Goal: Task Accomplishment & Management: Complete application form

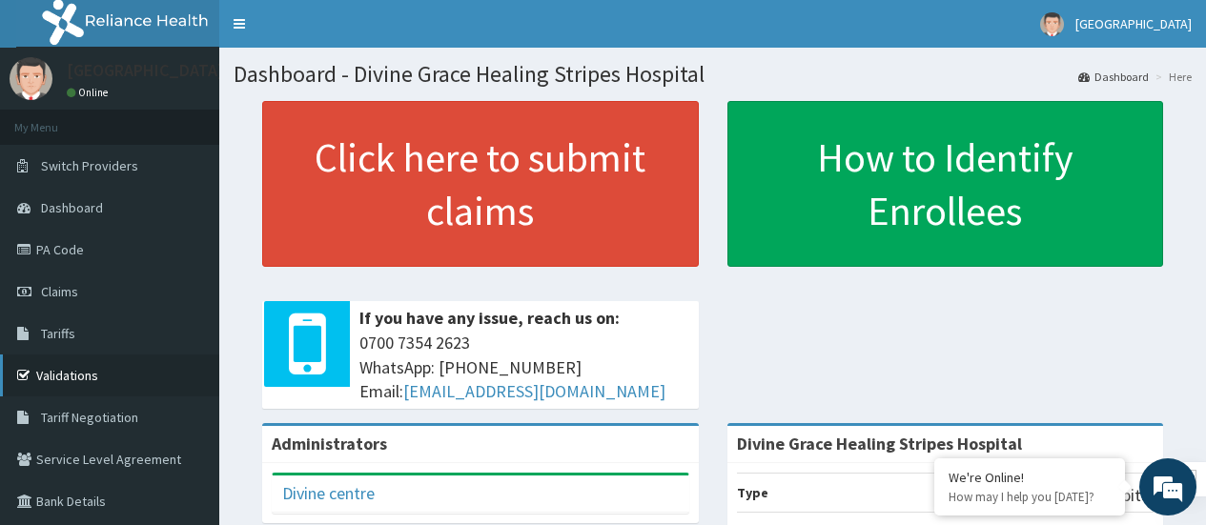
click at [68, 379] on link "Validations" at bounding box center [109, 376] width 219 height 42
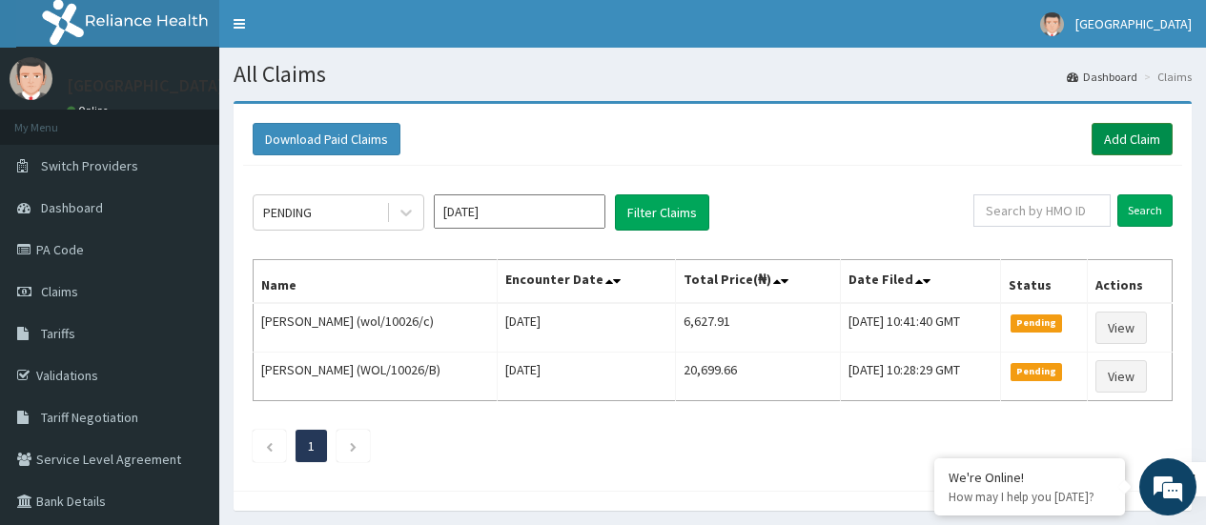
click at [1118, 128] on link "Add Claim" at bounding box center [1132, 139] width 81 height 32
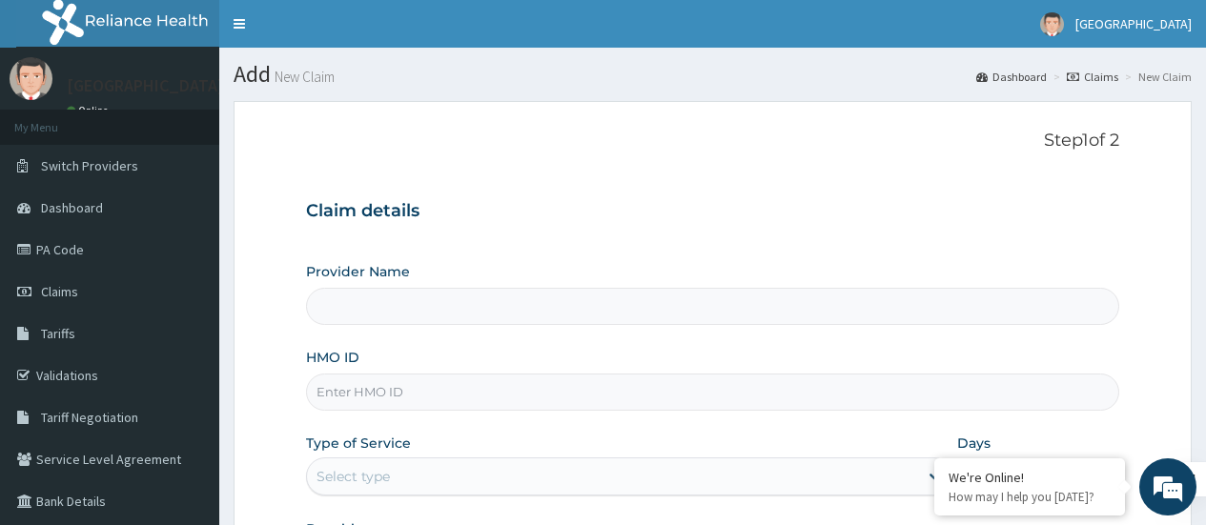
click at [642, 405] on input "HMO ID" at bounding box center [712, 392] width 813 height 37
type input "Divine Grace Healing Stripes Hospital"
type input "oht/12890/a"
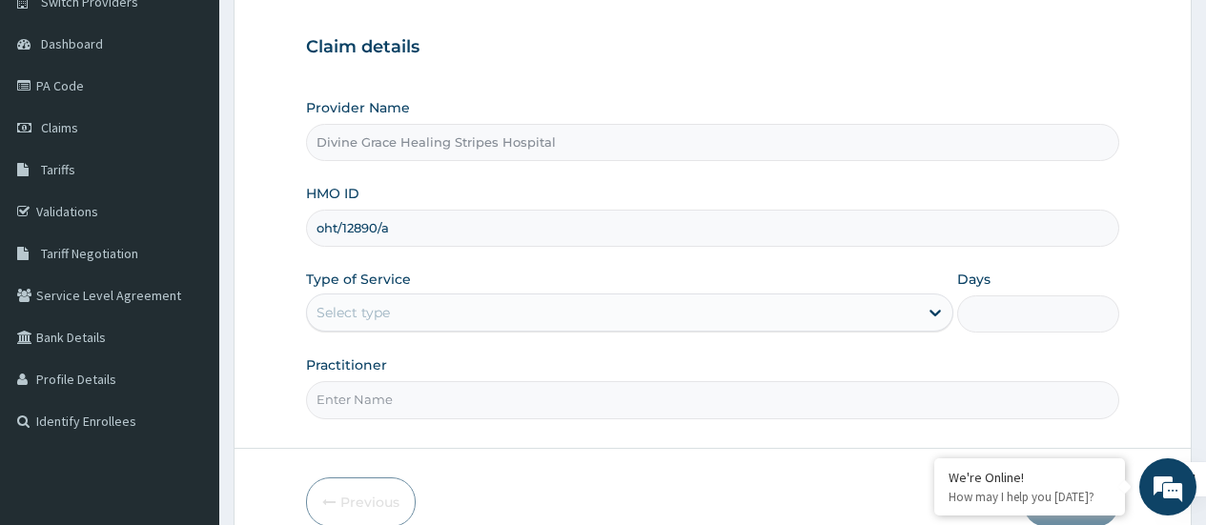
scroll to position [165, 0]
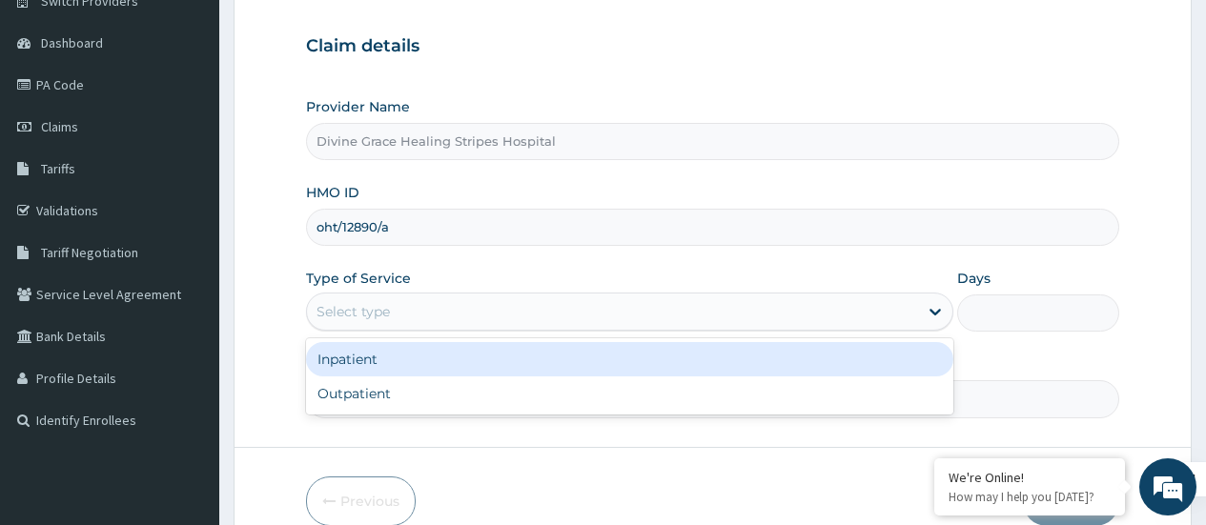
click at [535, 302] on div "Select type" at bounding box center [612, 312] width 611 height 31
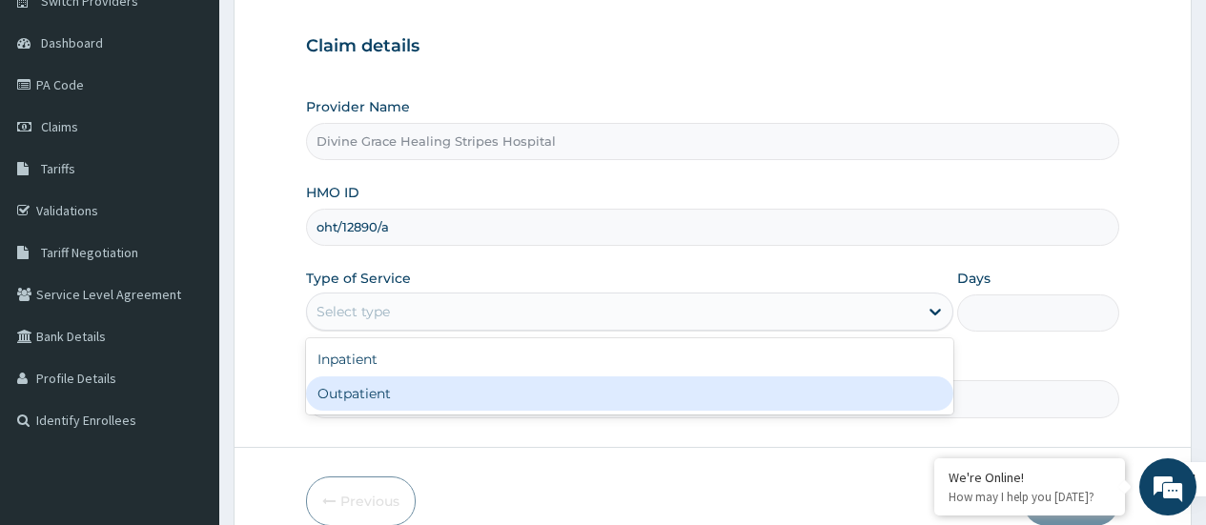
click at [454, 386] on div "Outpatient" at bounding box center [629, 394] width 647 height 34
type input "1"
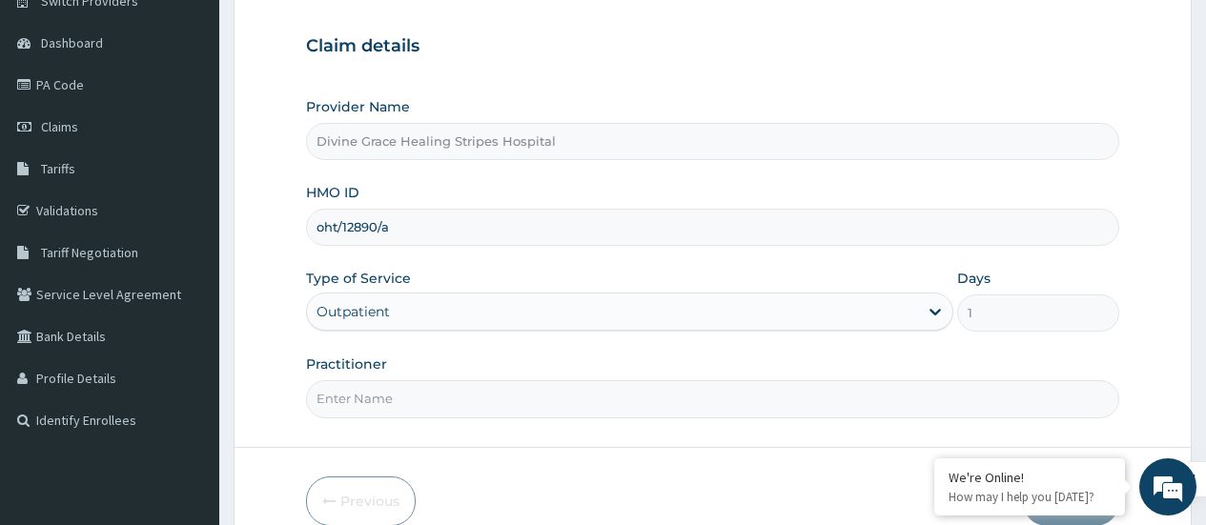
click at [682, 405] on input "Practitioner" at bounding box center [712, 398] width 813 height 37
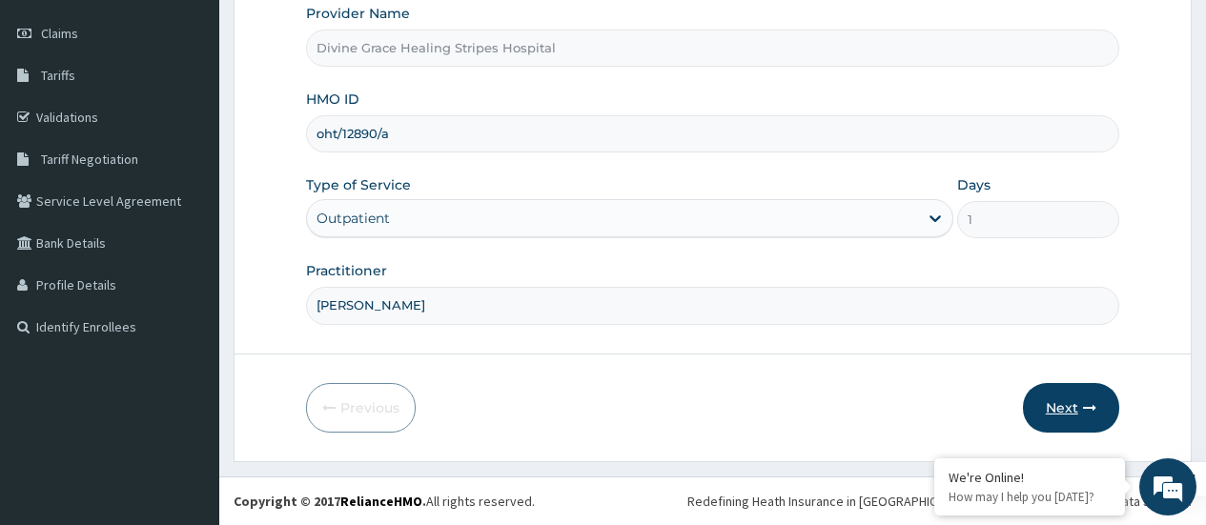
type input "dr idowu"
click at [1080, 397] on button "Next" at bounding box center [1071, 408] width 96 height 50
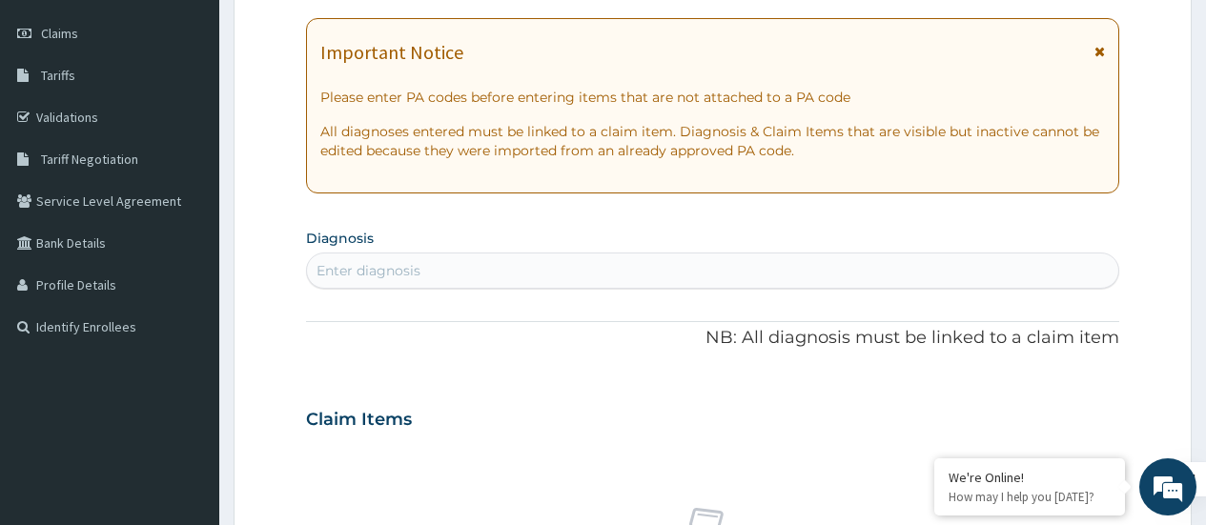
click at [571, 259] on div "Enter diagnosis" at bounding box center [712, 271] width 811 height 31
click at [659, 259] on div "Enter diagnosis" at bounding box center [712, 271] width 811 height 31
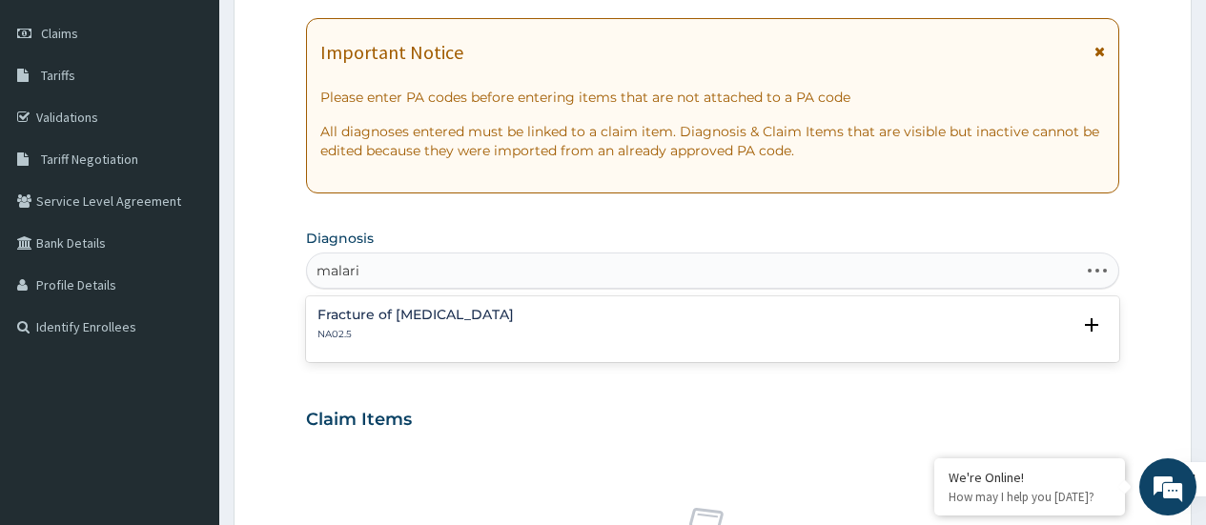
type input "malaria"
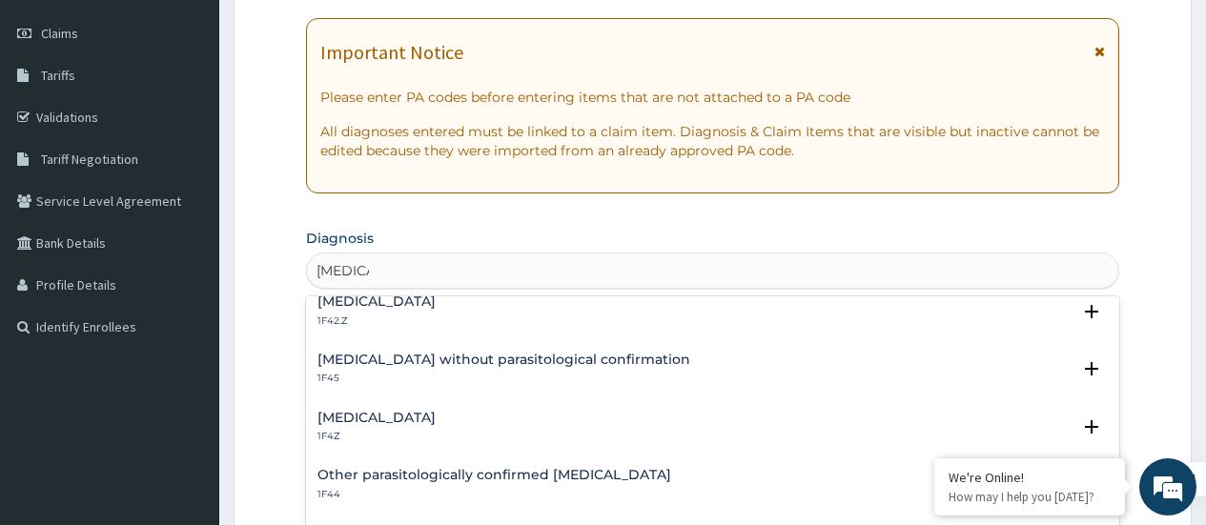
scroll to position [0, 0]
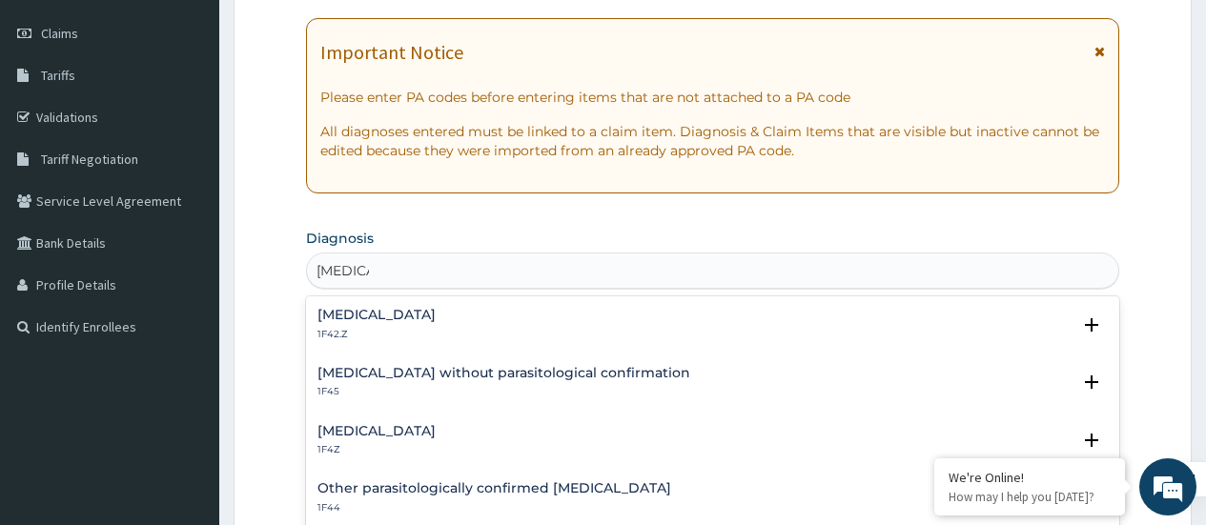
click at [436, 310] on h4 "Plasmodium malariae malaria without complication" at bounding box center [377, 315] width 118 height 14
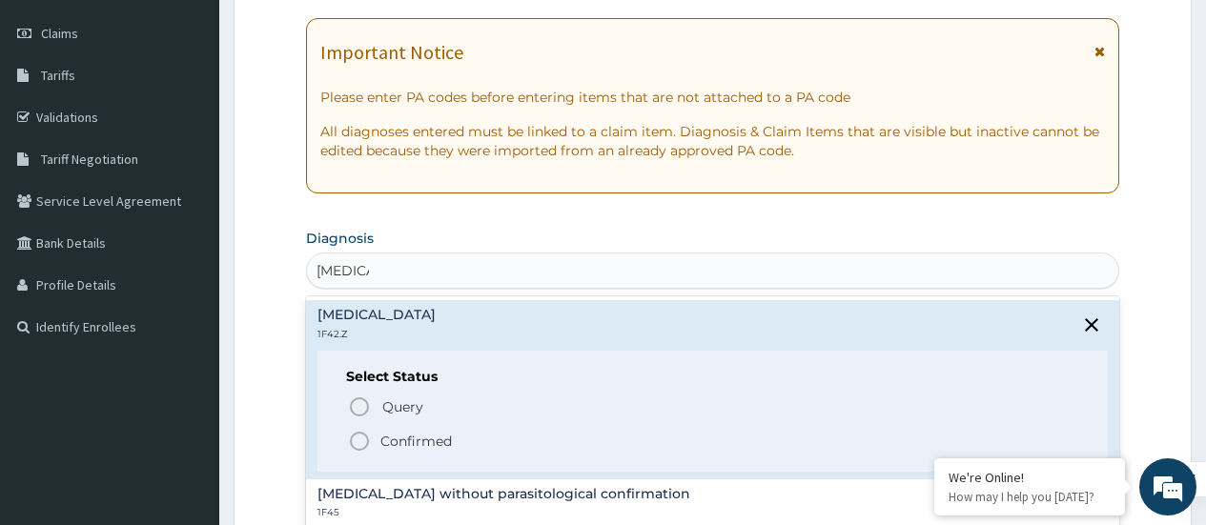
click at [366, 439] on icon "status option filled" at bounding box center [359, 441] width 23 height 23
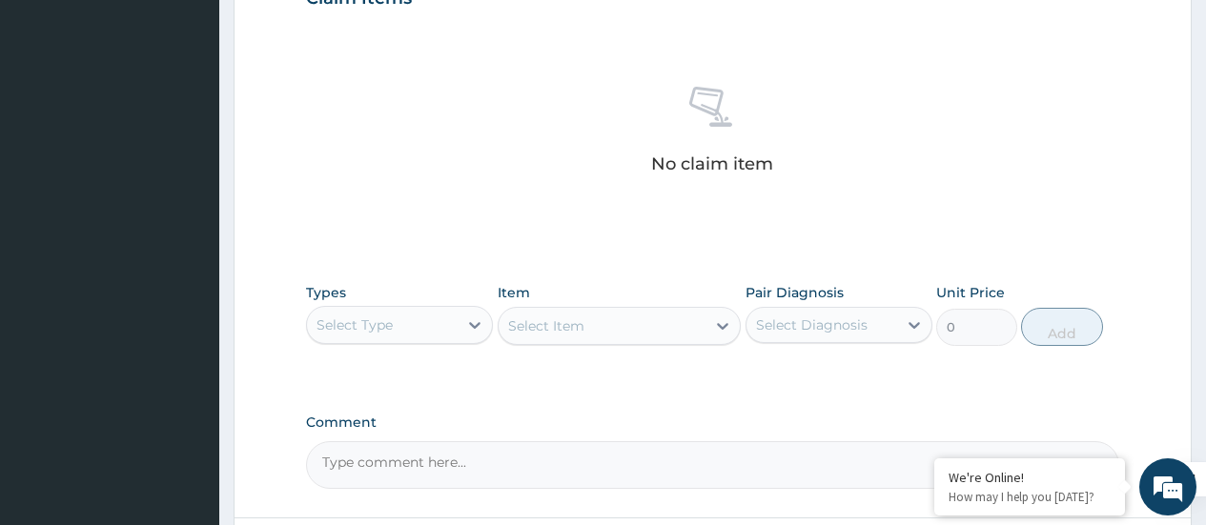
scroll to position [687, 0]
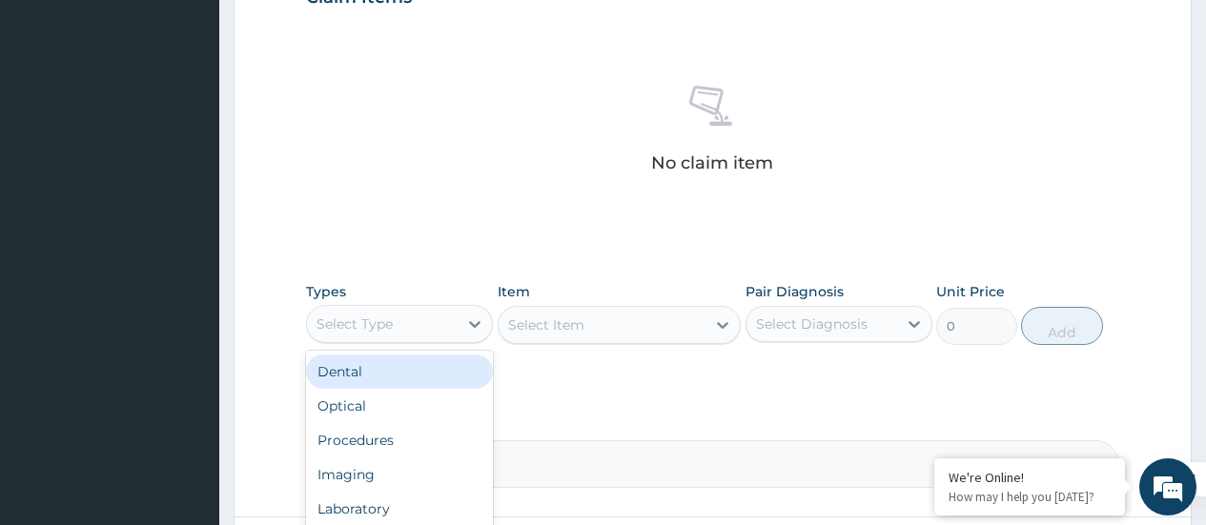
click at [449, 331] on div "Select Type" at bounding box center [382, 324] width 151 height 31
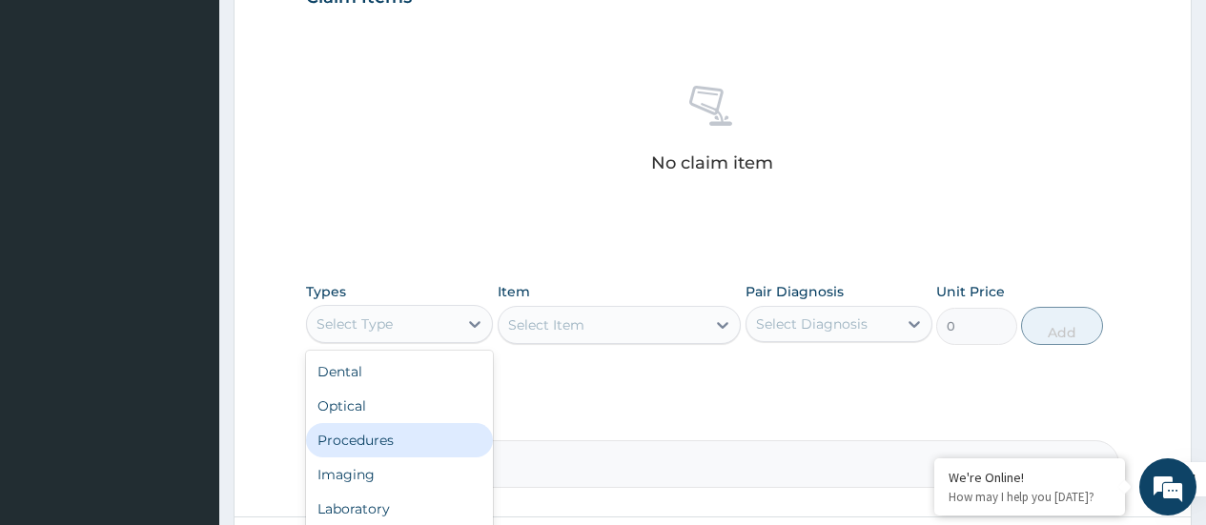
click at [344, 445] on div "Procedures" at bounding box center [399, 440] width 187 height 34
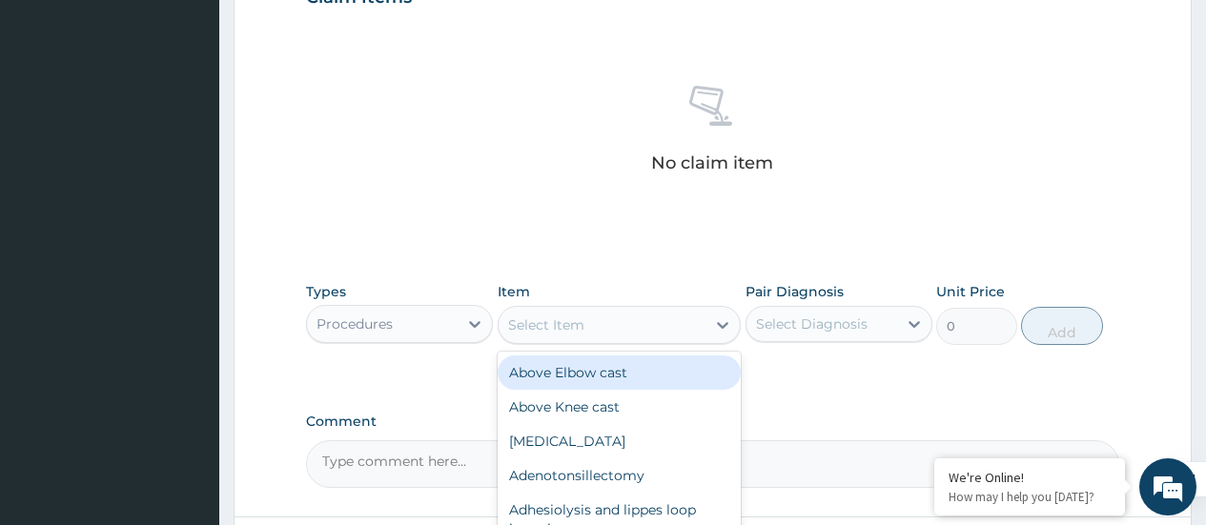
click at [564, 332] on div "Select Item" at bounding box center [546, 325] width 76 height 19
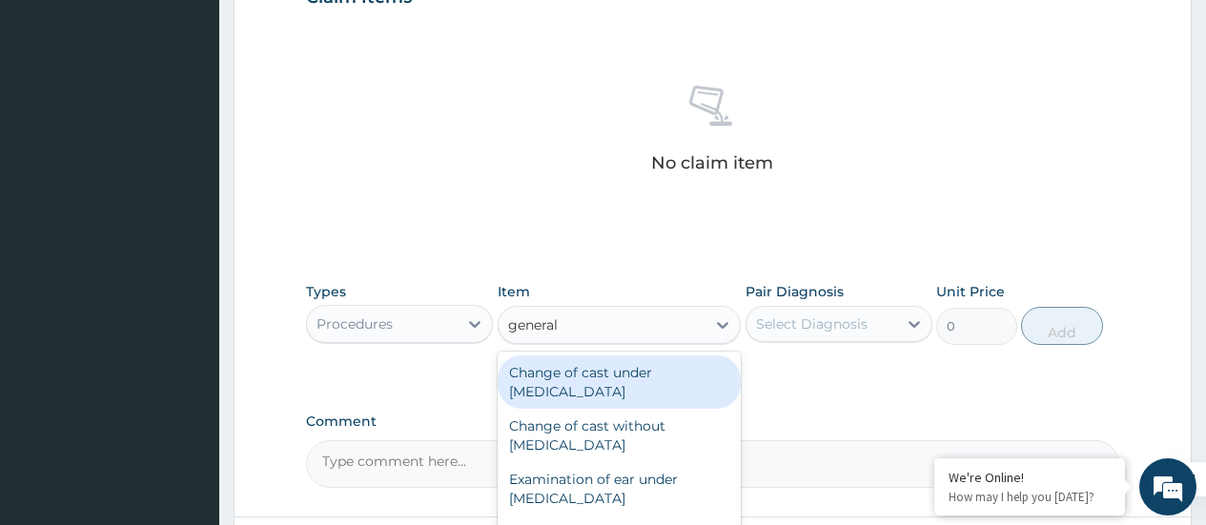
type input "general p"
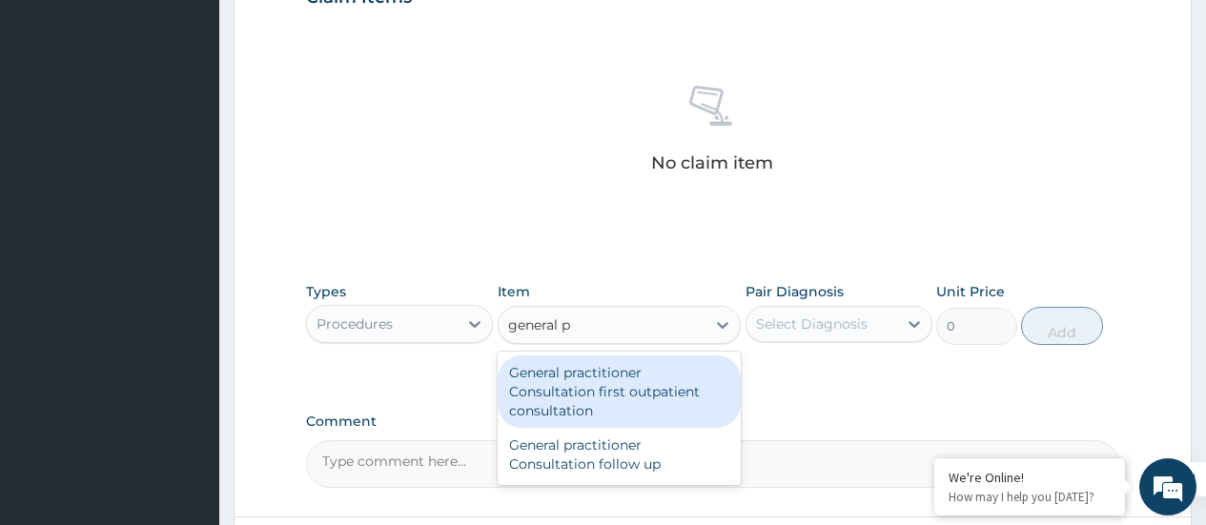
click at [576, 388] on div "General practitioner Consultation first outpatient consultation" at bounding box center [620, 392] width 244 height 72
type input "3547.5"
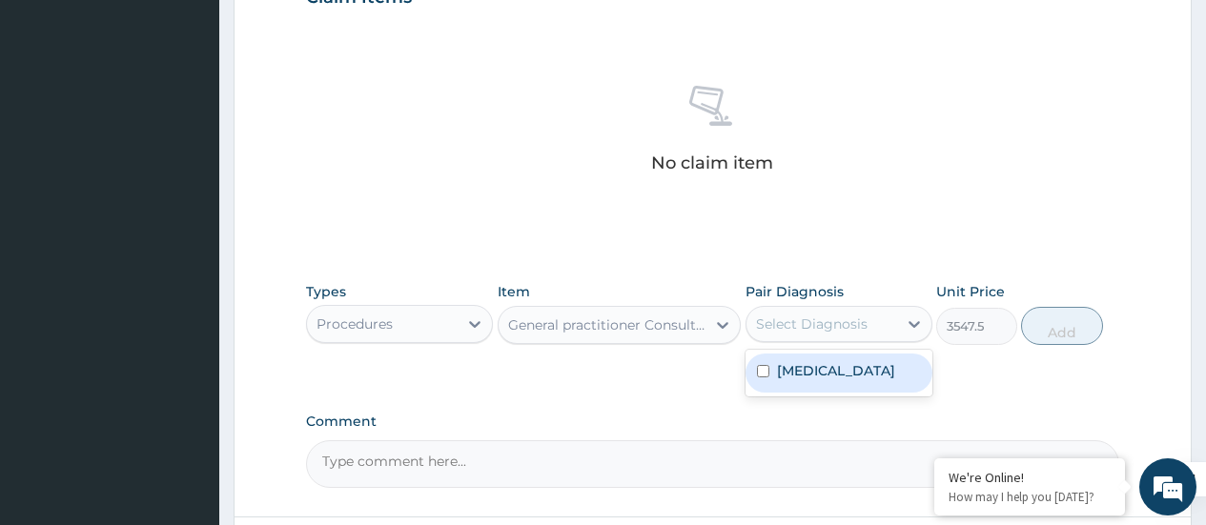
click at [829, 319] on div "Select Diagnosis" at bounding box center [812, 324] width 112 height 19
click at [768, 378] on input "checkbox" at bounding box center [763, 371] width 12 height 12
checkbox input "true"
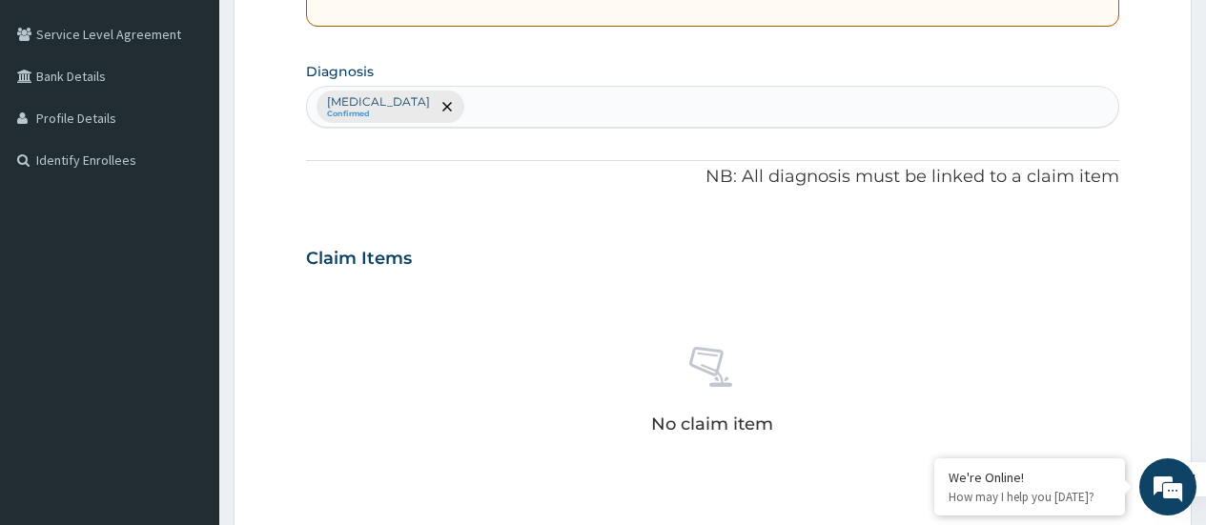
scroll to position [424, 0]
click at [746, 110] on div "Plasmodium malariae malaria without complication Confirmed" at bounding box center [712, 108] width 811 height 40
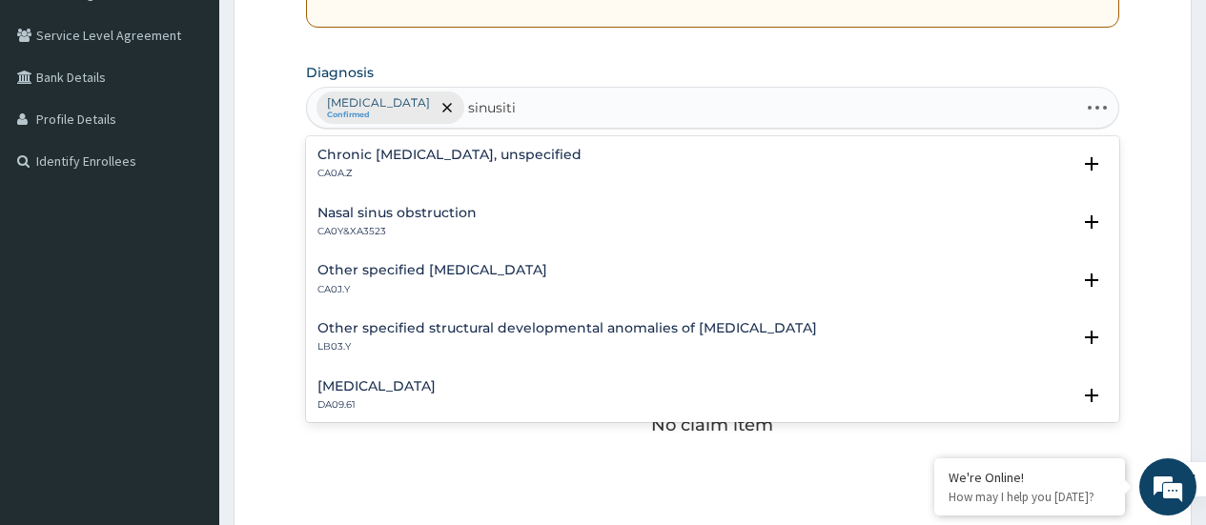
type input "sinusitis"
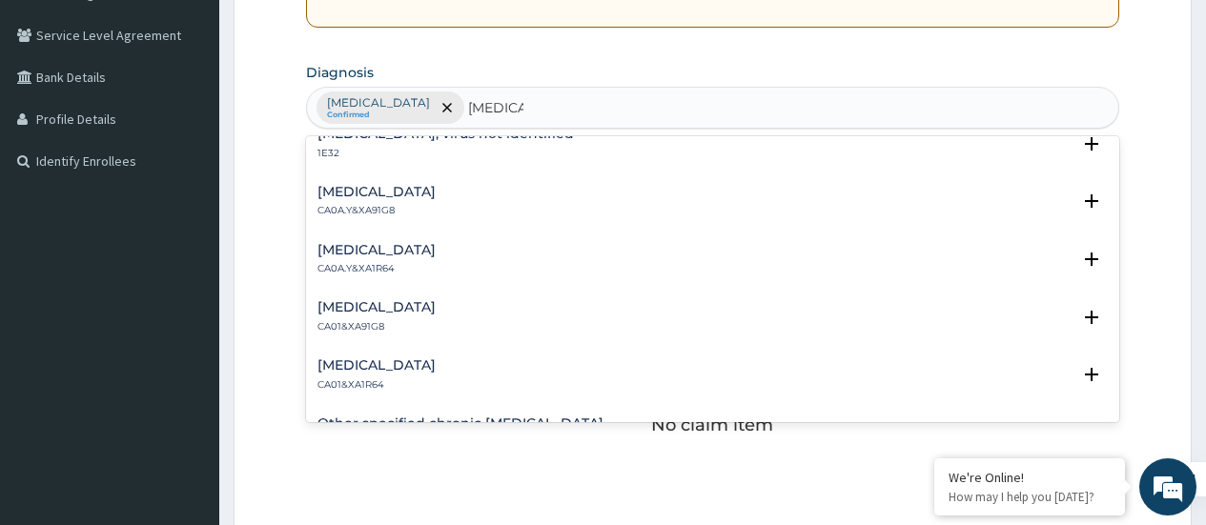
scroll to position [0, 0]
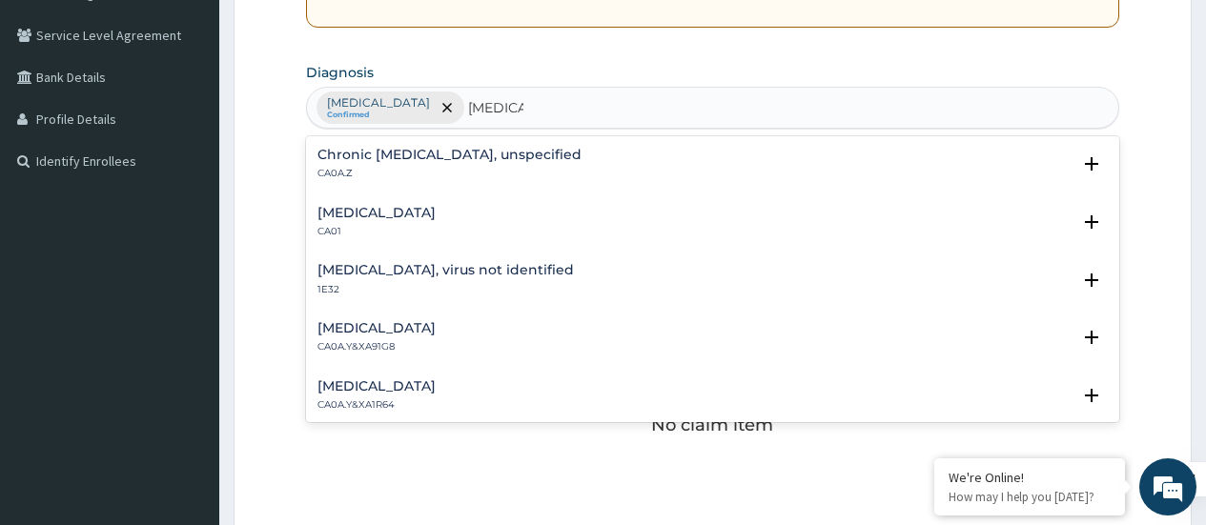
click at [397, 219] on h4 "Acute sinusitis" at bounding box center [377, 213] width 118 height 14
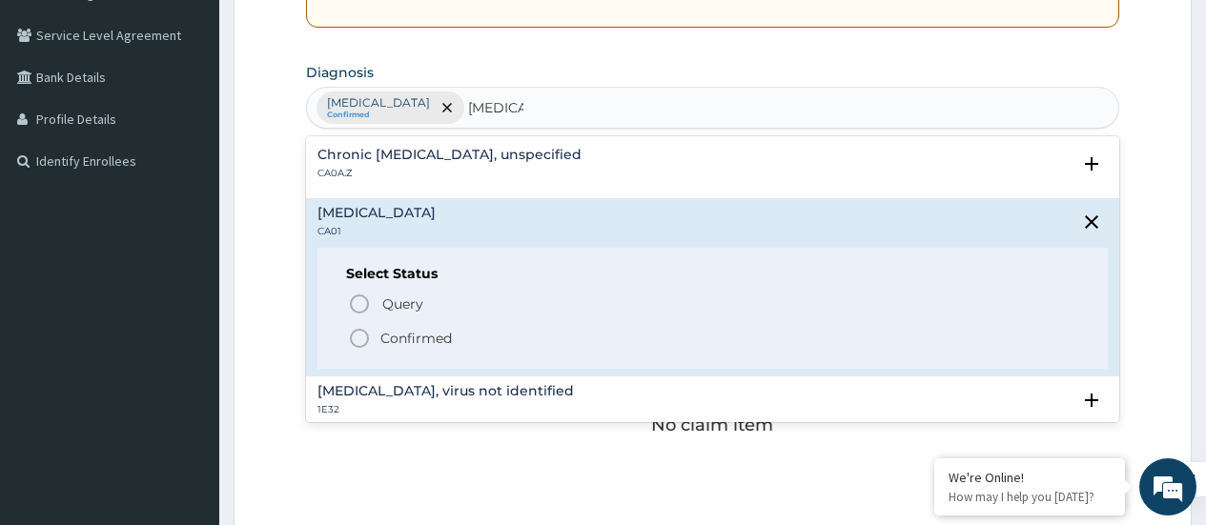
click at [356, 339] on icon "status option filled" at bounding box center [359, 338] width 23 height 23
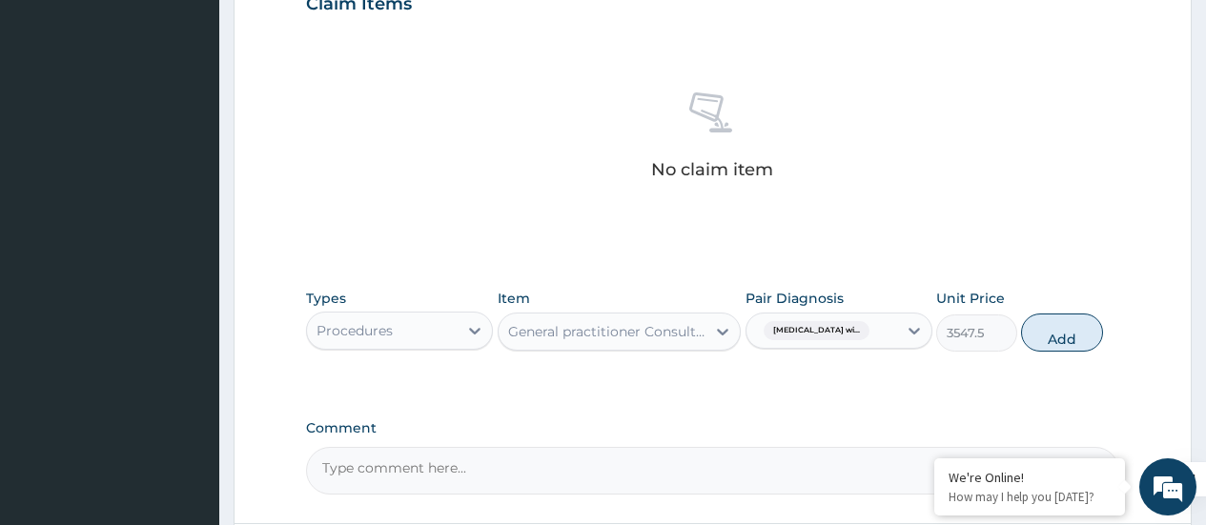
scroll to position [683, 0]
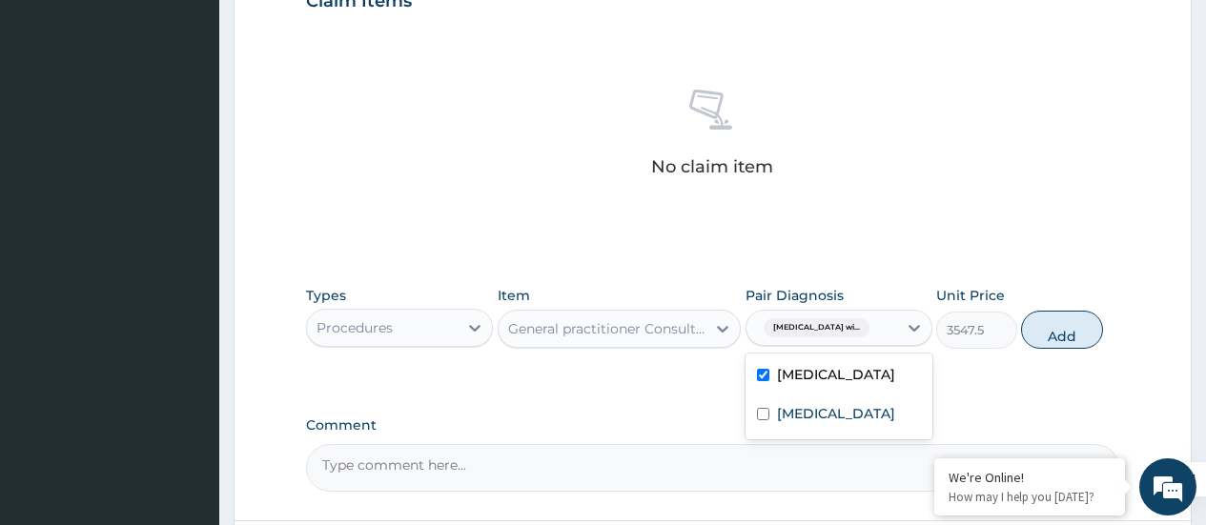
click at [870, 329] on span "Plasmodium malariae malaria wi..." at bounding box center [817, 327] width 106 height 19
click at [760, 421] on input "checkbox" at bounding box center [763, 414] width 12 height 12
checkbox input "true"
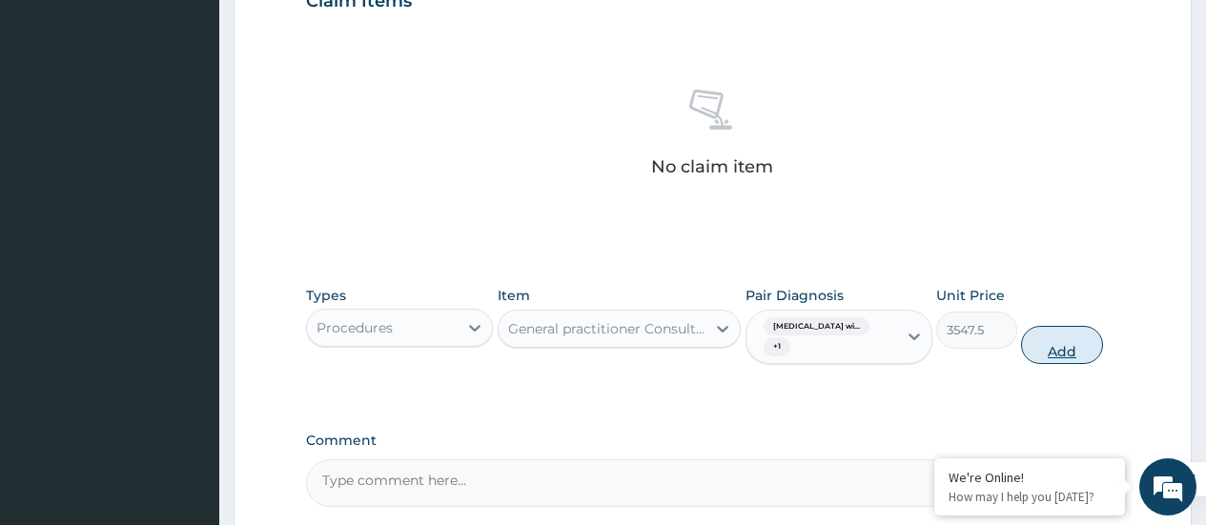
click at [1072, 341] on button "Add" at bounding box center [1061, 345] width 81 height 38
type input "0"
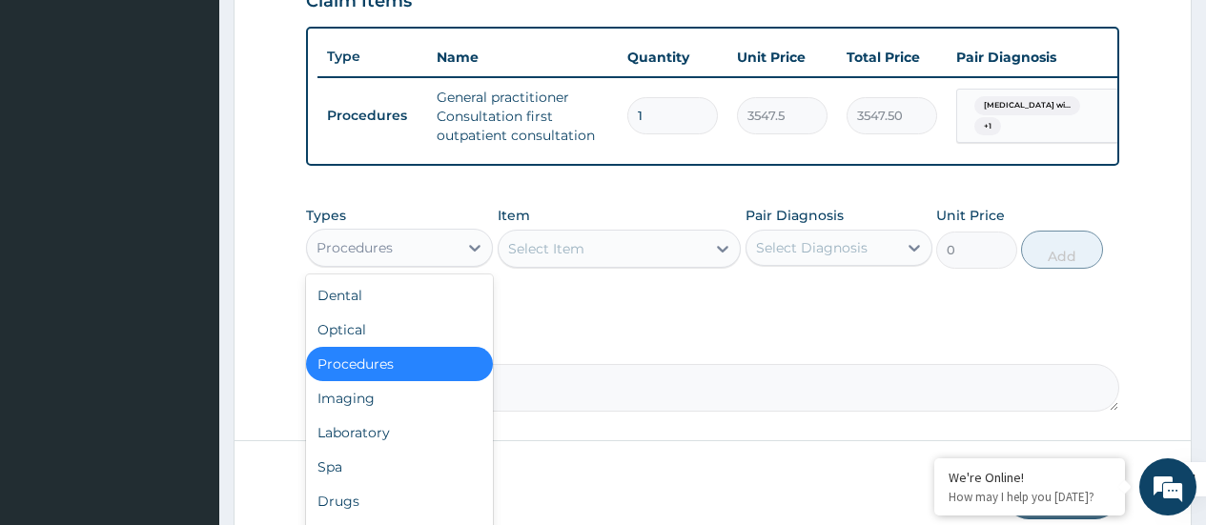
click at [416, 263] on div "Procedures" at bounding box center [382, 248] width 151 height 31
click at [381, 509] on div "Drugs" at bounding box center [399, 501] width 187 height 34
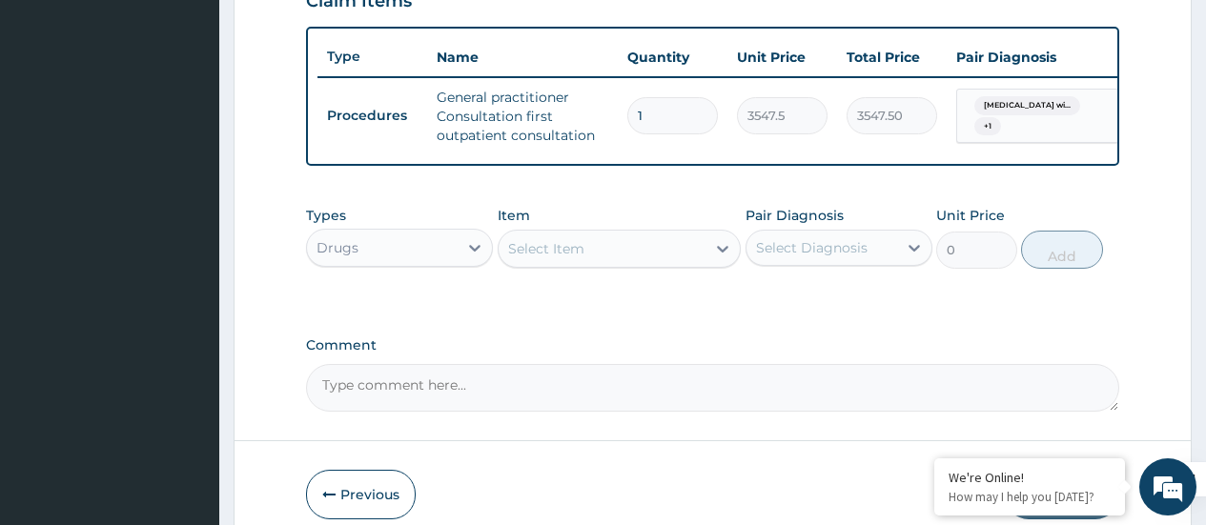
click at [562, 255] on div "Select Item" at bounding box center [546, 248] width 76 height 19
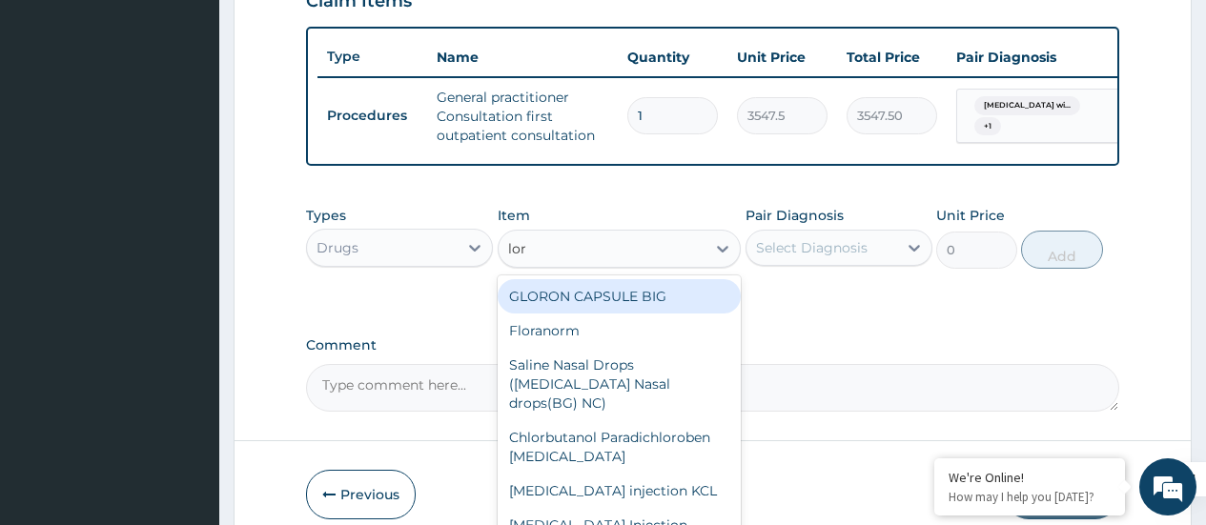
type input "lora"
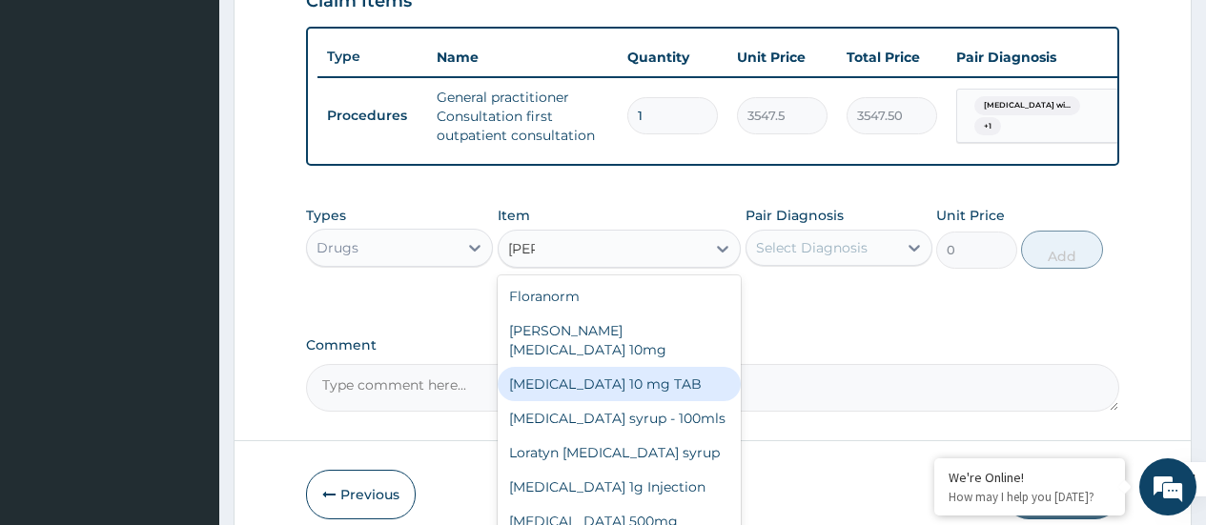
click at [573, 380] on div "LORATADINE 10 mg TAB" at bounding box center [620, 384] width 244 height 34
type input "59.125"
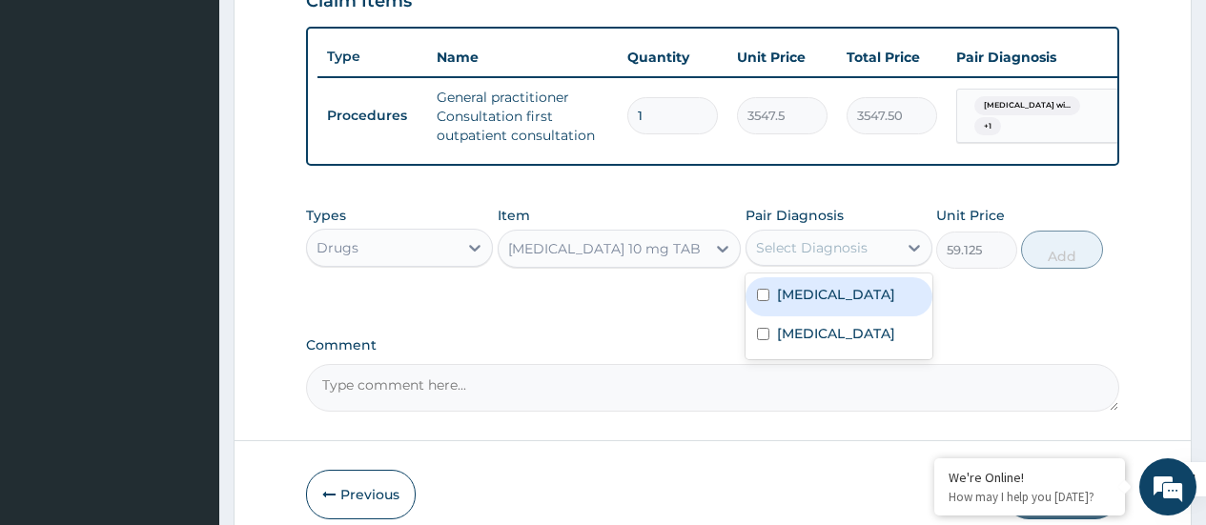
click at [801, 257] on div "Select Diagnosis" at bounding box center [812, 247] width 112 height 19
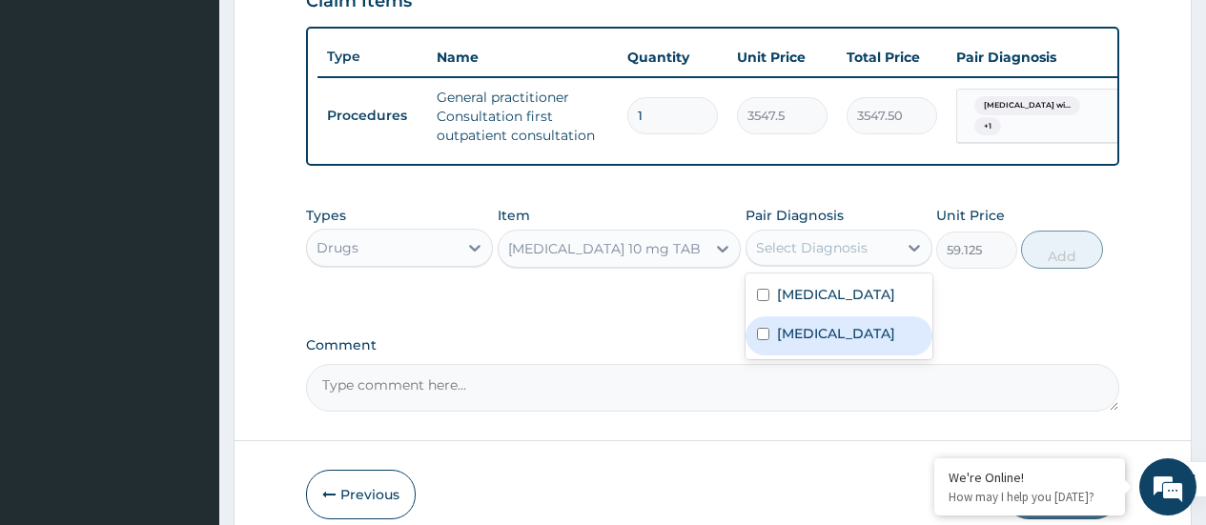
click at [806, 356] on div "Acute sinusitis" at bounding box center [839, 336] width 187 height 39
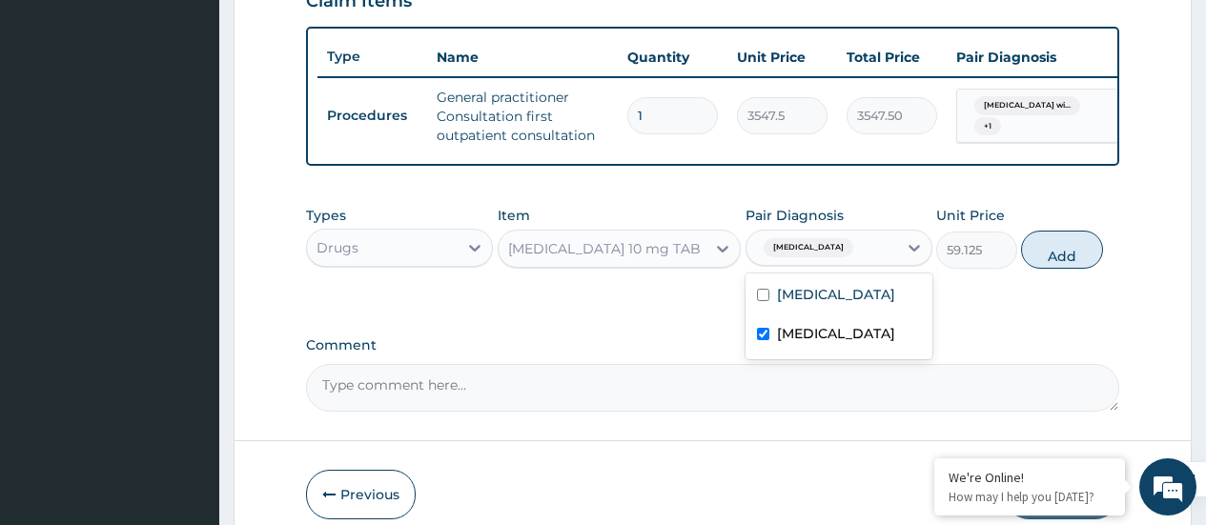
click at [806, 356] on div "Acute sinusitis" at bounding box center [839, 336] width 187 height 39
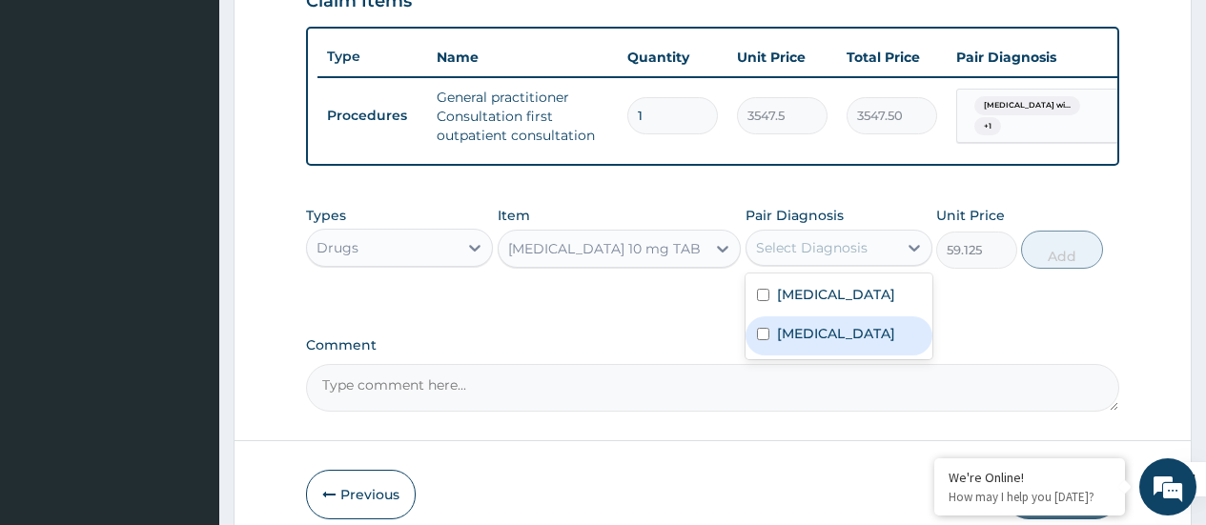
click at [806, 356] on div "Acute sinusitis" at bounding box center [839, 336] width 187 height 39
checkbox input "true"
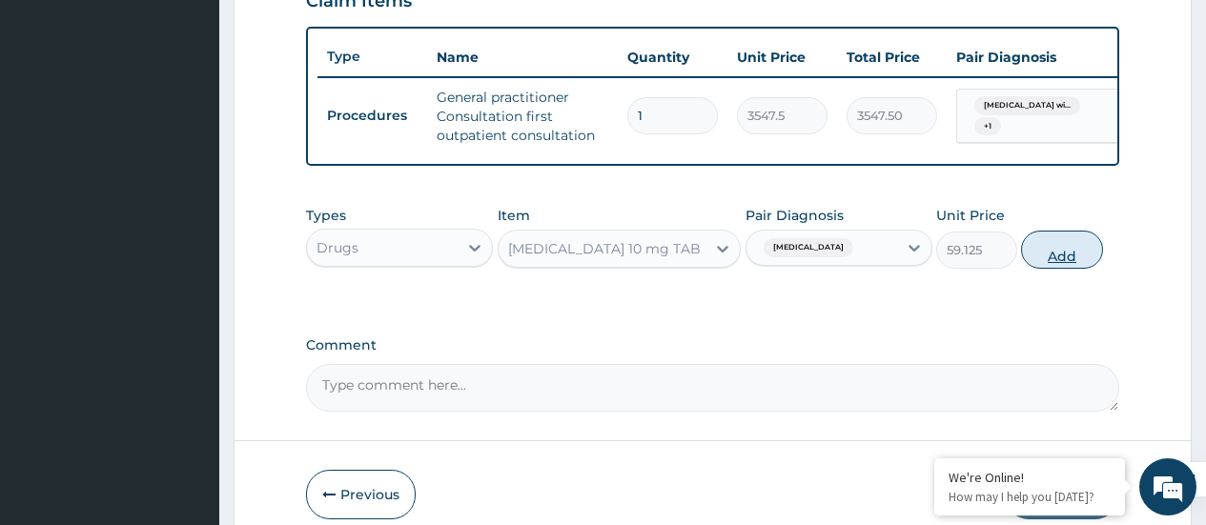
click at [1075, 267] on button "Add" at bounding box center [1061, 250] width 81 height 38
type input "0"
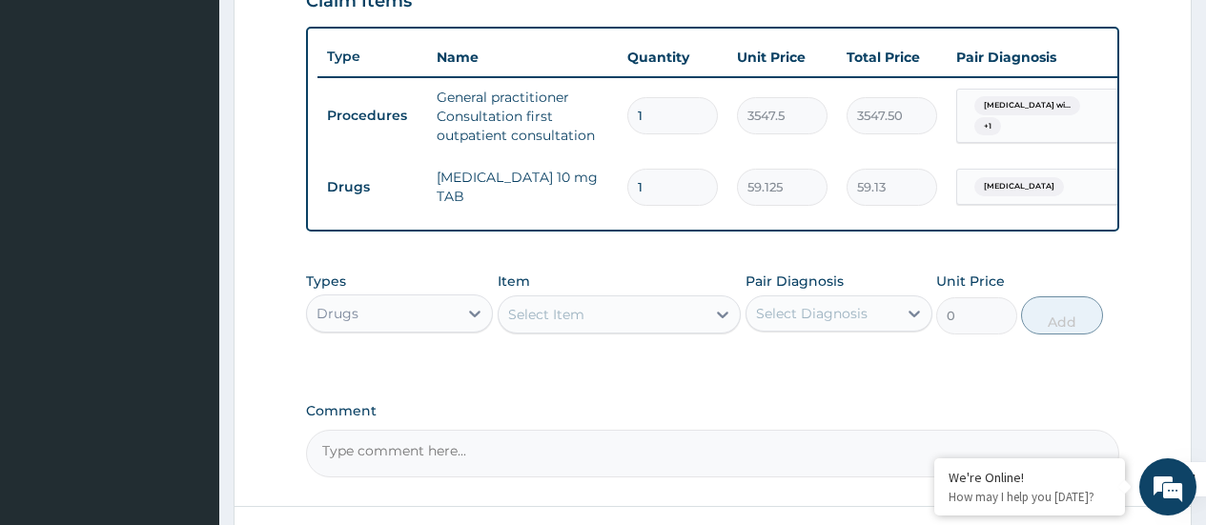
click at [676, 180] on input "1" at bounding box center [672, 187] width 91 height 37
type input "10"
type input "591.25"
type input "10"
click at [900, 215] on td "591.25" at bounding box center [892, 187] width 110 height 56
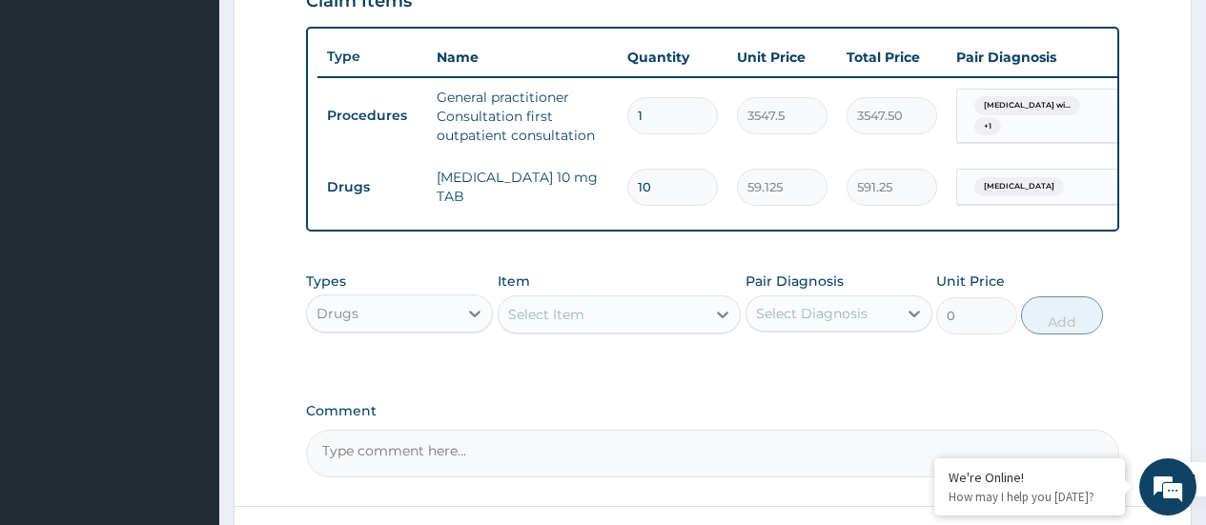
click at [592, 327] on div "Select Item" at bounding box center [603, 314] width 208 height 31
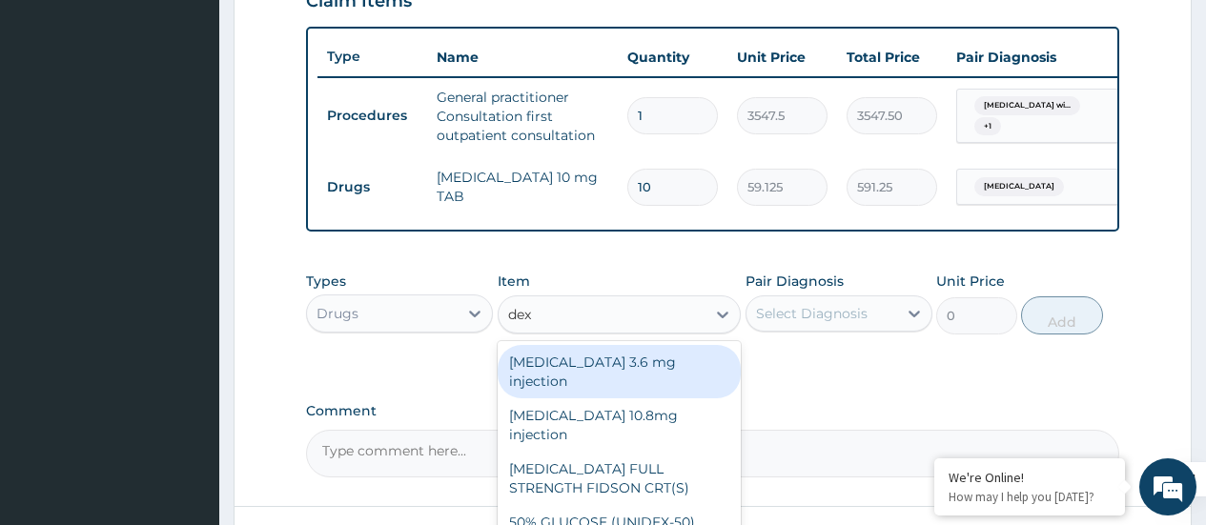
type input "dexa"
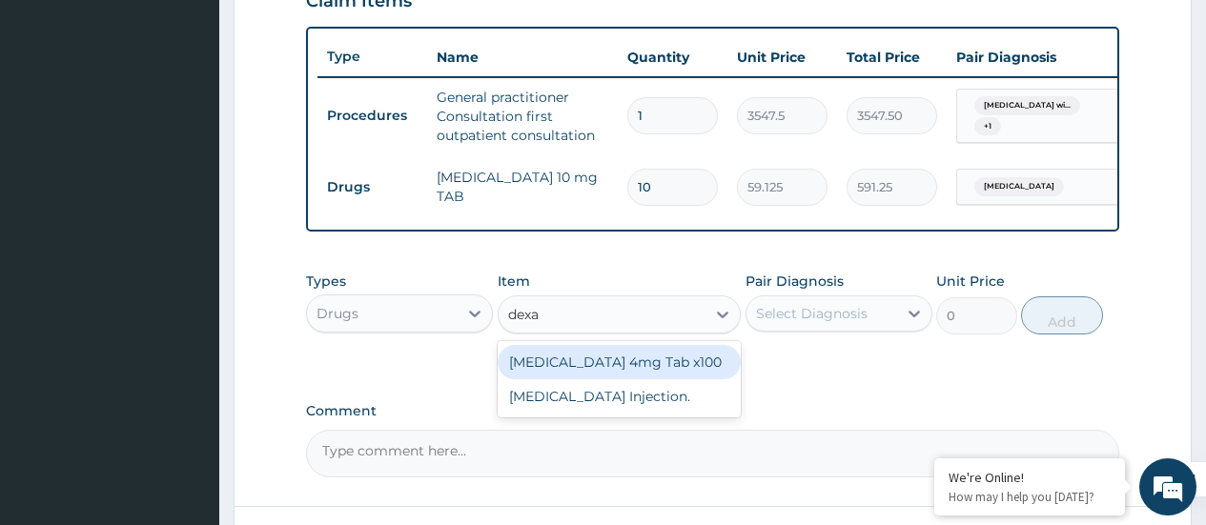
click at [598, 371] on div "Dexamethasone 4mg Tab x100" at bounding box center [620, 362] width 244 height 34
type input "41.3875"
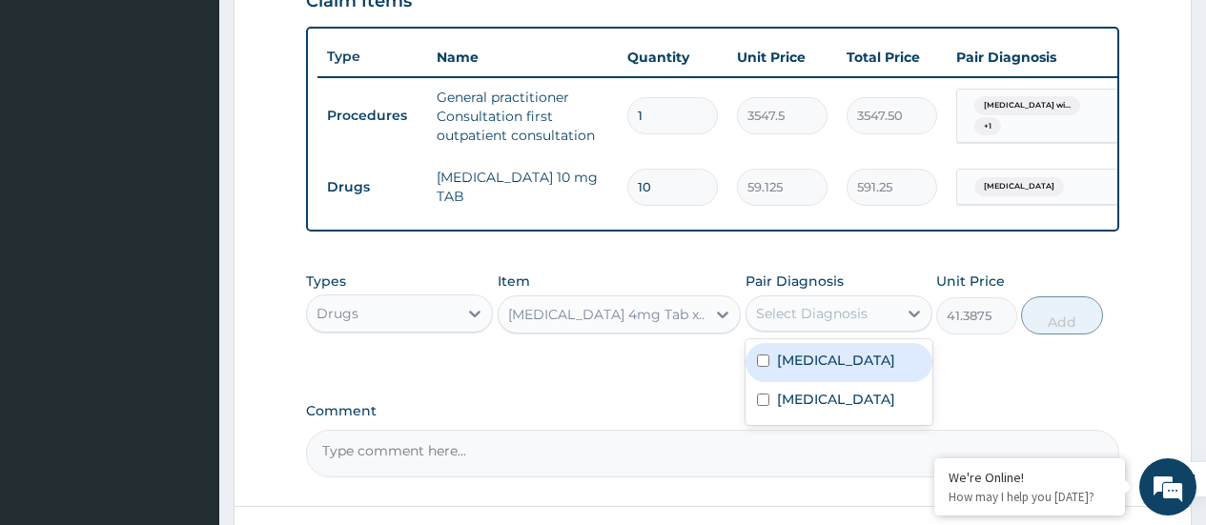
click at [840, 323] on div "Select Diagnosis" at bounding box center [812, 313] width 112 height 19
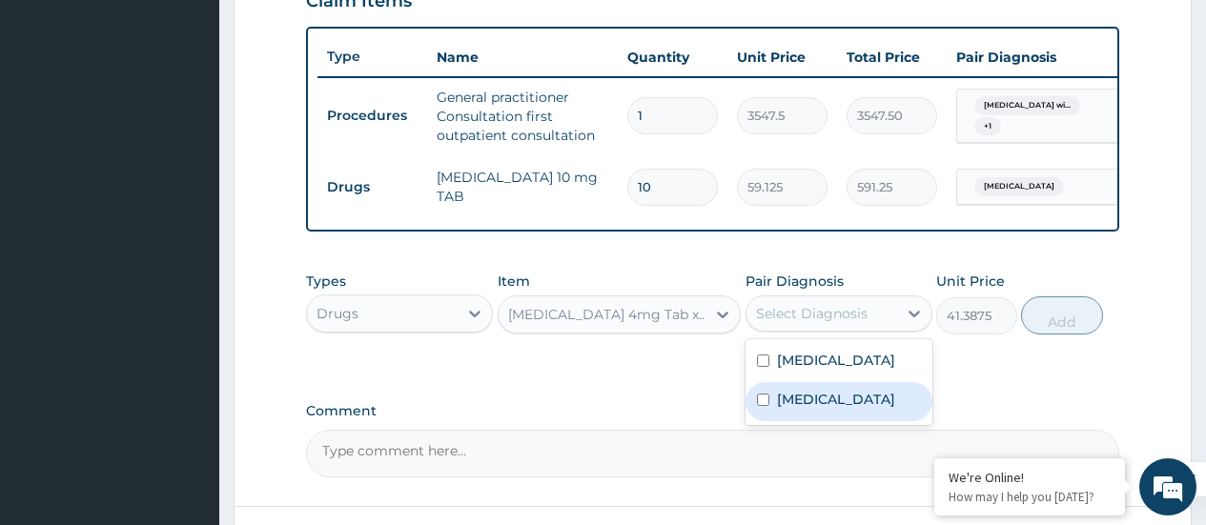
click at [778, 409] on label "Acute sinusitis" at bounding box center [836, 399] width 118 height 19
checkbox input "true"
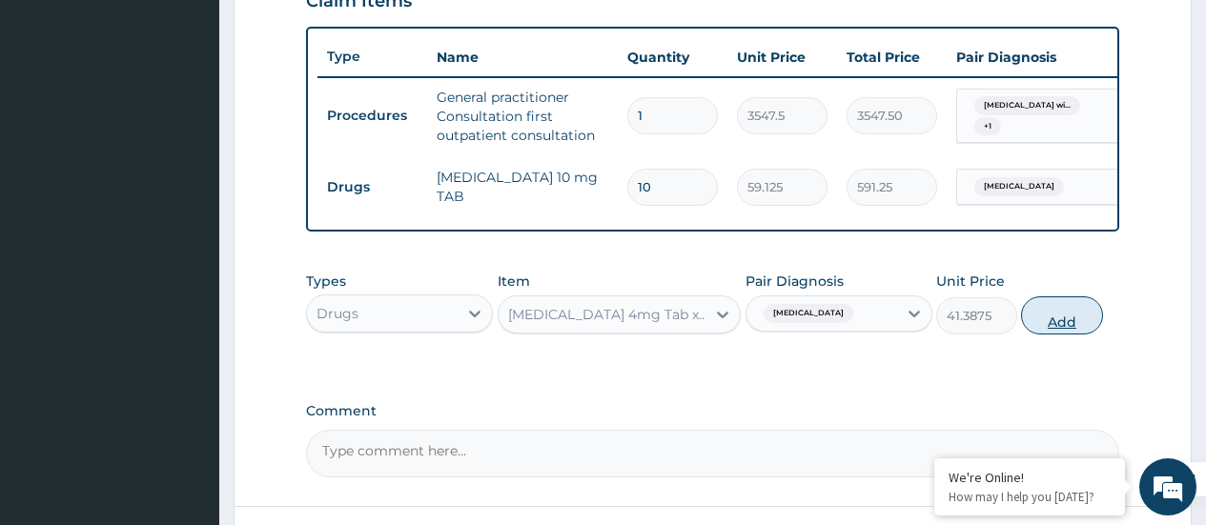
click at [1071, 329] on button "Add" at bounding box center [1061, 316] width 81 height 38
type input "0"
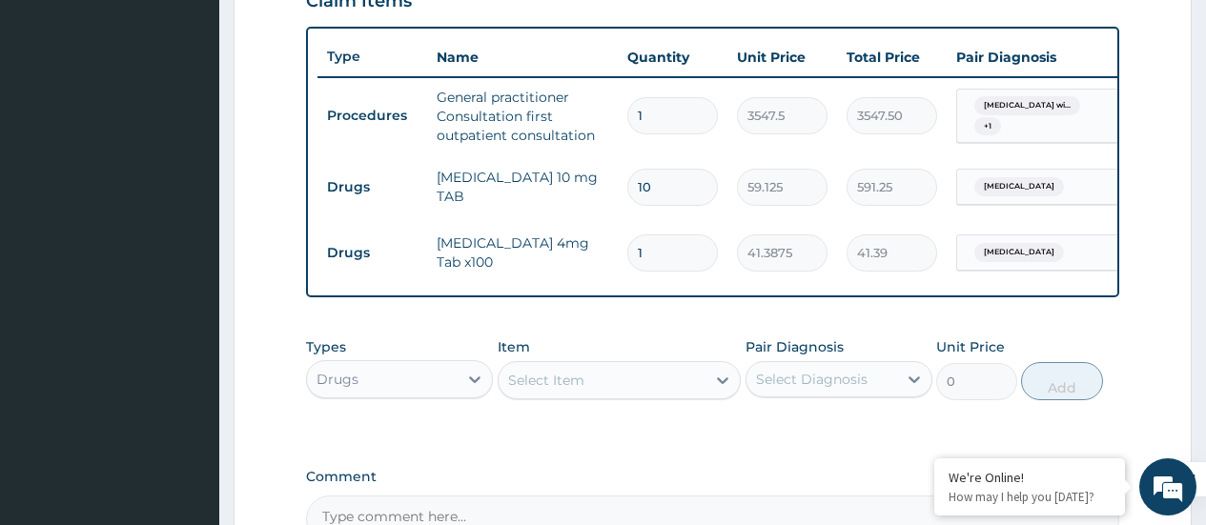
click at [665, 257] on input "1" at bounding box center [672, 253] width 91 height 37
type input "15"
type input "620.81"
type input "15"
click at [538, 396] on div "Select Item" at bounding box center [603, 380] width 208 height 31
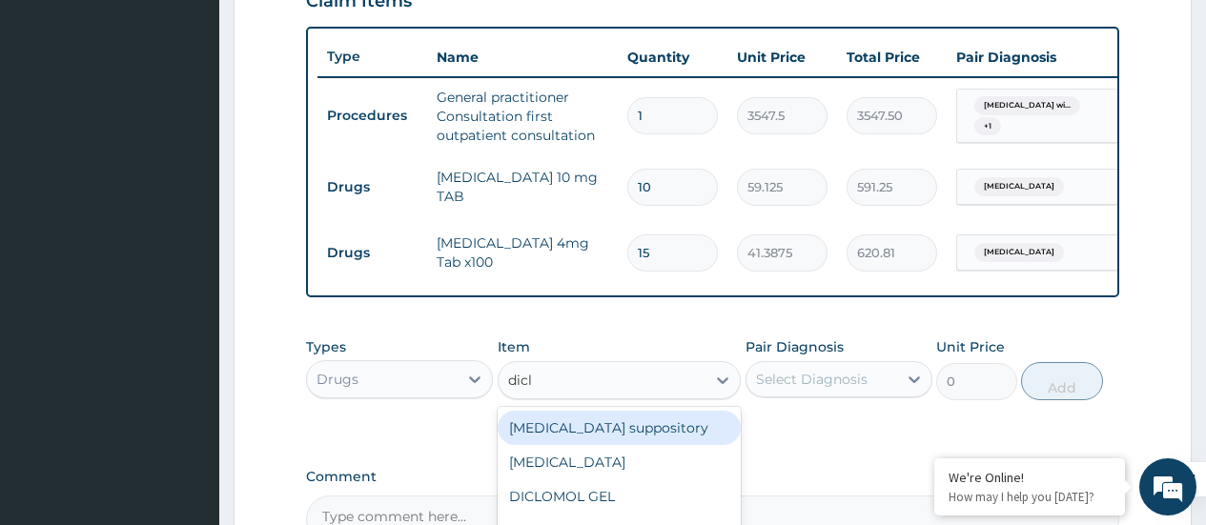
type input "diclo"
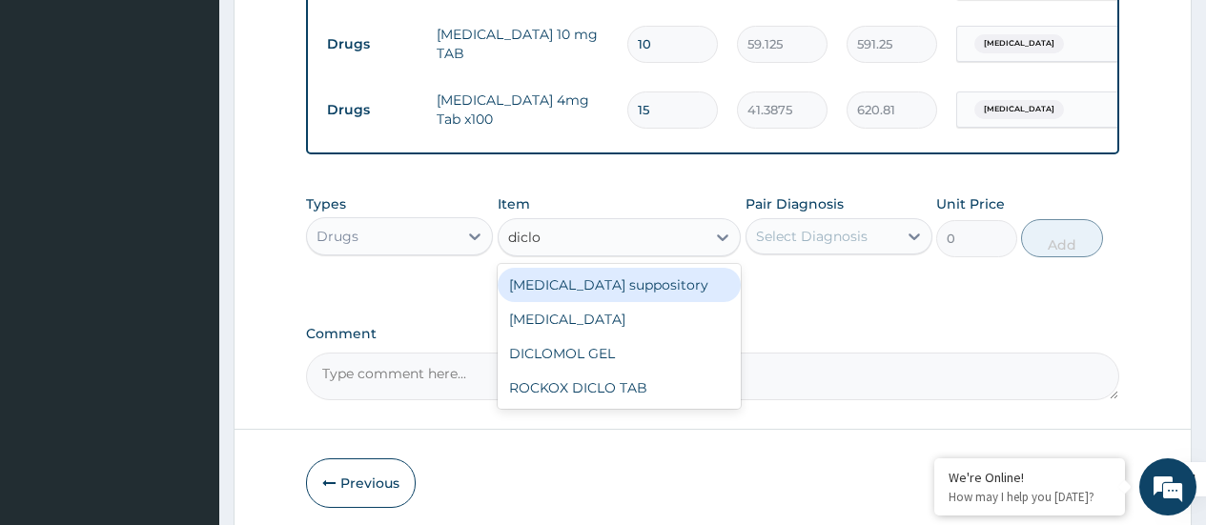
scroll to position [830, 0]
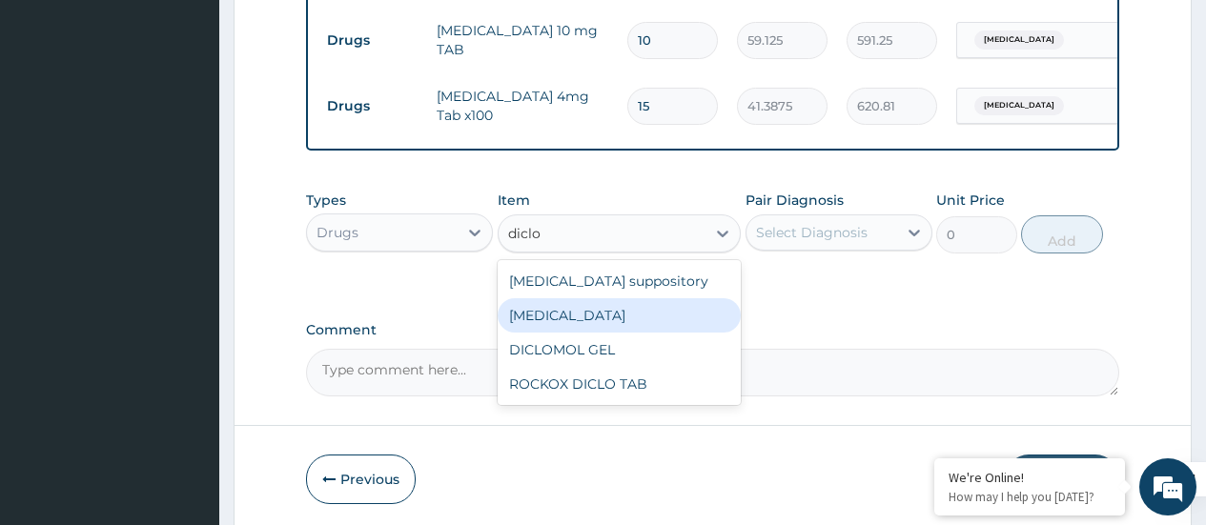
click at [544, 327] on div "Diclofenac" at bounding box center [620, 315] width 244 height 34
type input "591.25"
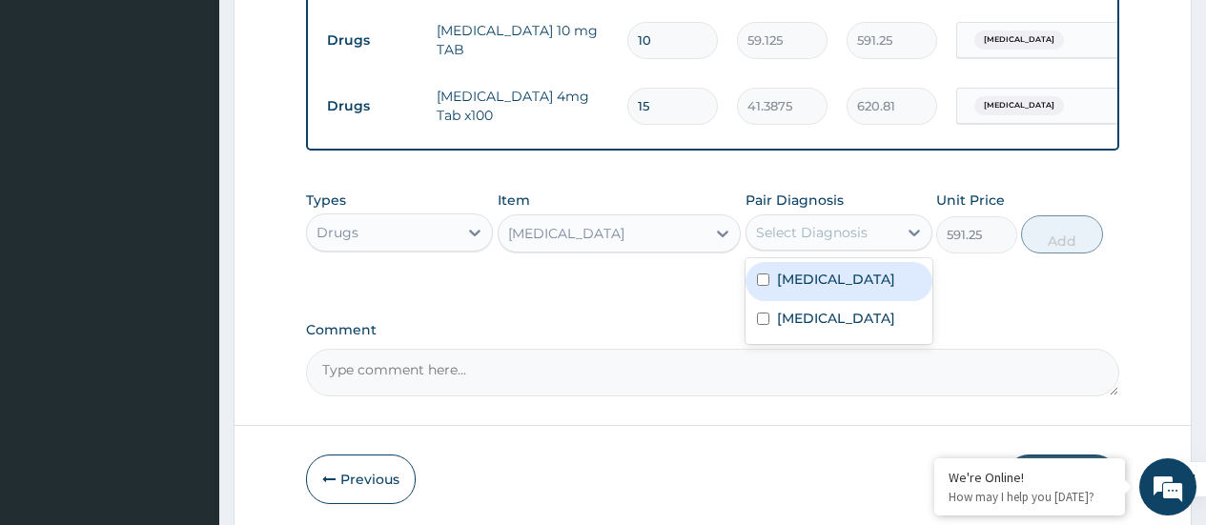
click at [864, 242] on div "Select Diagnosis" at bounding box center [812, 232] width 112 height 19
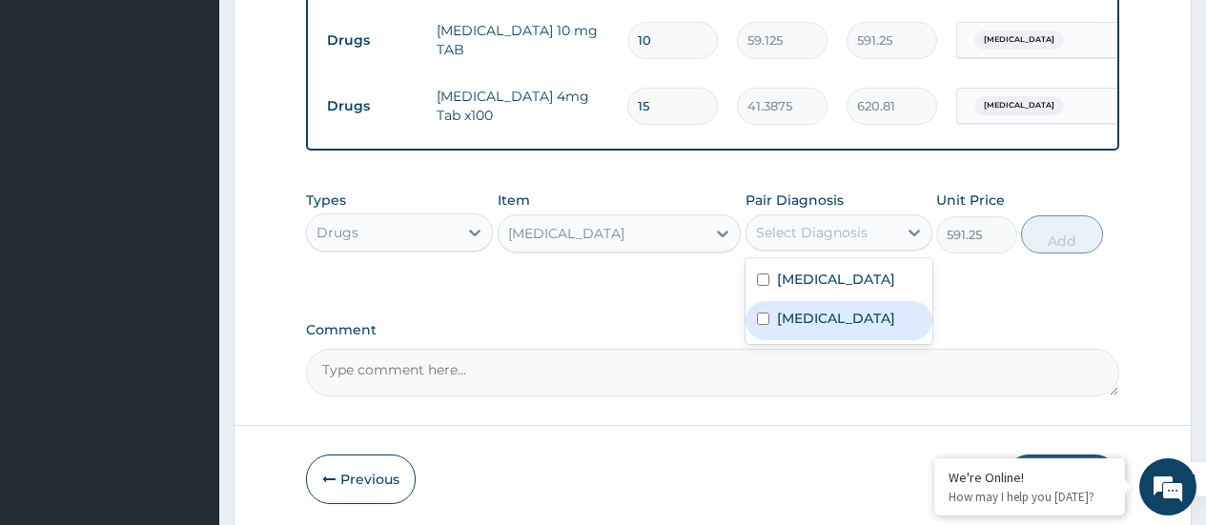
click at [775, 340] on div "Acute sinusitis" at bounding box center [839, 320] width 187 height 39
checkbox input "true"
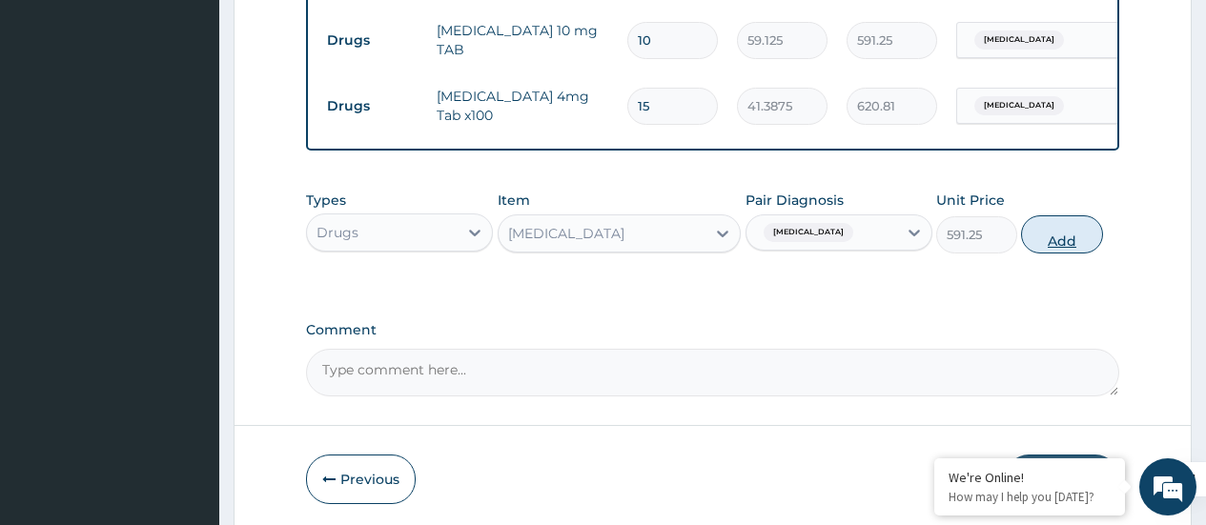
click at [1068, 244] on button "Add" at bounding box center [1061, 234] width 81 height 38
type input "0"
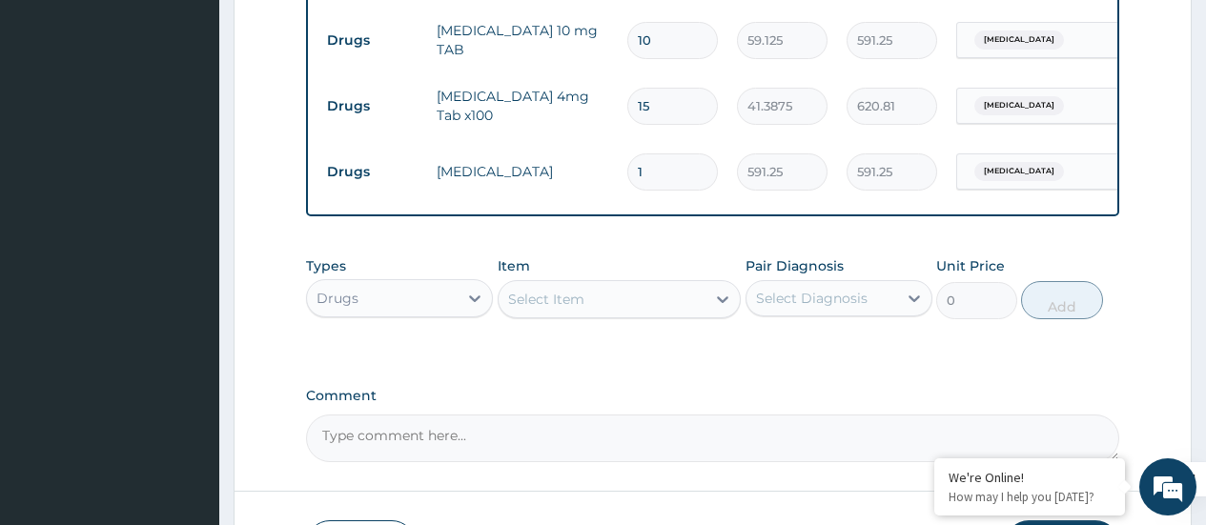
type input "15"
type input "8868.75"
type input "15"
click at [529, 309] on div "Select Item" at bounding box center [546, 299] width 76 height 19
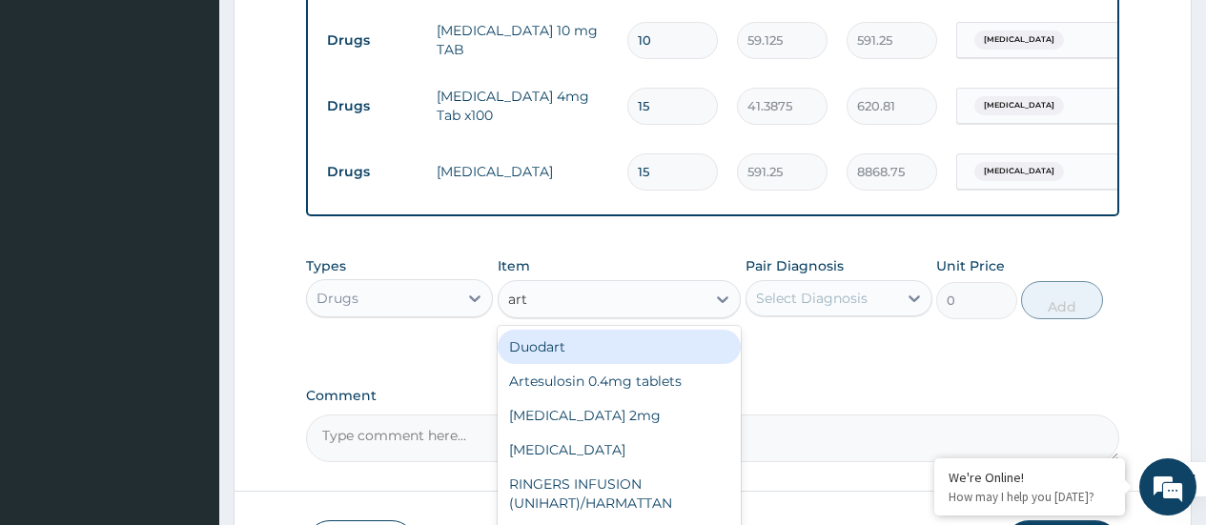
type input "arte"
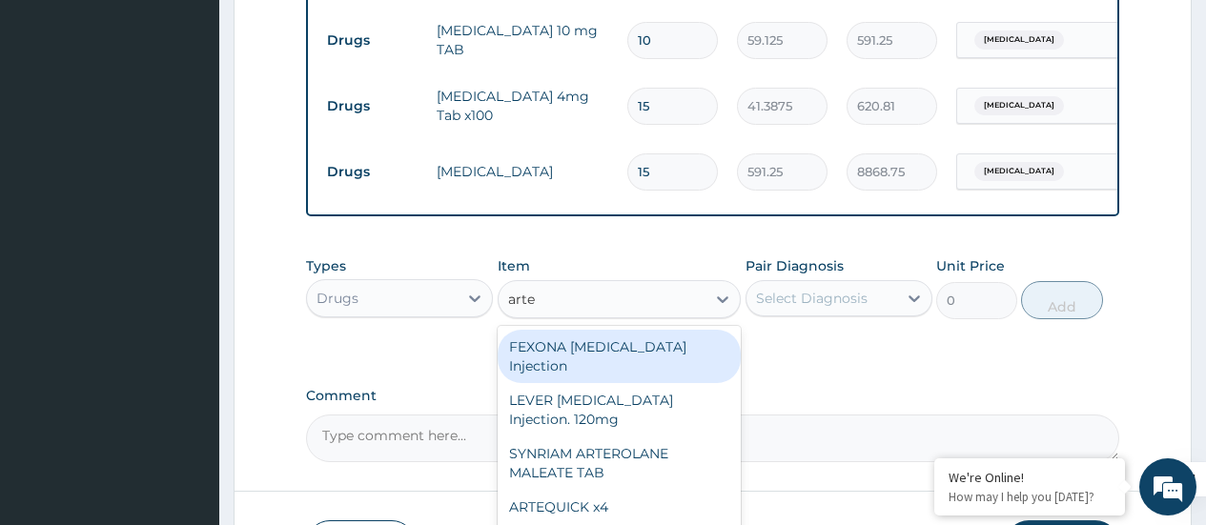
scroll to position [248, 0]
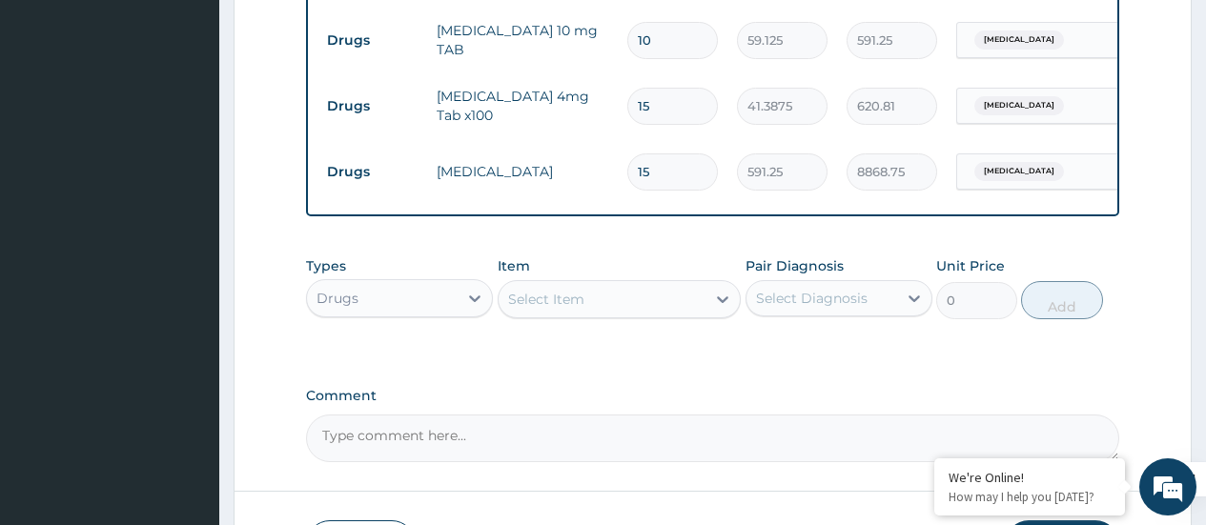
click at [586, 311] on div "Select Item" at bounding box center [603, 299] width 208 height 31
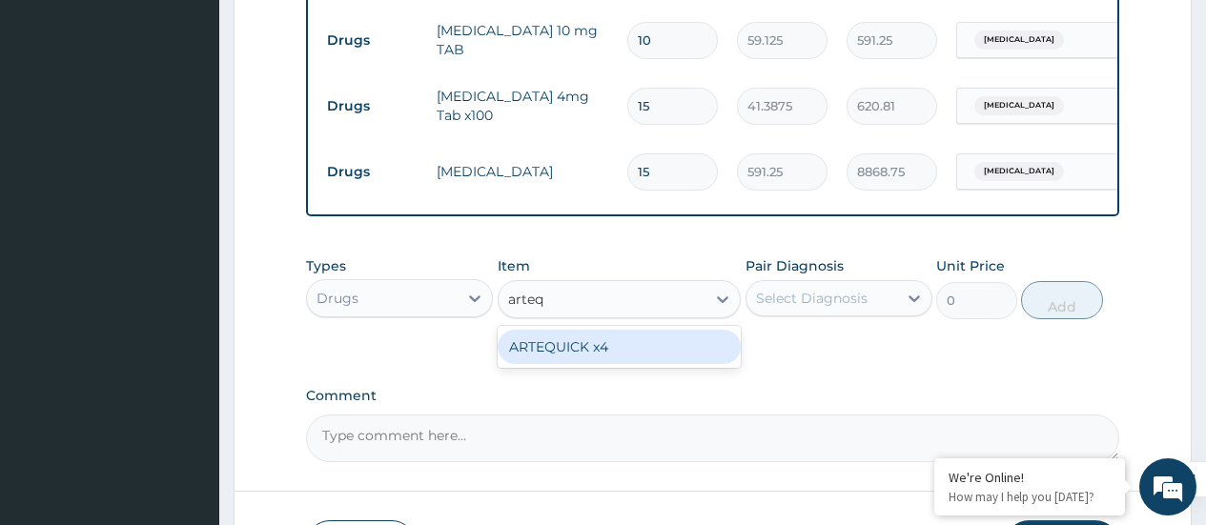
type input "arte"
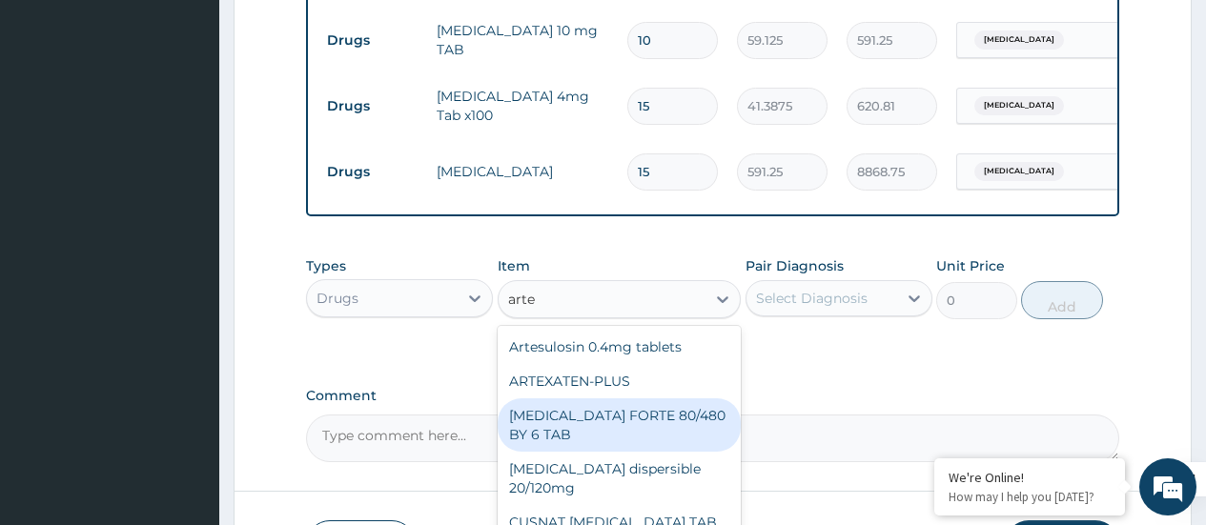
click at [627, 422] on div "COARTEM FORTE 80/480 BY 6 TAB" at bounding box center [620, 425] width 244 height 53
type input "449.35"
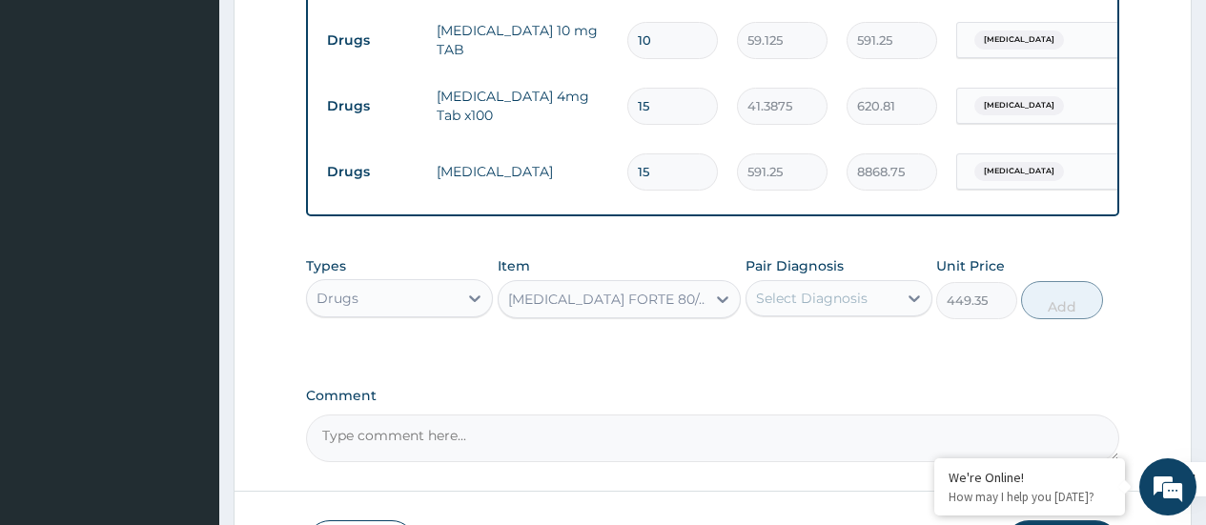
click at [665, 309] on div "COARTEM FORTE 80/480 BY 6 TAB" at bounding box center [608, 299] width 200 height 19
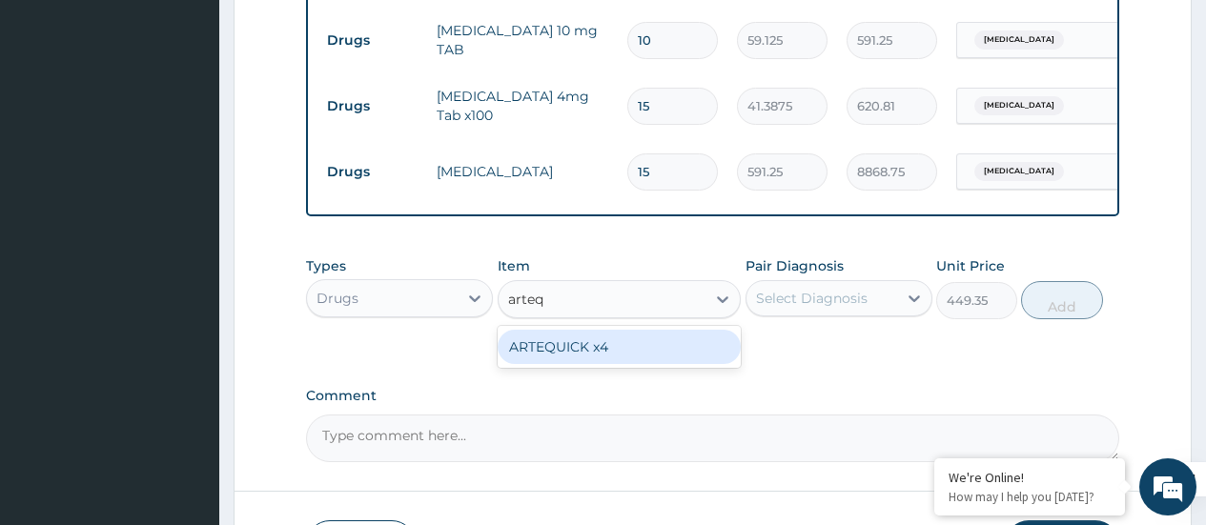
scroll to position [0, 0]
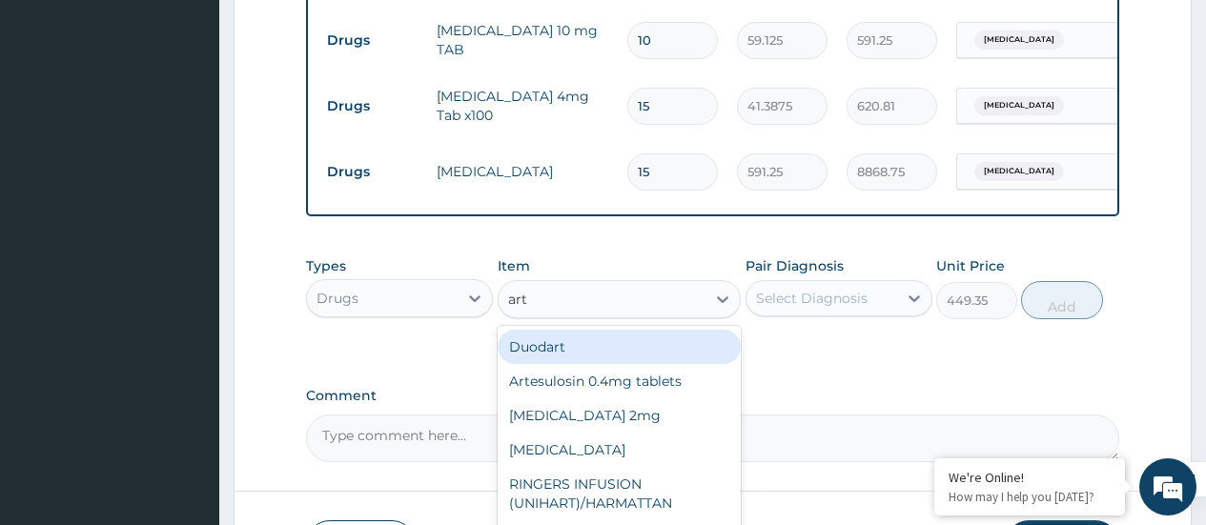
type input "arte"
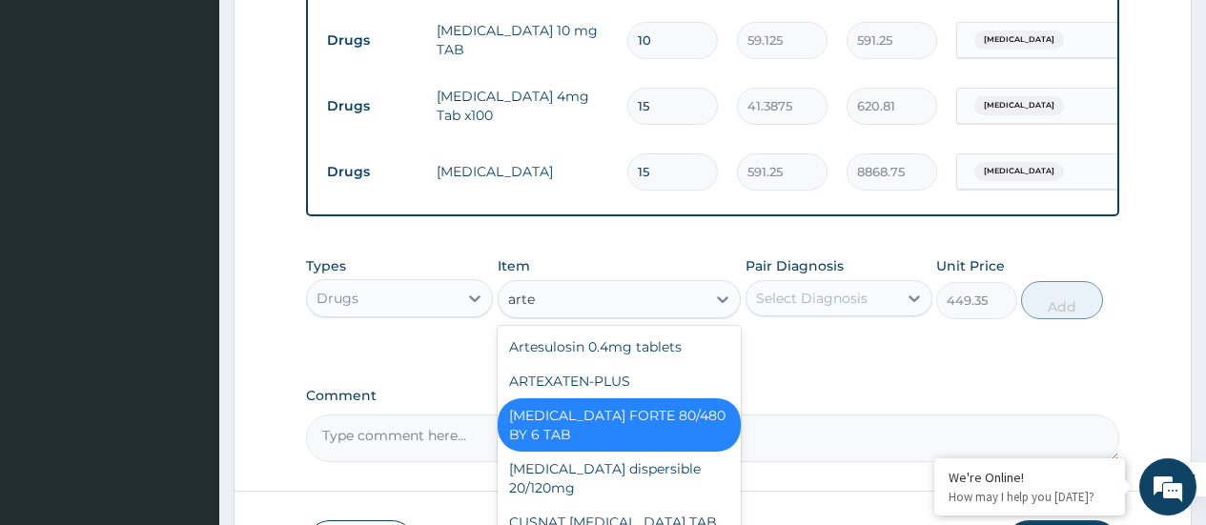
click at [607, 446] on div "COARTEM FORTE 80/480 BY 6 TAB" at bounding box center [620, 425] width 244 height 53
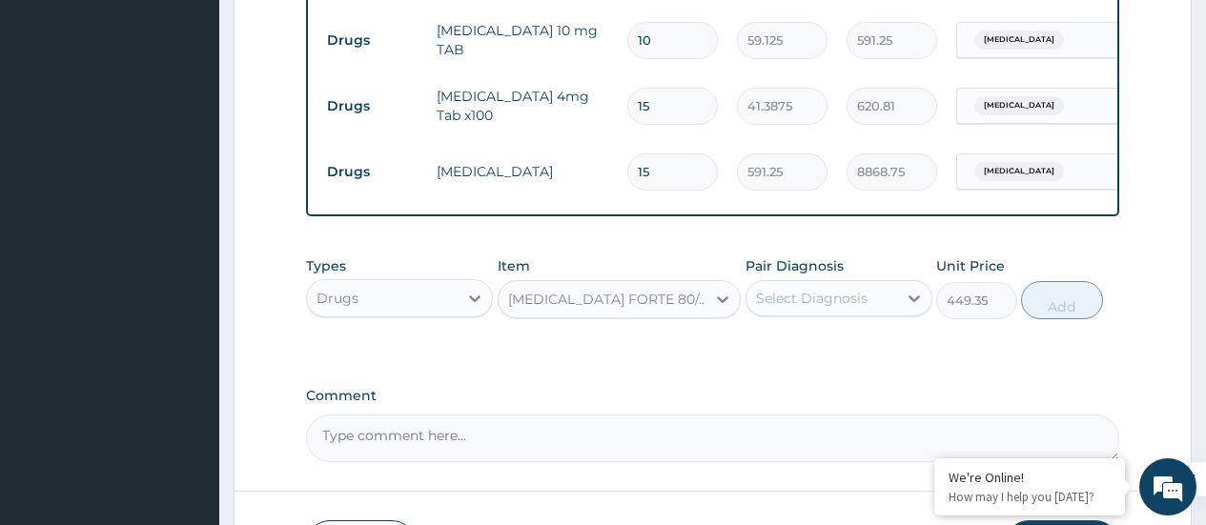
click at [804, 314] on div "Select Diagnosis" at bounding box center [822, 298] width 151 height 31
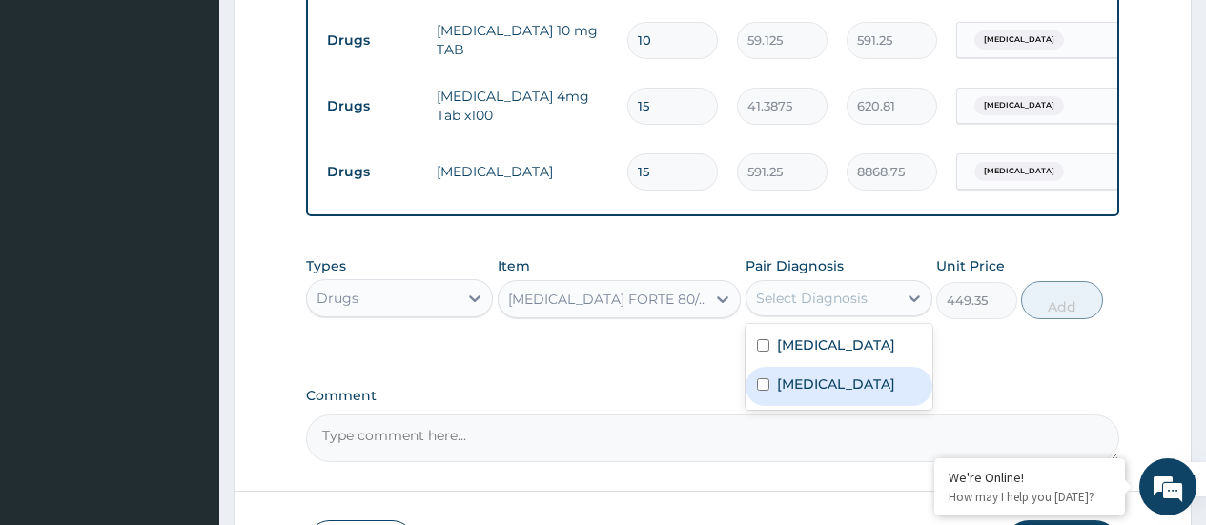
click at [785, 394] on label "Acute sinusitis" at bounding box center [836, 384] width 118 height 19
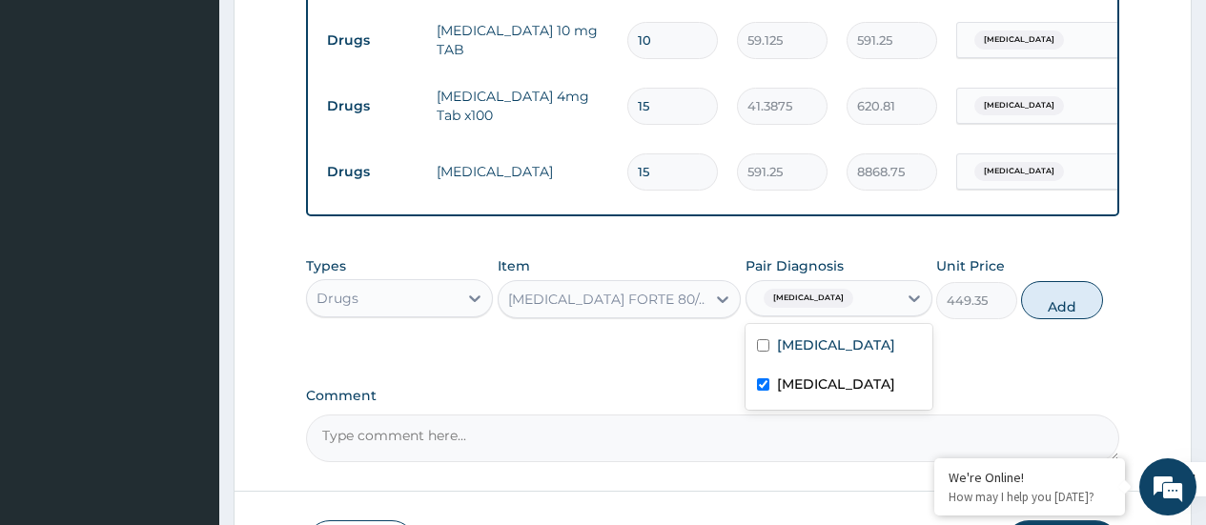
click at [767, 391] on input "checkbox" at bounding box center [763, 385] width 12 height 12
checkbox input "false"
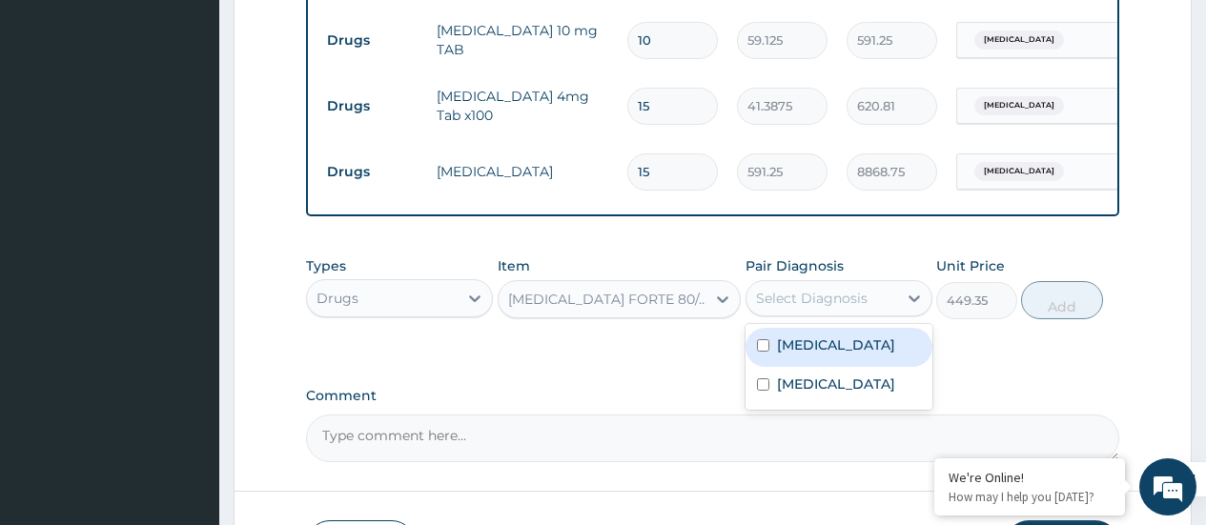
click at [765, 367] on div "Plasmodium malariae malaria without complication" at bounding box center [839, 347] width 187 height 39
checkbox input "true"
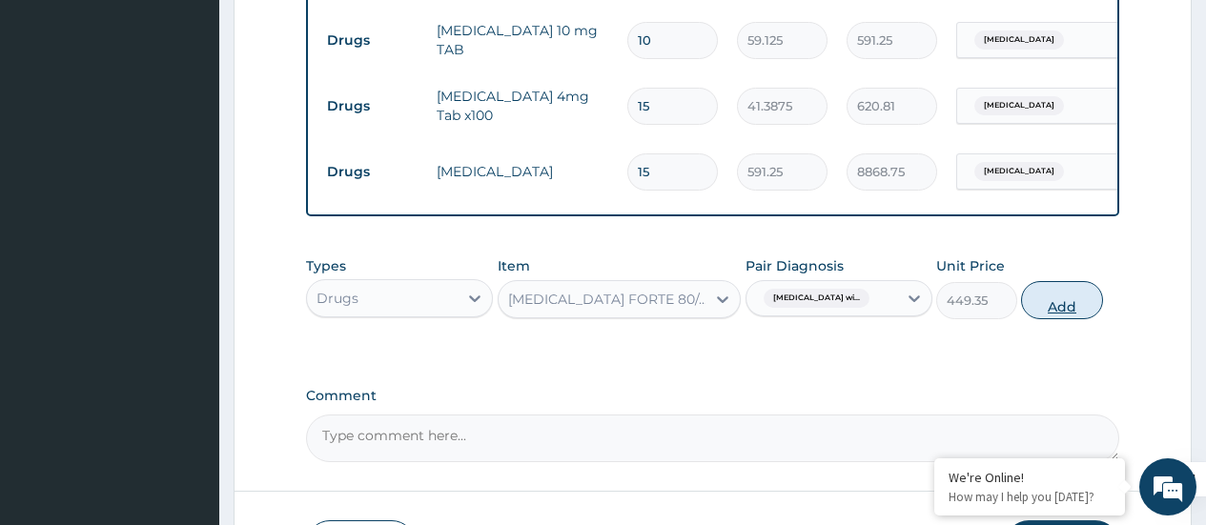
click at [1078, 319] on button "Add" at bounding box center [1061, 300] width 81 height 38
type input "0"
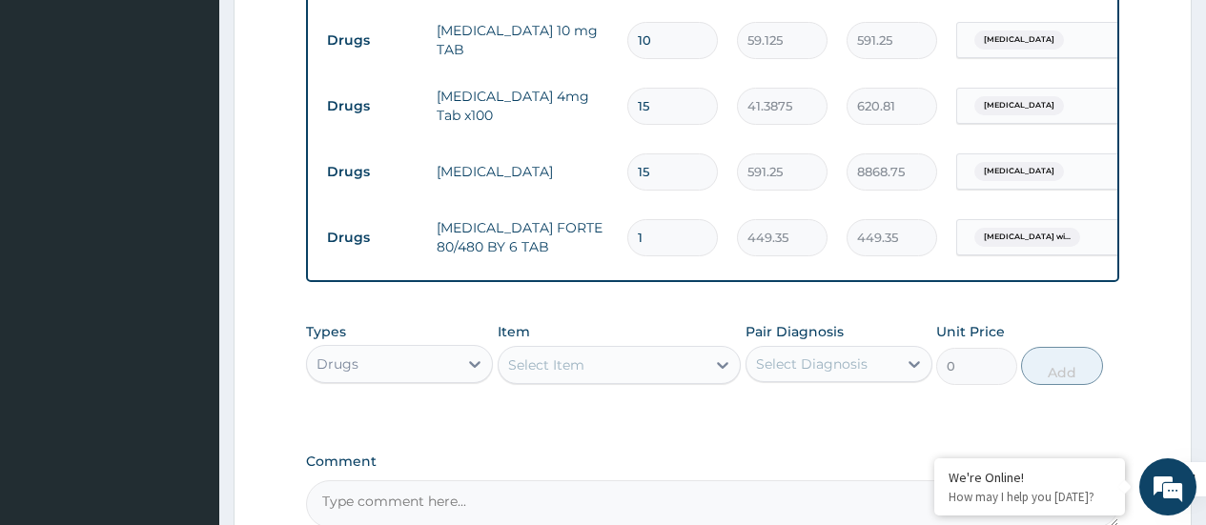
click at [568, 375] on div "Select Item" at bounding box center [546, 365] width 76 height 19
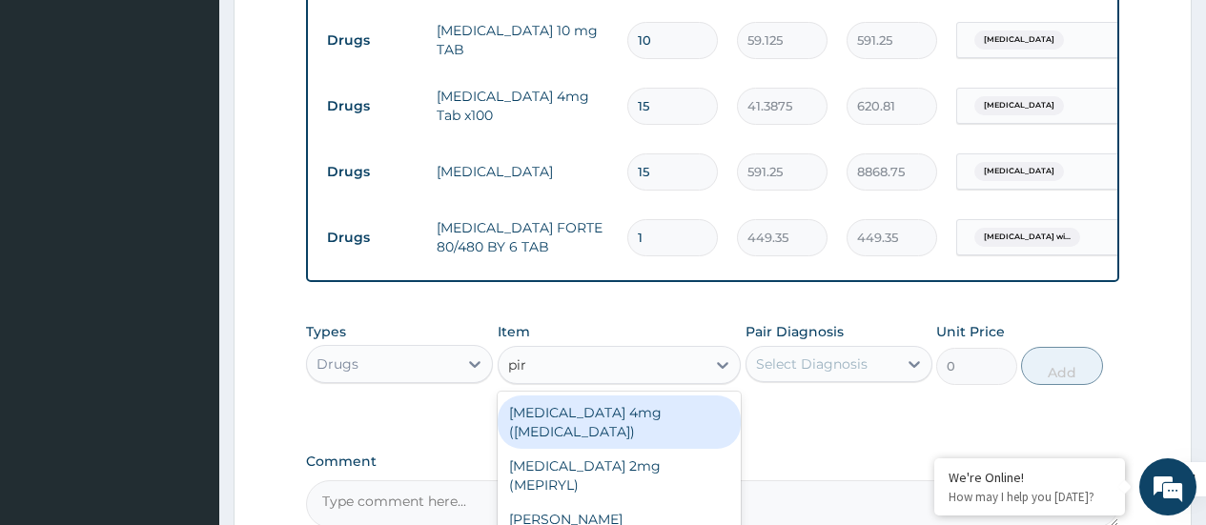
type input "piri"
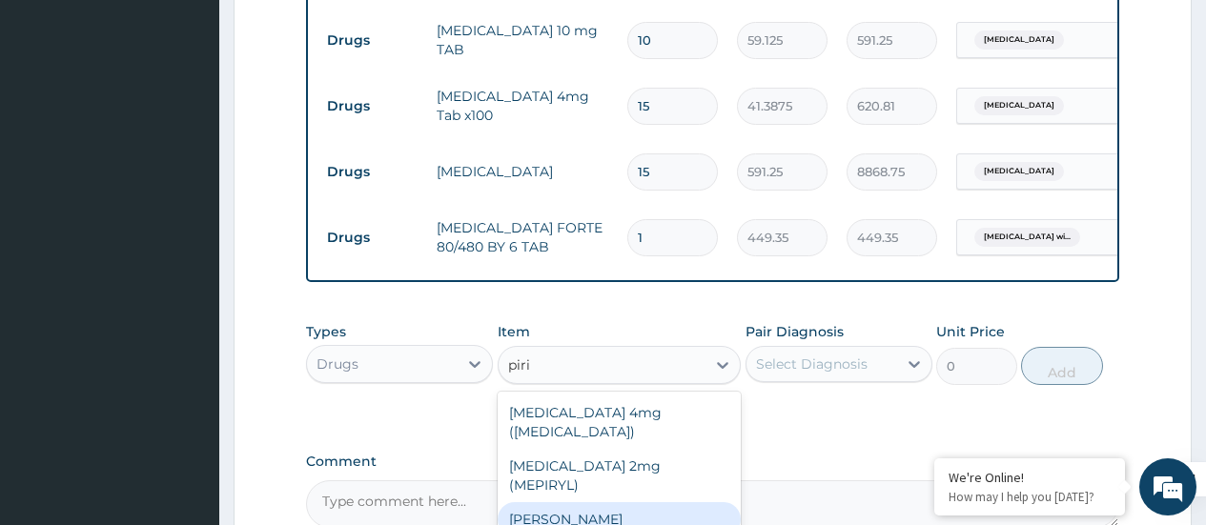
click at [603, 503] on div "PIRITON TAB EVANS" at bounding box center [620, 520] width 244 height 34
type input "23.65"
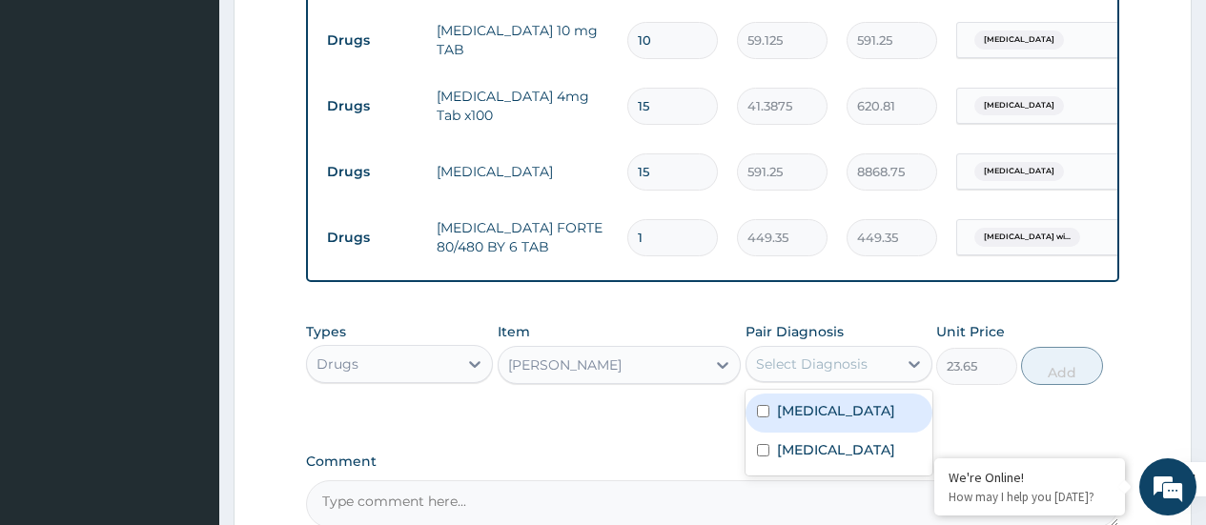
click at [826, 374] on div "Select Diagnosis" at bounding box center [812, 364] width 112 height 19
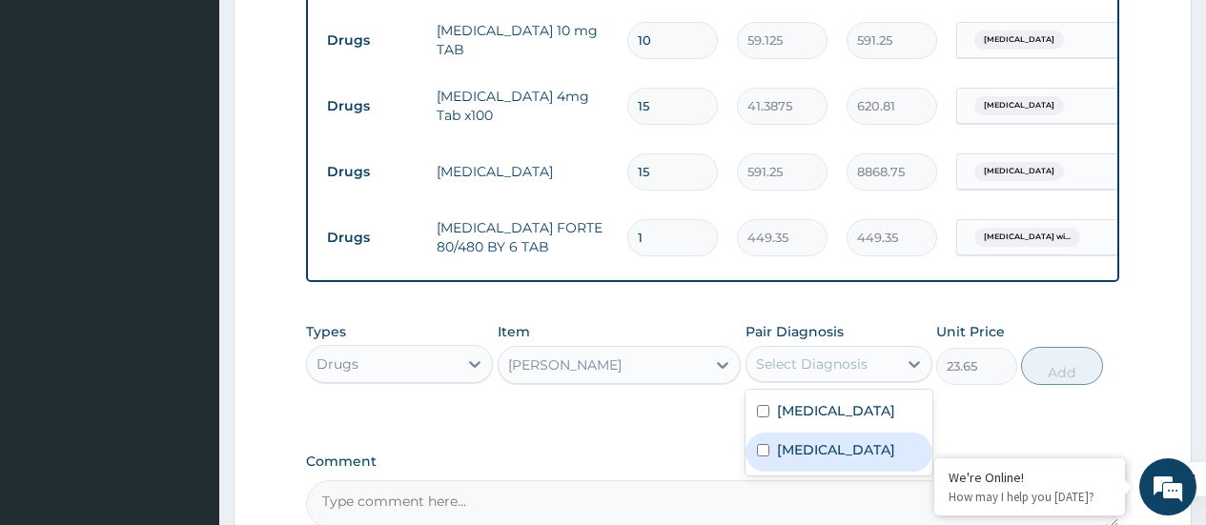
click at [771, 472] on div "Acute sinusitis" at bounding box center [839, 452] width 187 height 39
checkbox input "true"
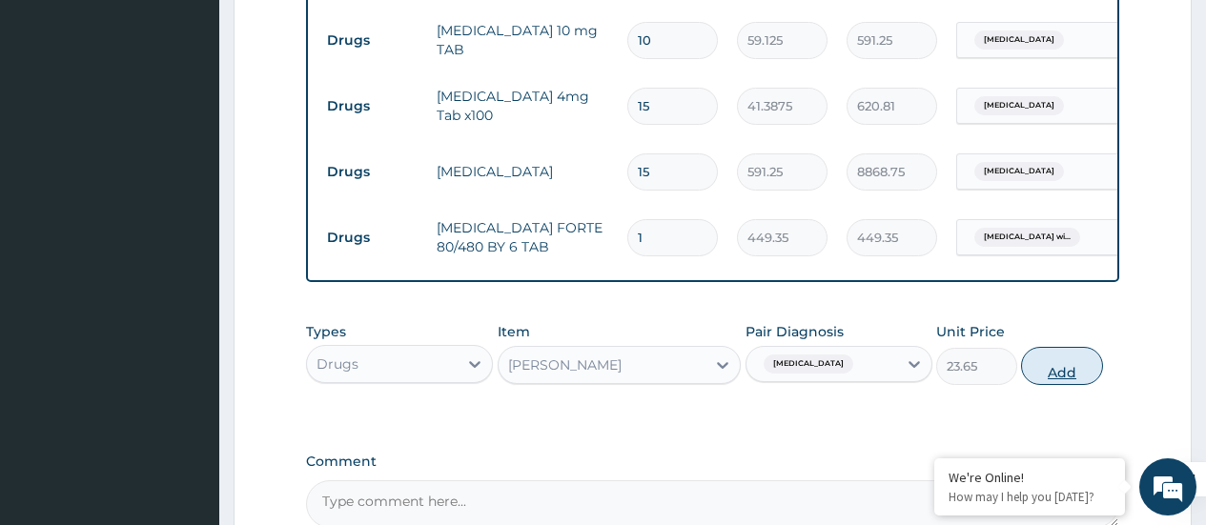
click at [1060, 379] on button "Add" at bounding box center [1061, 366] width 81 height 38
type input "0"
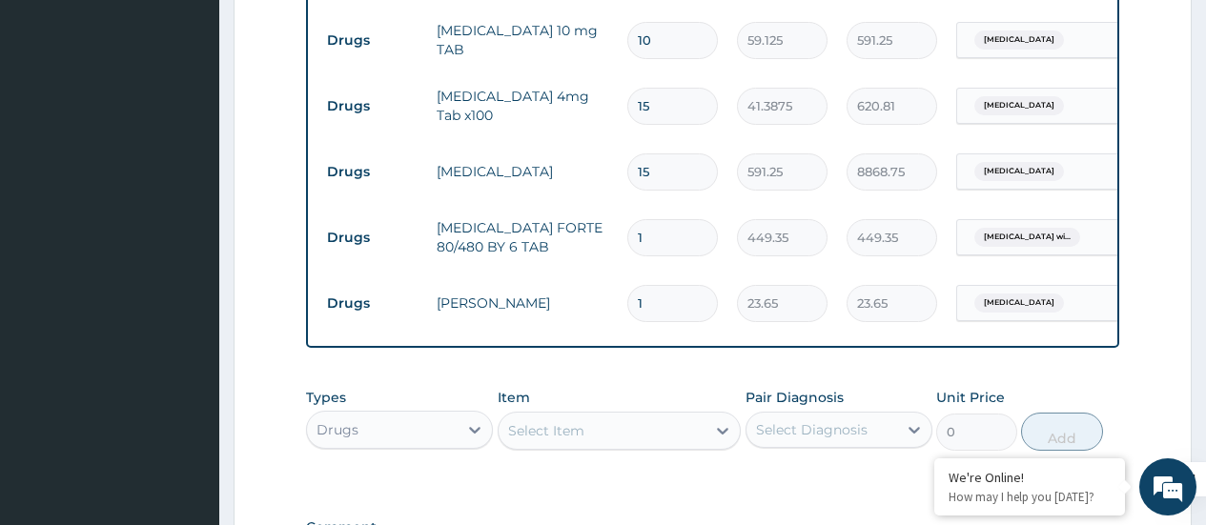
click at [680, 311] on input "1" at bounding box center [672, 303] width 91 height 37
type input "0.00"
type input "7"
type input "165.55"
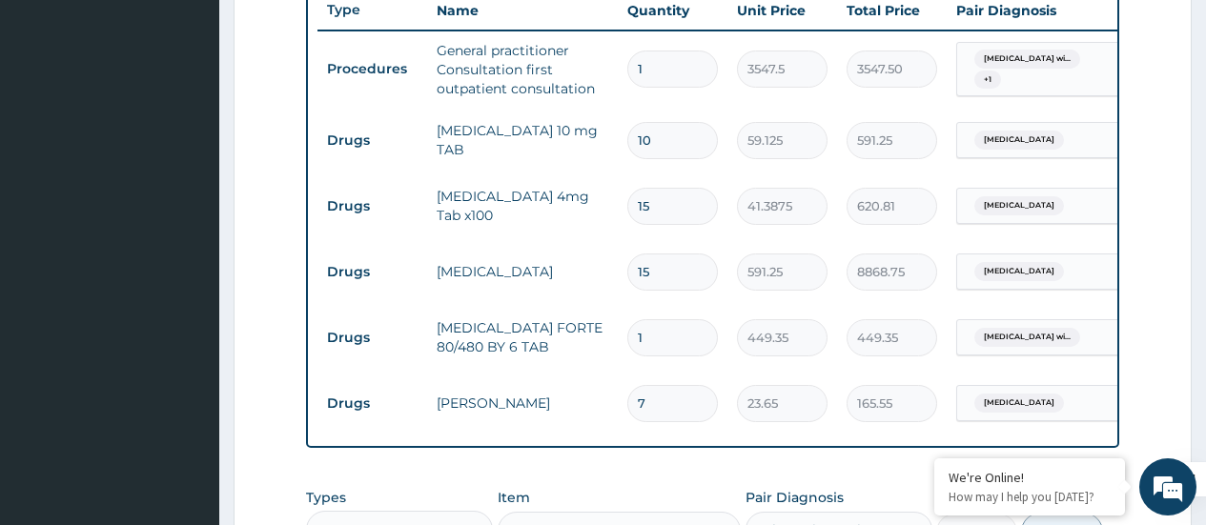
type input "7"
click at [660, 347] on input "1" at bounding box center [672, 337] width 91 height 37
type input "0.00"
type input "6"
type input "2696.10"
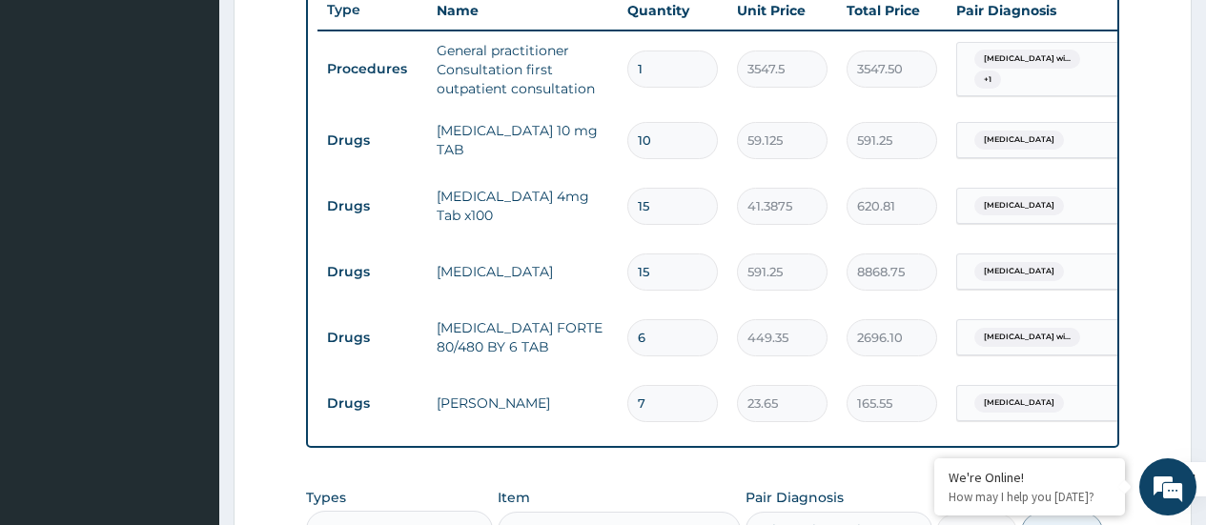
type input "6"
click at [702, 303] on tr "Drugs Diclofenac 15 591.25 8868.75 Acute sinusitis Delete" at bounding box center [785, 272] width 934 height 66
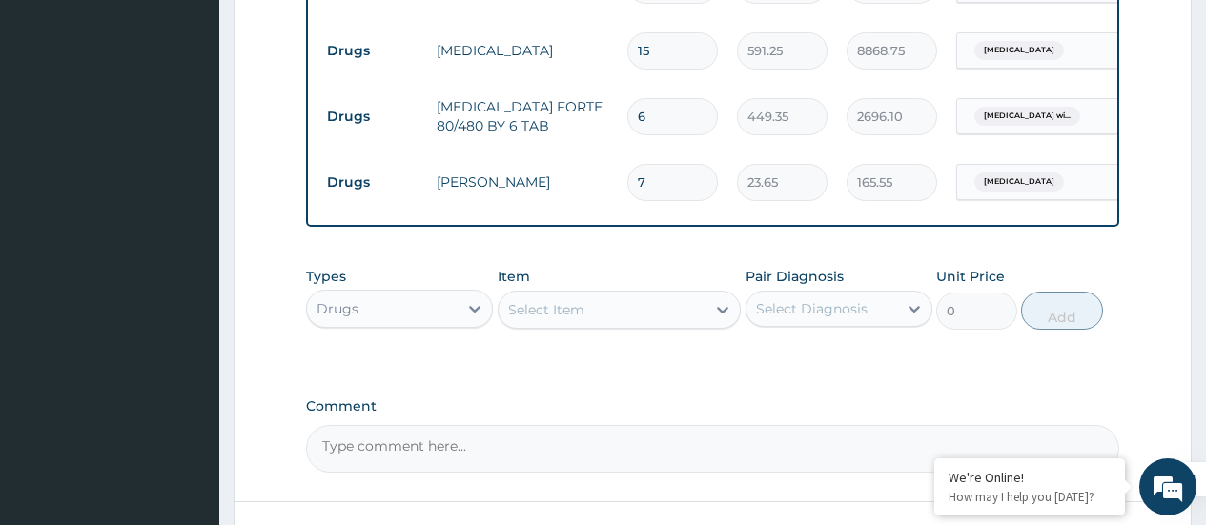
scroll to position [952, 0]
click at [594, 314] on div "Select Item" at bounding box center [603, 309] width 208 height 31
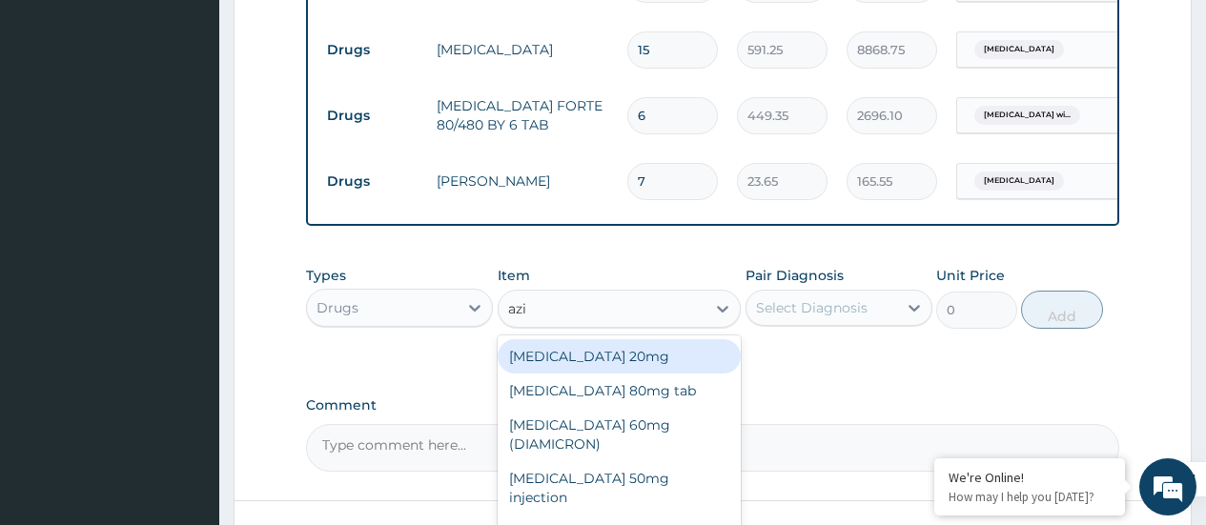
type input "azit"
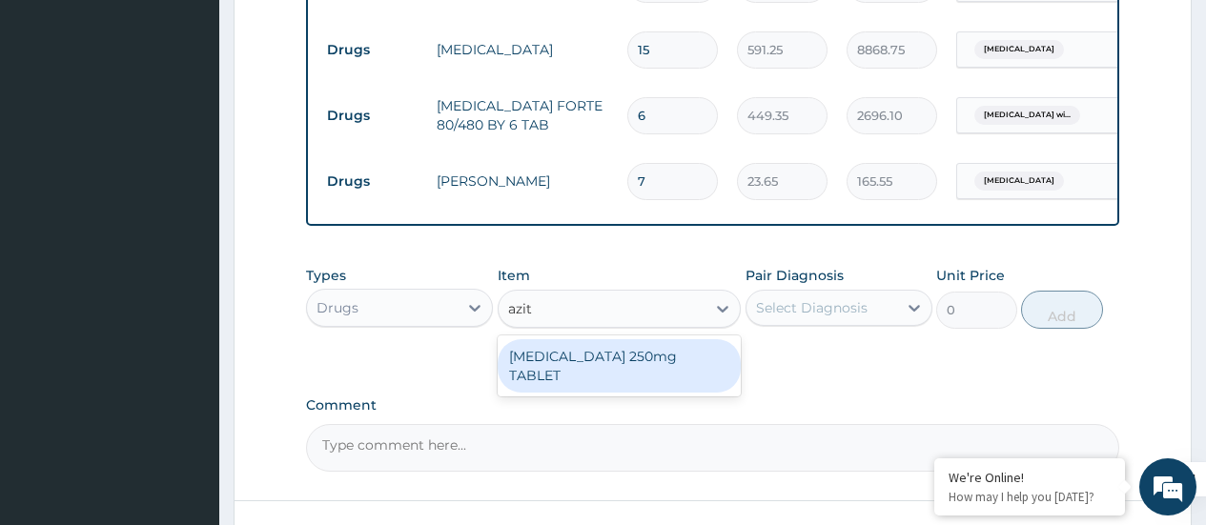
click at [604, 371] on div "AZITHROMYCIN 250mg TABLET" at bounding box center [620, 365] width 244 height 53
type input "177.375"
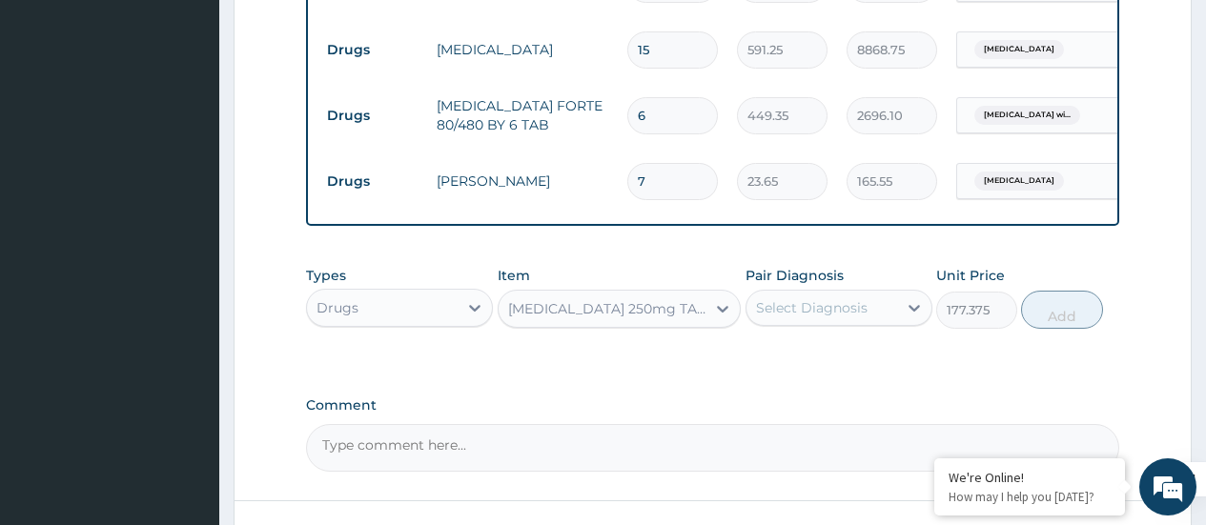
click at [804, 318] on div "Select Diagnosis" at bounding box center [812, 307] width 112 height 19
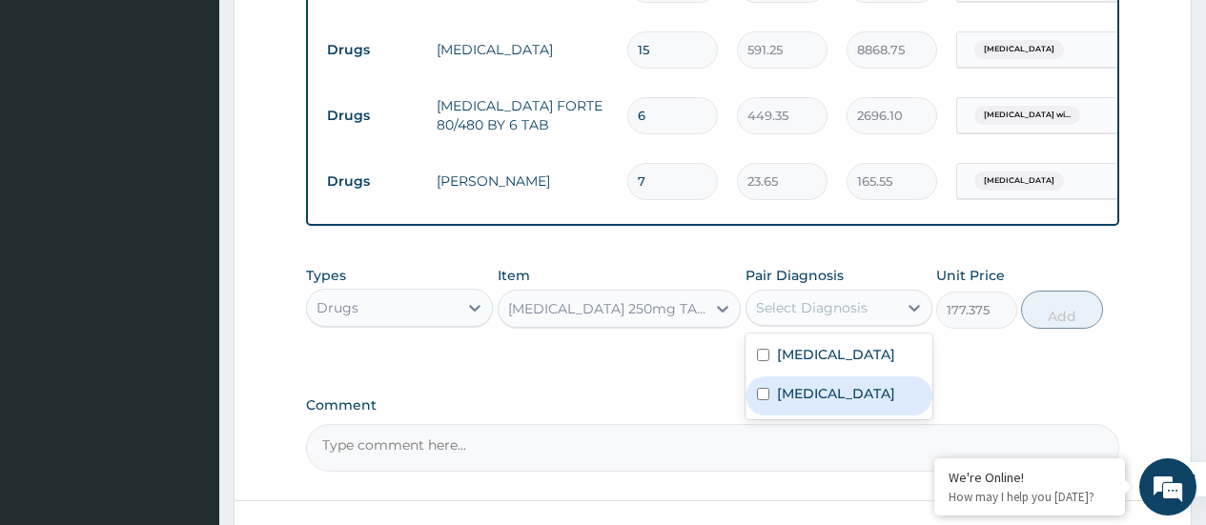
click at [777, 403] on label "Acute sinusitis" at bounding box center [836, 393] width 118 height 19
checkbox input "true"
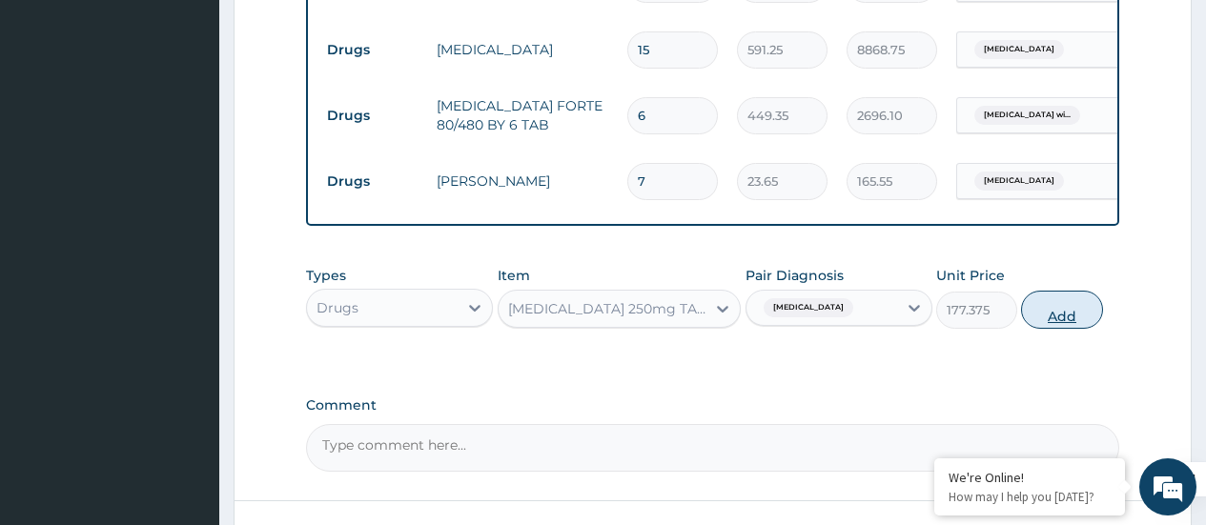
click at [1065, 329] on button "Add" at bounding box center [1061, 310] width 81 height 38
type input "0"
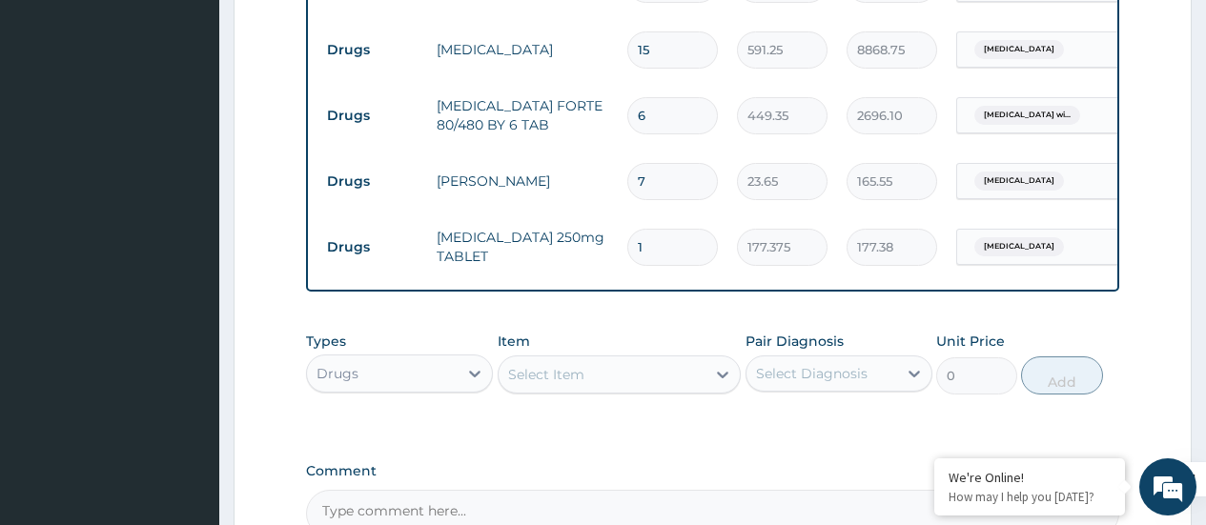
click at [657, 241] on input "1" at bounding box center [672, 247] width 91 height 37
type input "14"
type input "2483.25"
type input "14"
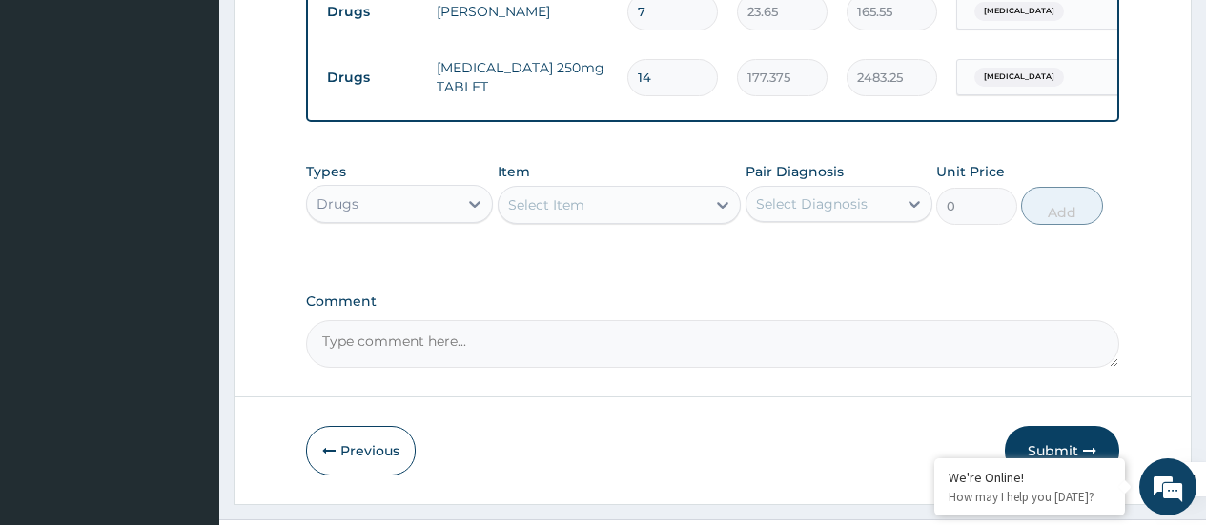
scroll to position [1179, 0]
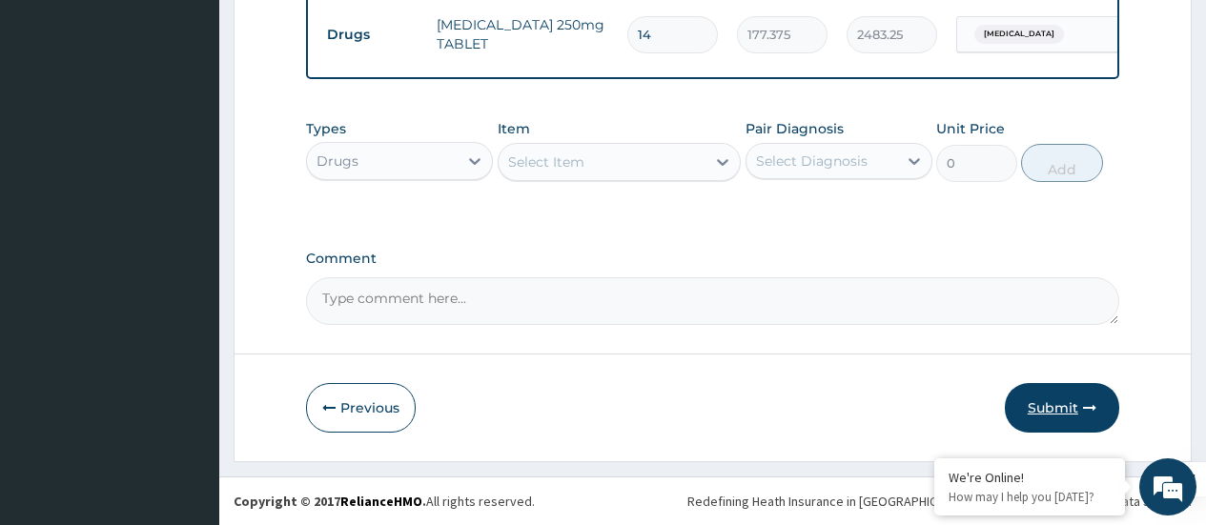
click at [1046, 400] on button "Submit" at bounding box center [1062, 408] width 114 height 50
click at [1050, 419] on button "Submit" at bounding box center [1062, 408] width 114 height 50
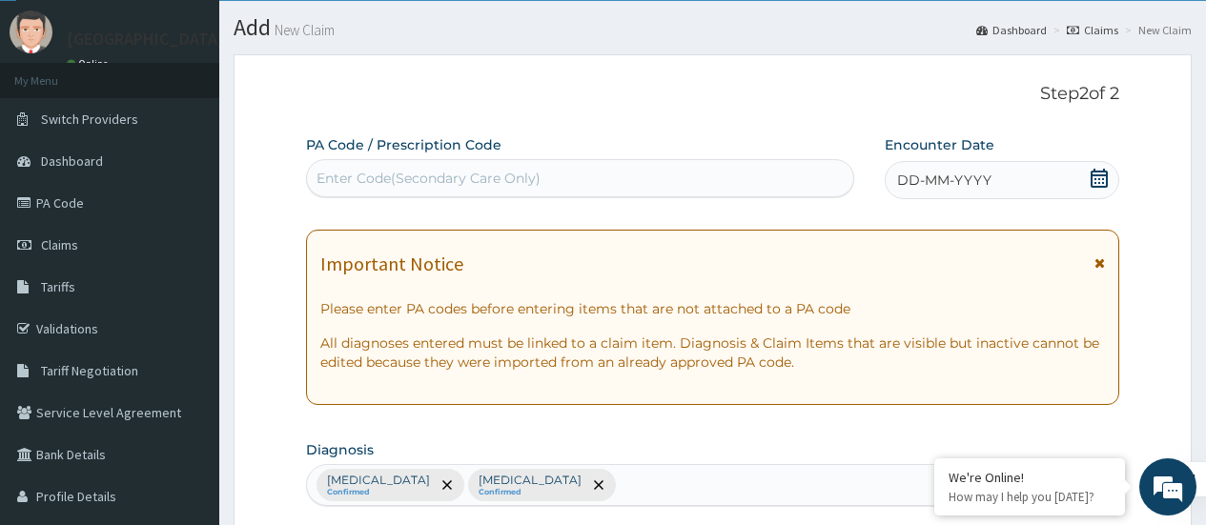
scroll to position [0, 0]
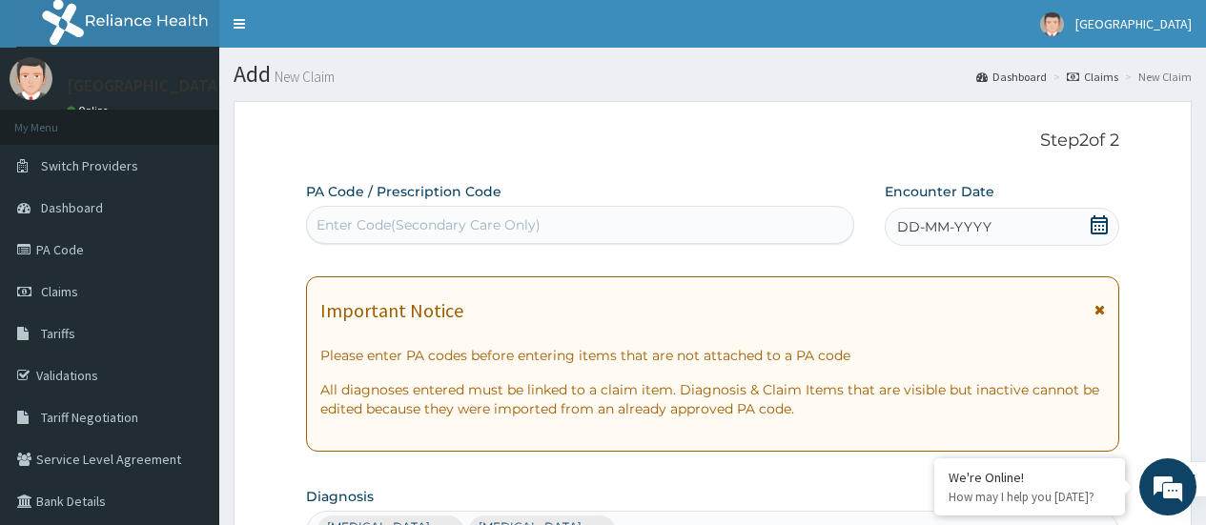
click at [1104, 217] on icon at bounding box center [1099, 224] width 17 height 19
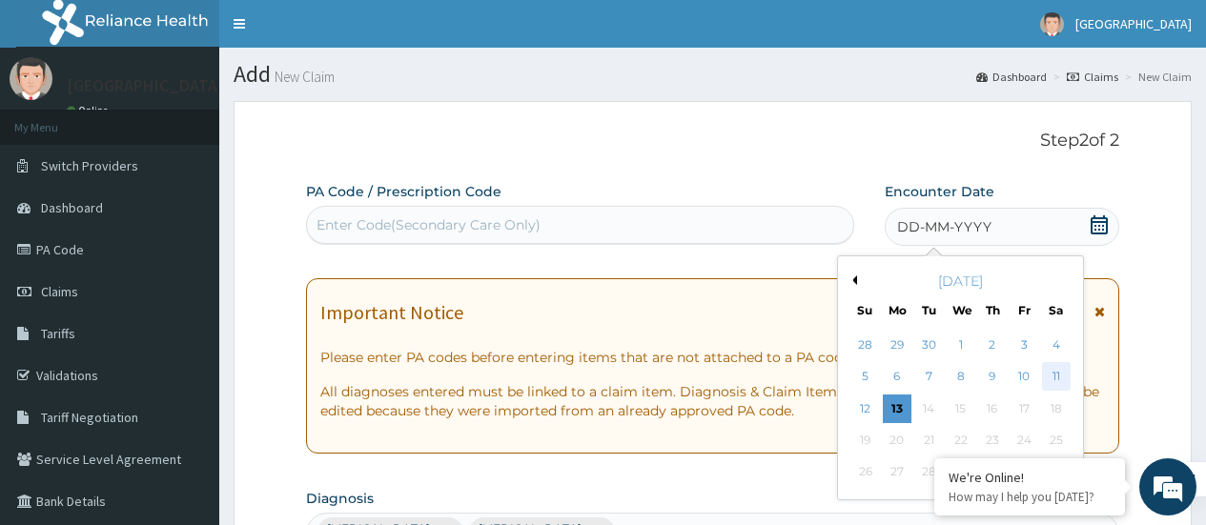
click at [1047, 369] on div "11" at bounding box center [1055, 377] width 29 height 29
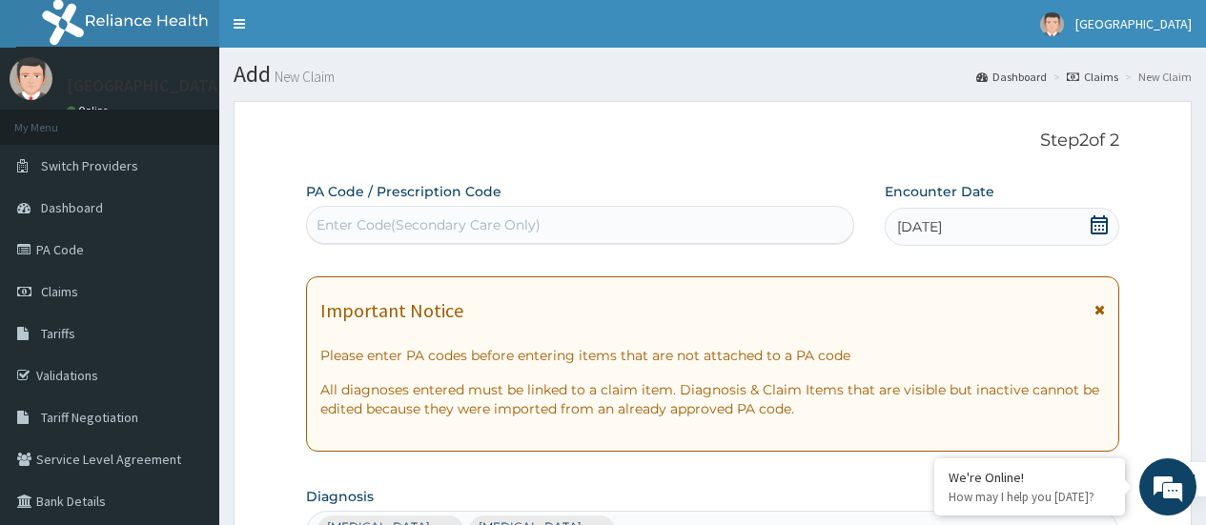
click at [703, 236] on div "Enter Code(Secondary Care Only)" at bounding box center [579, 225] width 545 height 31
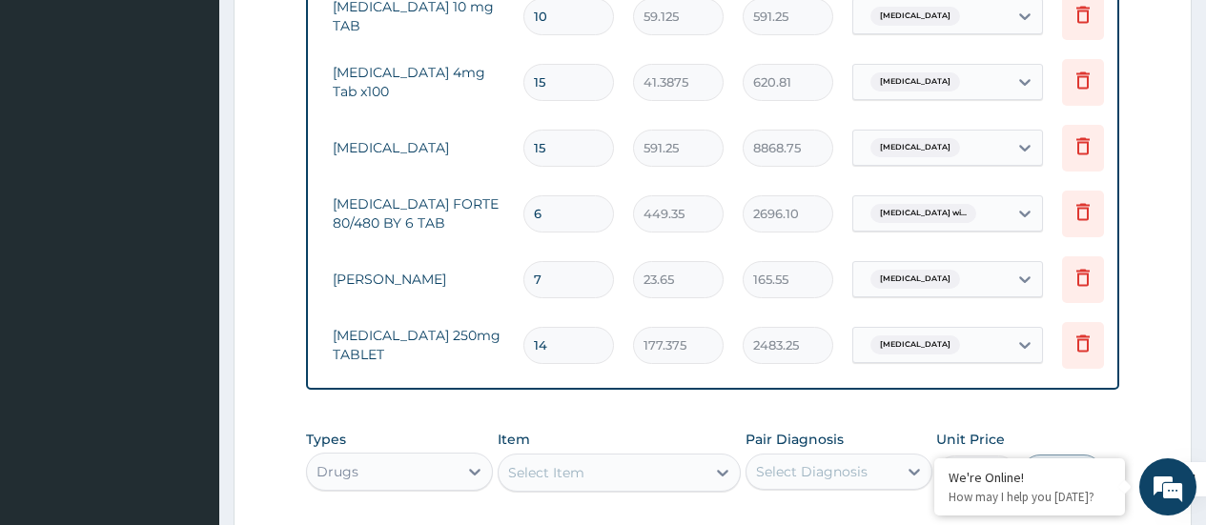
scroll to position [1179, 0]
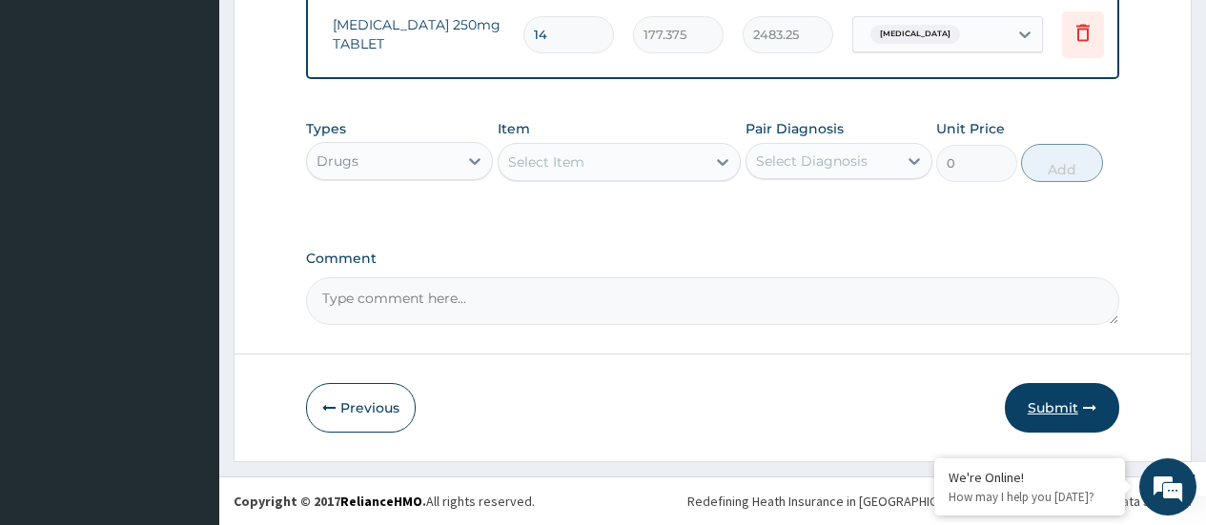
click at [1068, 406] on button "Submit" at bounding box center [1062, 408] width 114 height 50
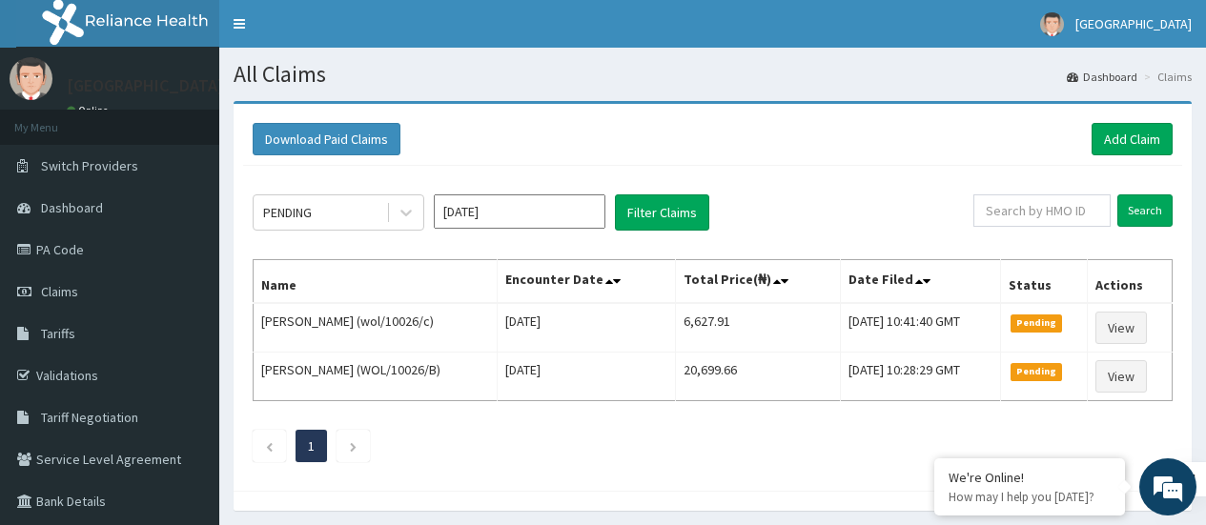
drag, startPoint x: 0, startPoint y: 0, endPoint x: 739, endPoint y: 72, distance: 742.5
click at [739, 72] on h1 "All Claims" at bounding box center [713, 74] width 958 height 25
click at [1122, 133] on link "Add Claim" at bounding box center [1132, 139] width 81 height 32
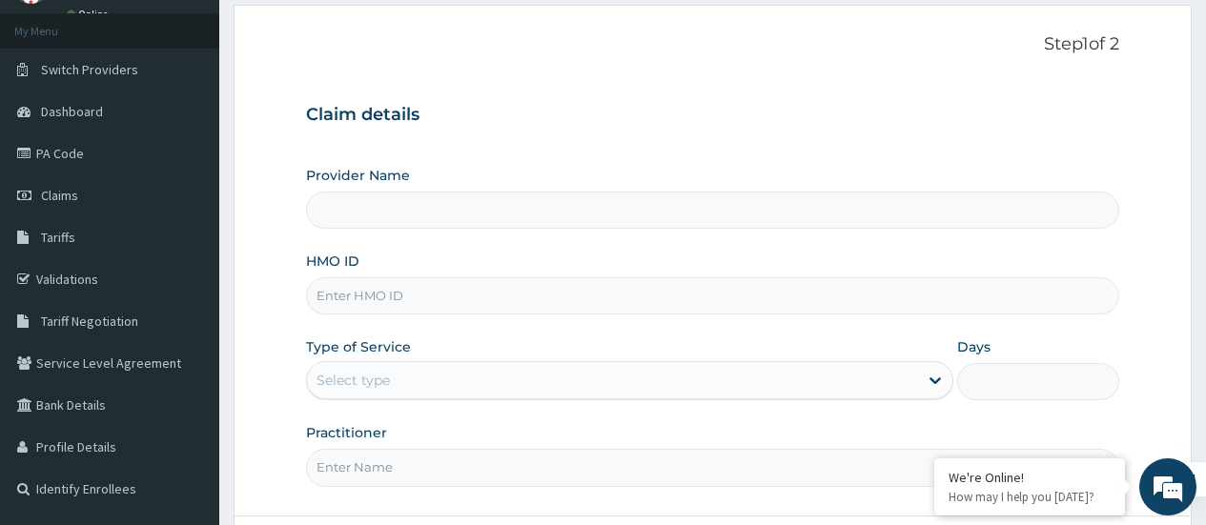
scroll to position [184, 0]
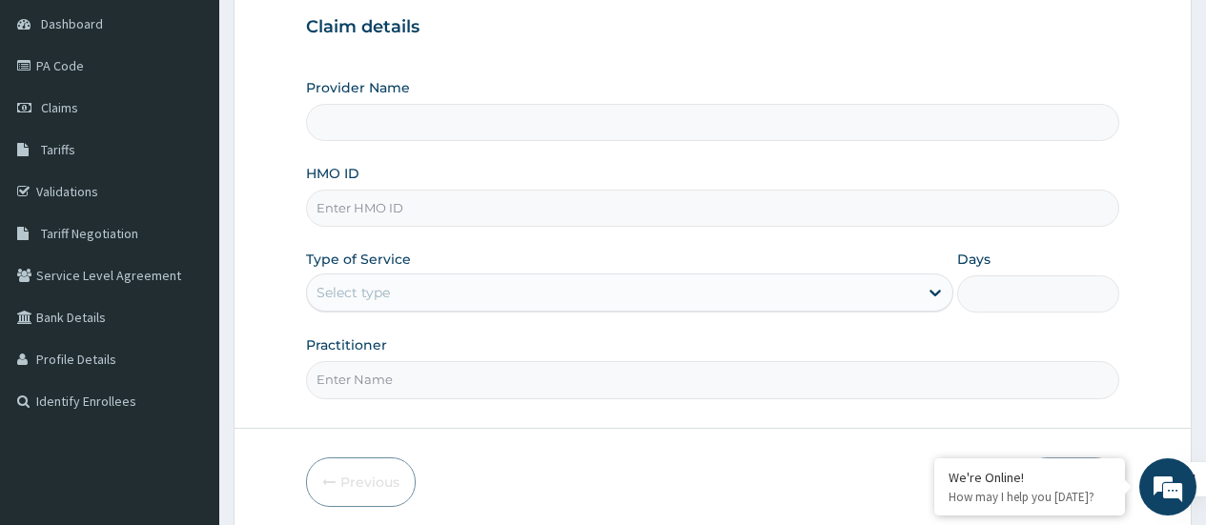
click at [564, 215] on input "HMO ID" at bounding box center [712, 208] width 813 height 37
type input "Divine Grace Healing Stripes Hospital"
type input "Ram/10029/A"
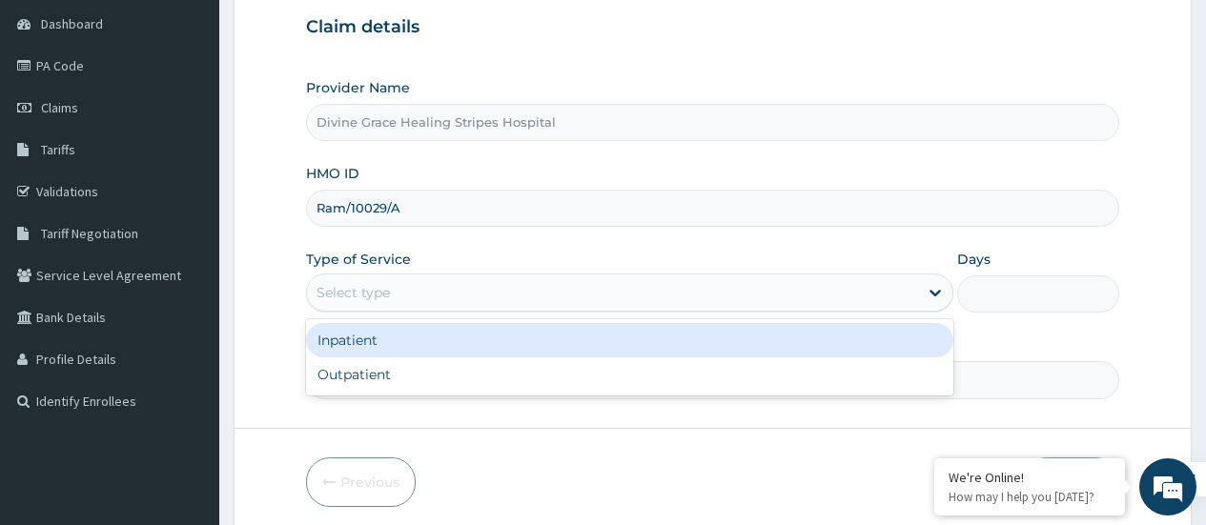
click at [486, 299] on div "Select type" at bounding box center [612, 292] width 611 height 31
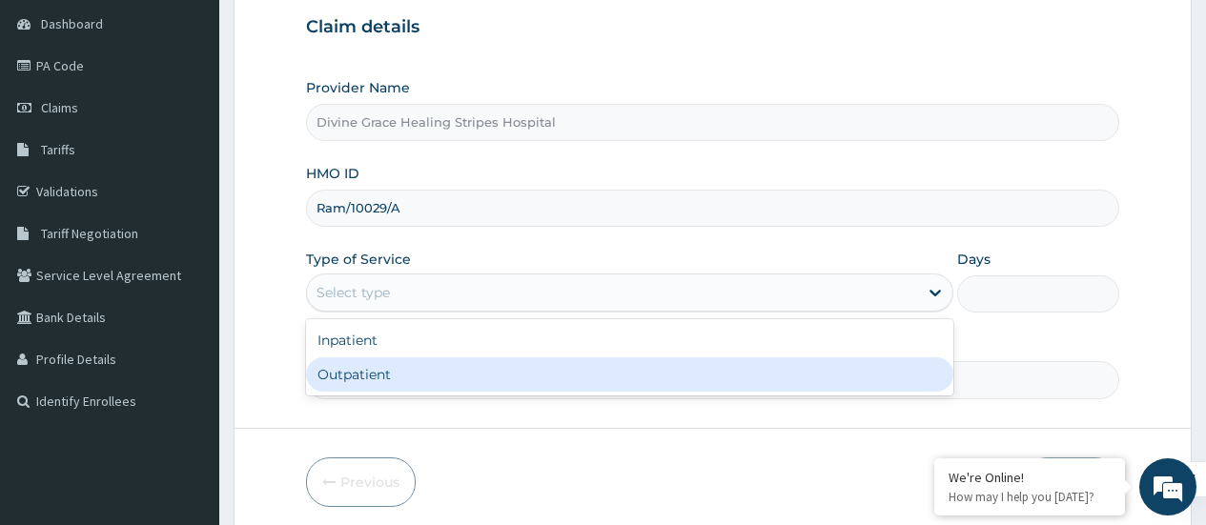
click at [441, 373] on div "Outpatient" at bounding box center [629, 375] width 647 height 34
type input "1"
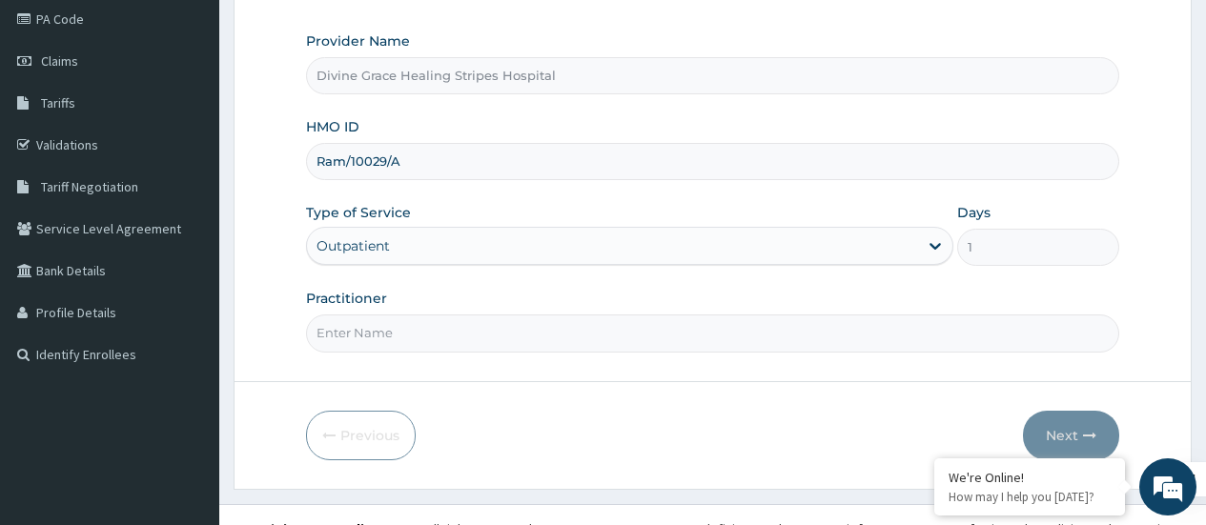
scroll to position [232, 0]
click at [586, 338] on input "Practitioner" at bounding box center [712, 332] width 813 height 37
type input "dr idowu"
click at [1043, 439] on button "Next" at bounding box center [1071, 435] width 96 height 50
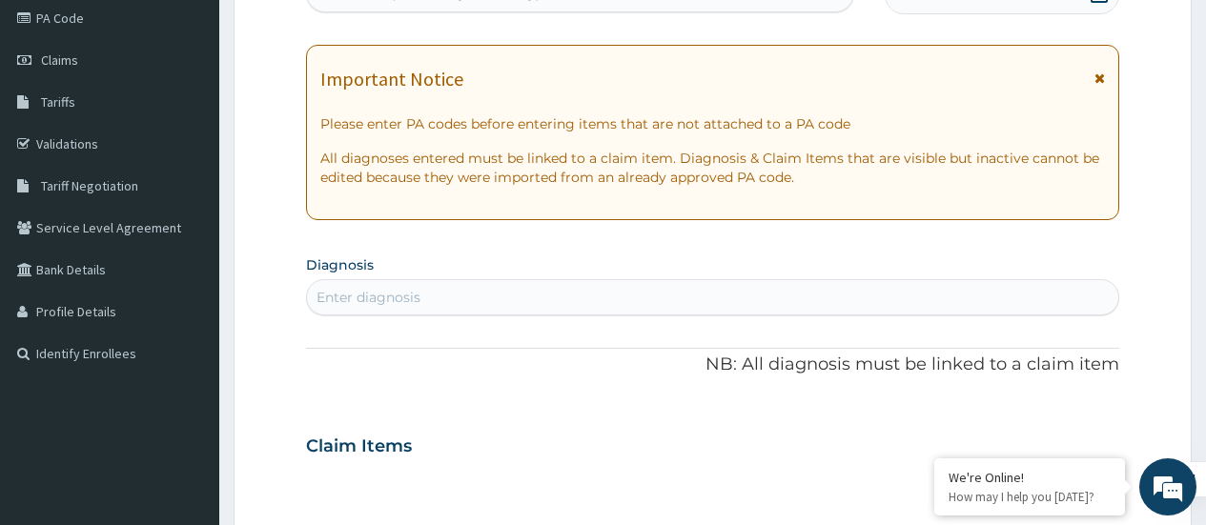
click at [449, 296] on div "Enter diagnosis" at bounding box center [712, 297] width 811 height 31
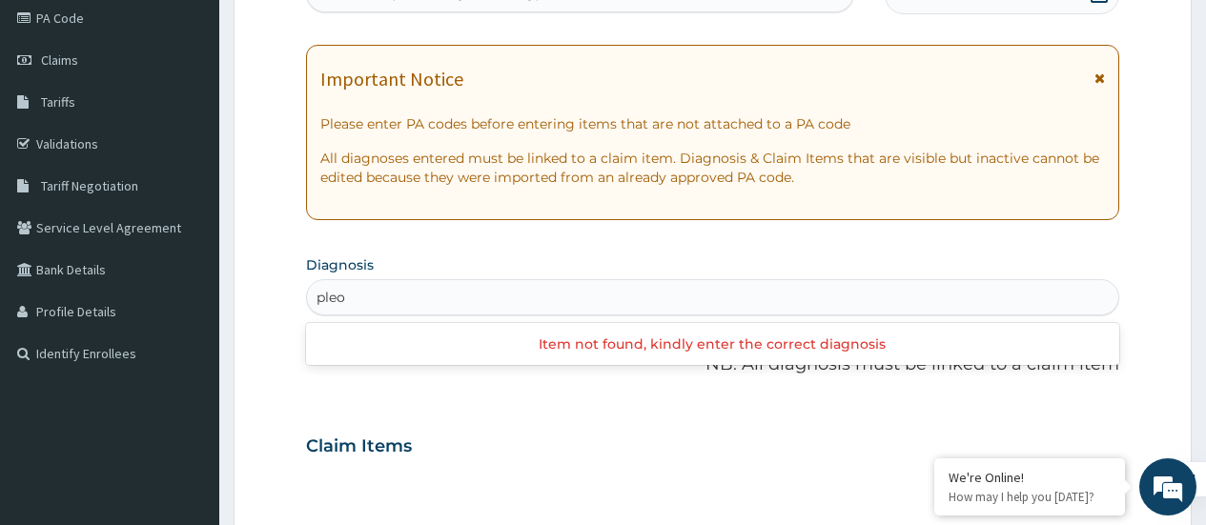
type input "ple"
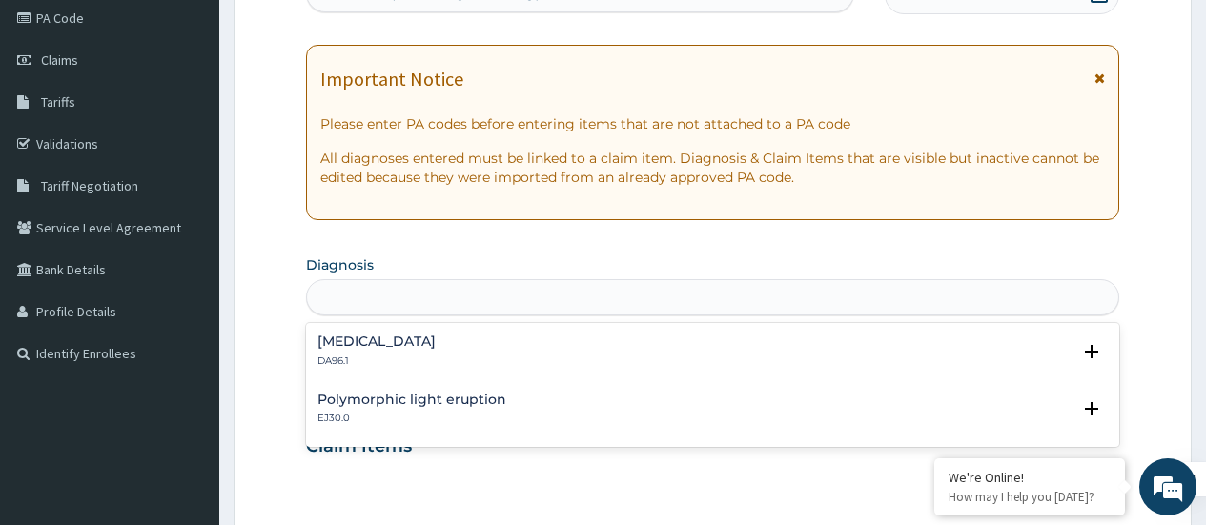
click at [347, 296] on div "ple" at bounding box center [712, 297] width 811 height 31
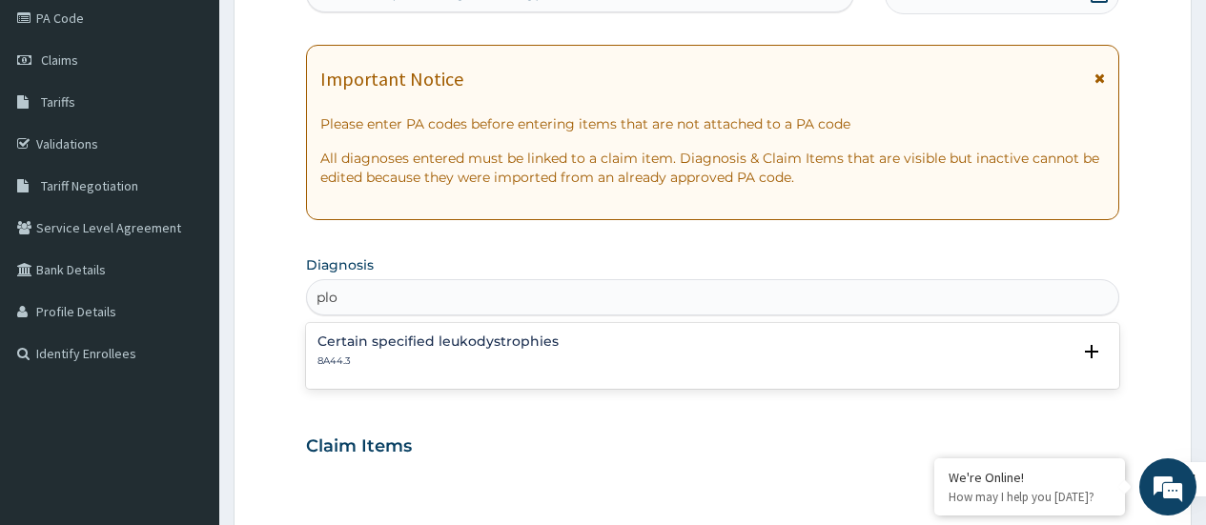
type input "plo"
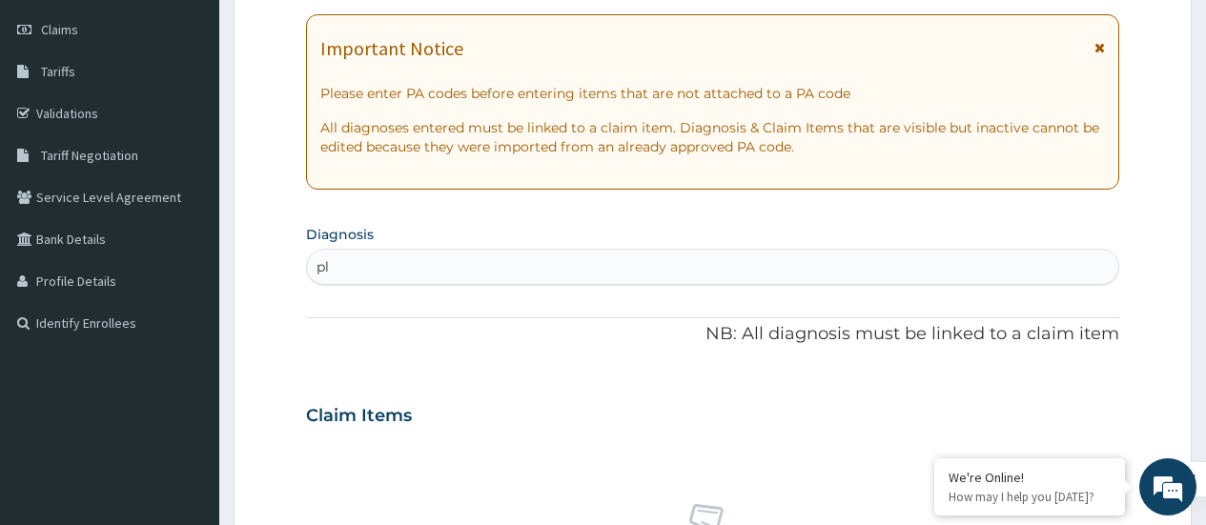
scroll to position [260, 0]
type input "p"
click at [350, 264] on div "Enter diagnosis" at bounding box center [369, 268] width 104 height 19
type input "pharyngistis"
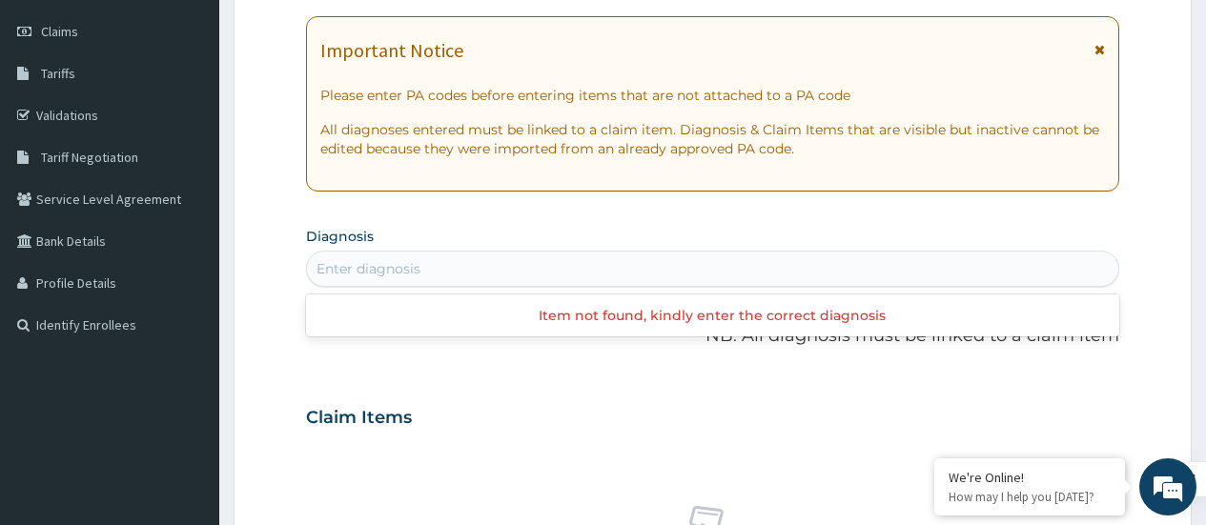
click at [413, 261] on div "Enter diagnosis" at bounding box center [712, 269] width 811 height 31
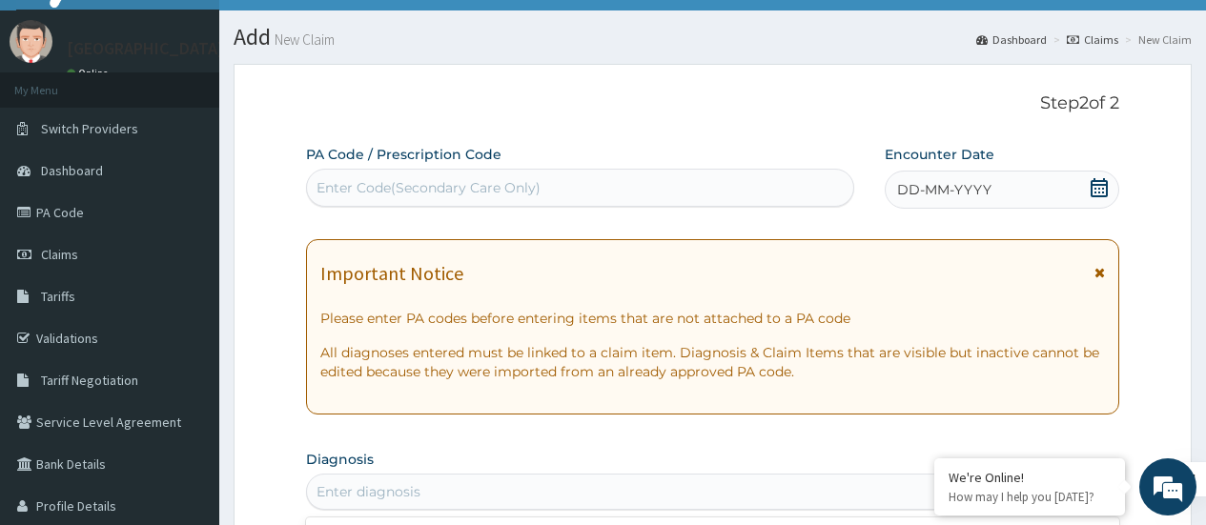
scroll to position [36, 0]
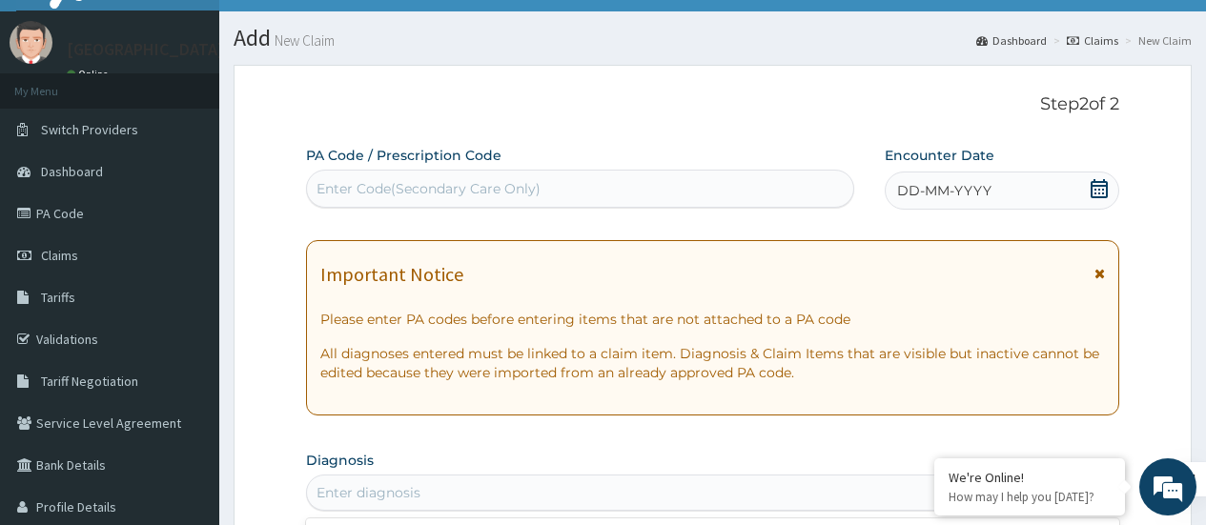
click at [360, 488] on div "Enter diagnosis" at bounding box center [369, 492] width 104 height 19
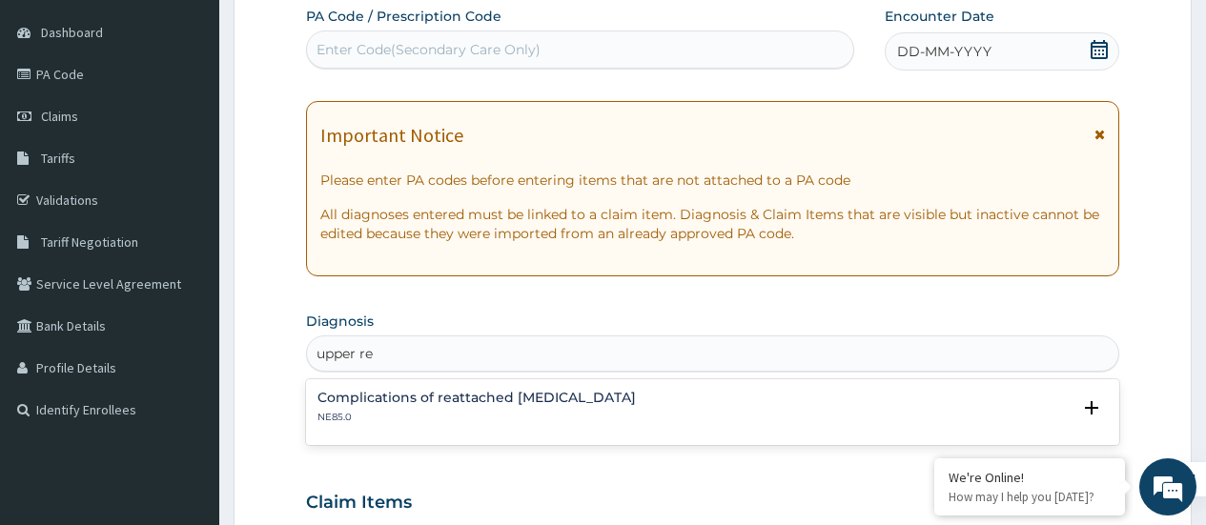
scroll to position [187, 0]
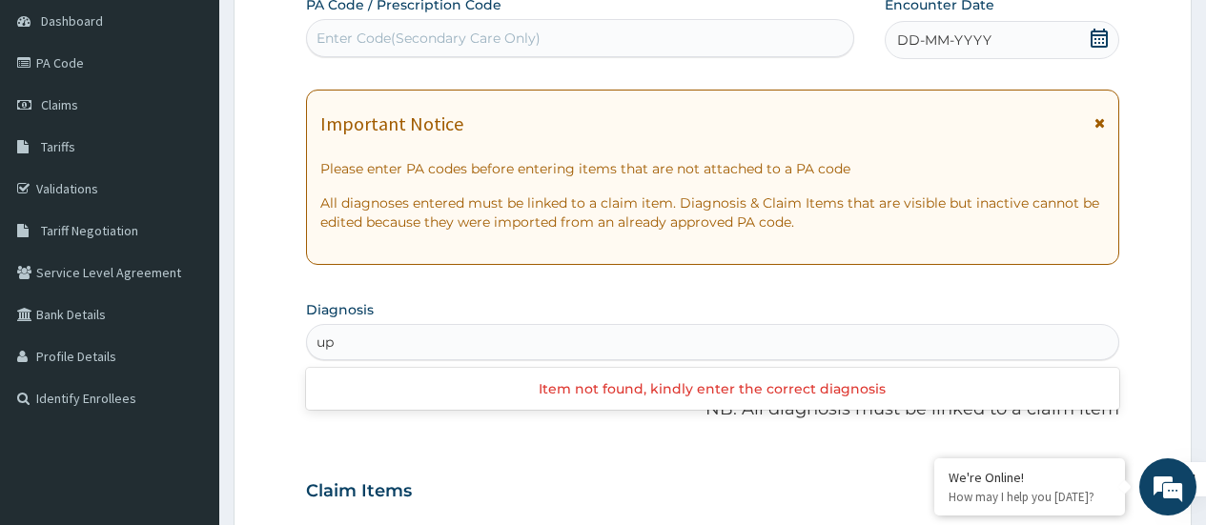
type input "u"
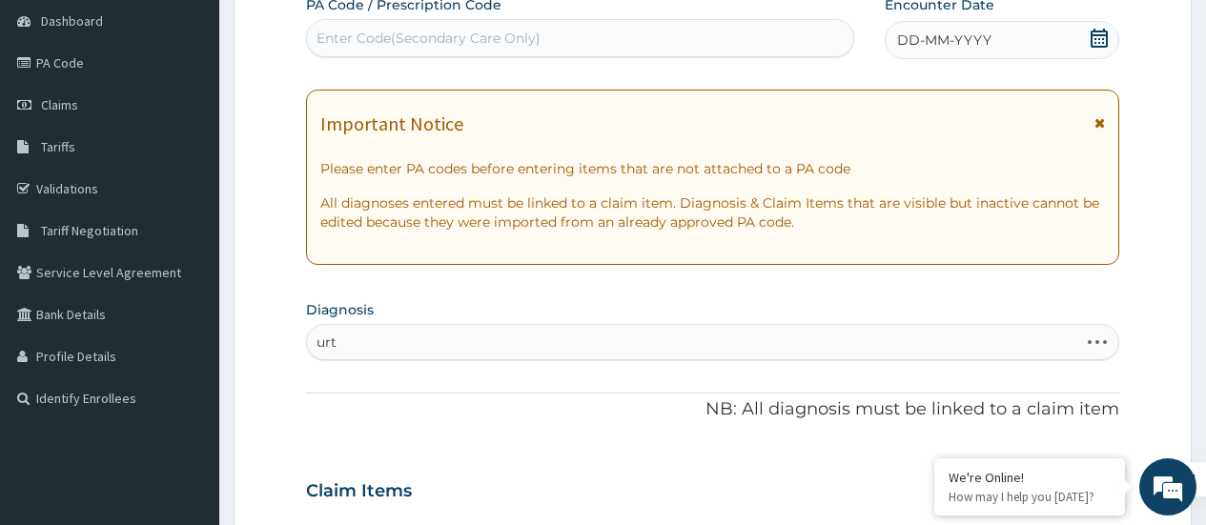
type input "urti"
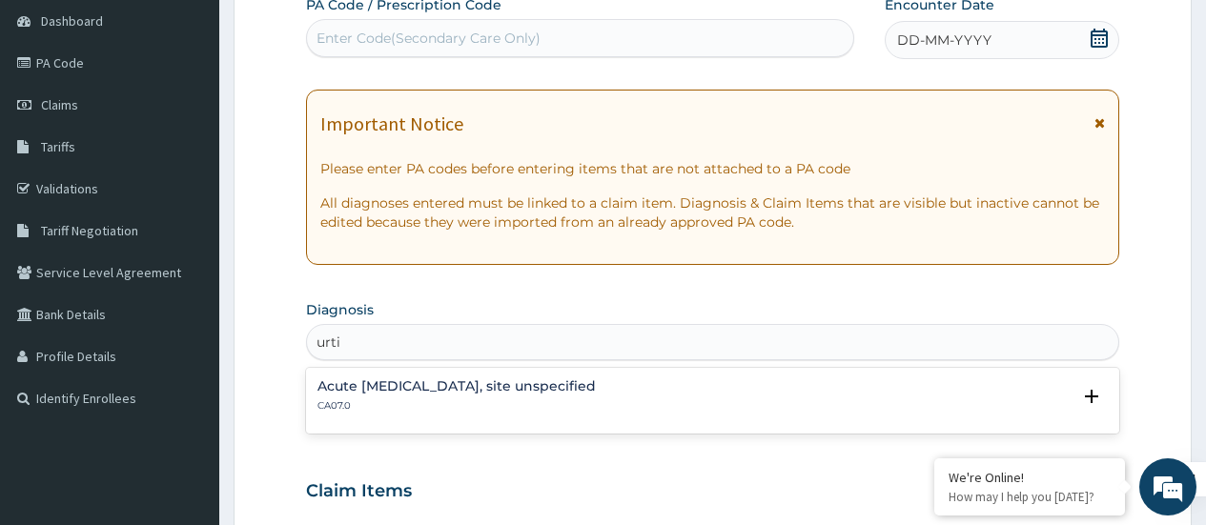
click at [437, 396] on div "Acute upper respiratory infection, site unspecified CA07.0" at bounding box center [457, 396] width 278 height 33
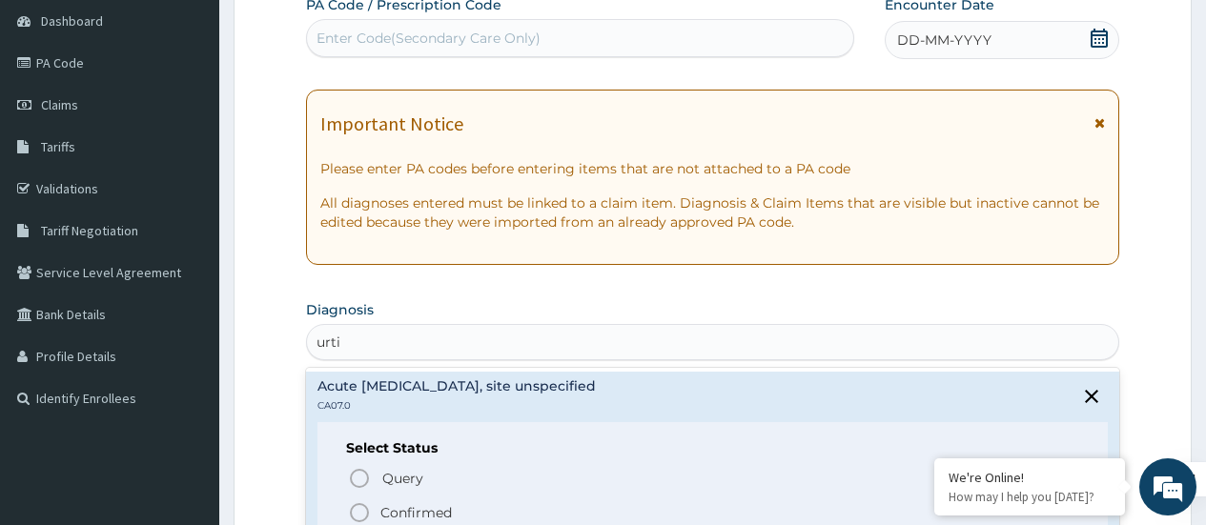
click at [359, 505] on icon "status option filled" at bounding box center [359, 513] width 23 height 23
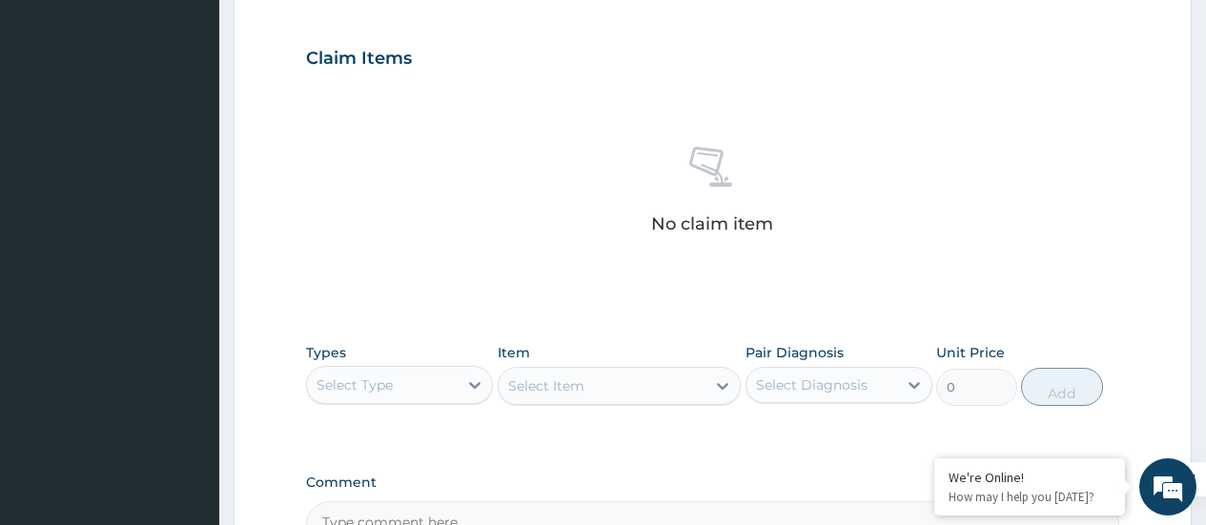
scroll to position [626, 0]
click at [437, 384] on div "Select Type" at bounding box center [382, 384] width 151 height 31
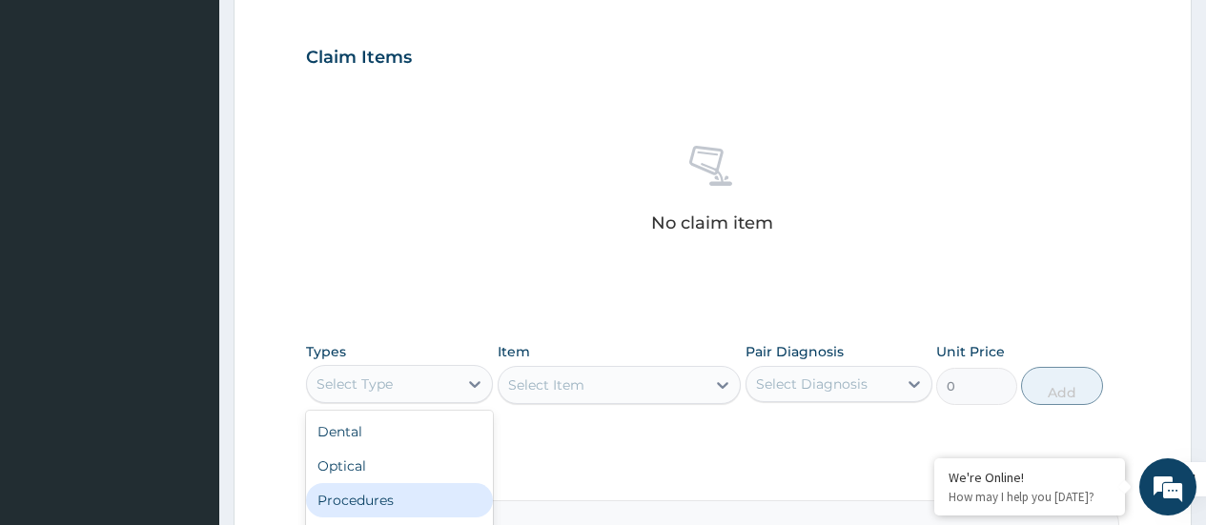
click at [380, 490] on div "Procedures" at bounding box center [399, 500] width 187 height 34
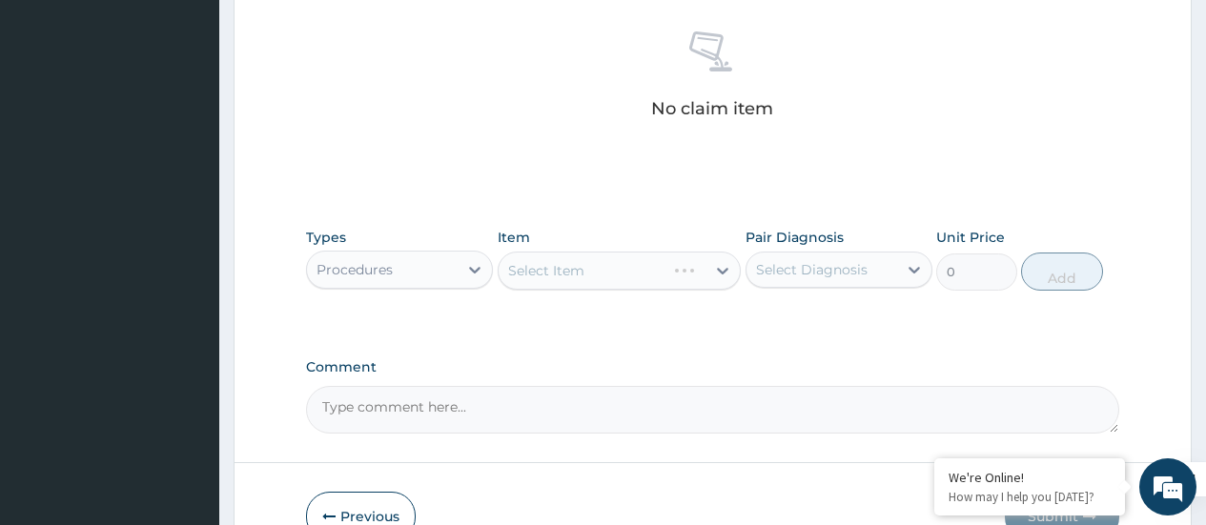
scroll to position [742, 0]
click at [687, 267] on div "Select Item" at bounding box center [620, 270] width 244 height 38
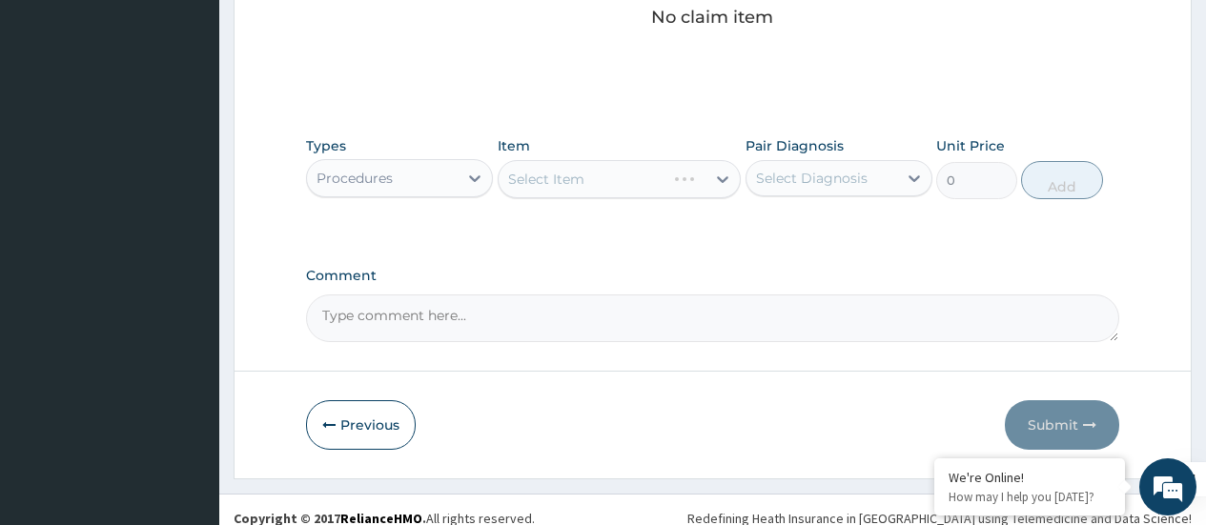
scroll to position [850, 0]
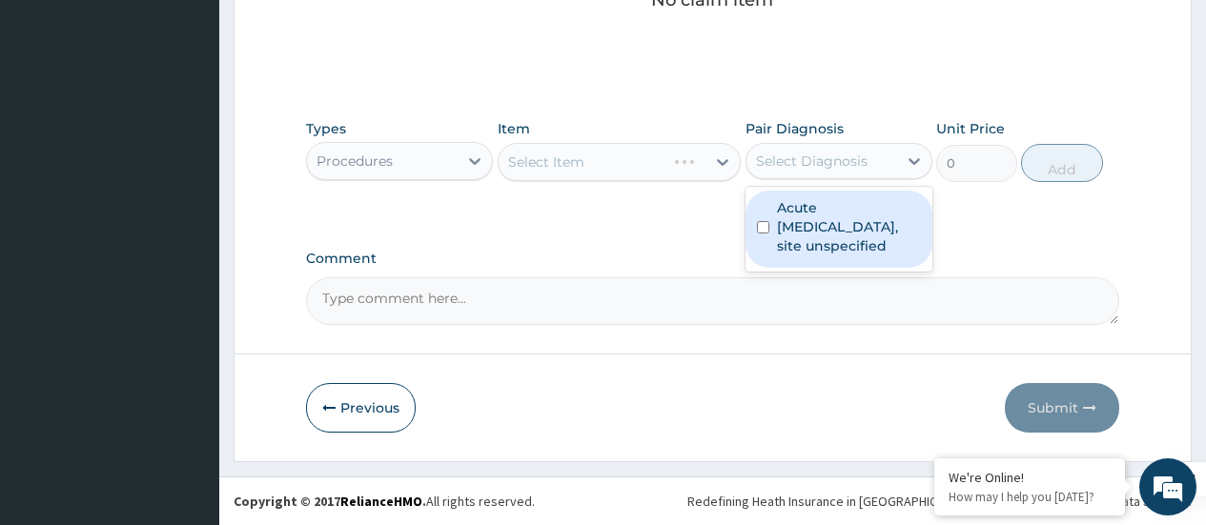
click at [790, 161] on div "Select Diagnosis" at bounding box center [812, 161] width 112 height 19
click at [769, 227] on input "checkbox" at bounding box center [763, 227] width 12 height 12
checkbox input "true"
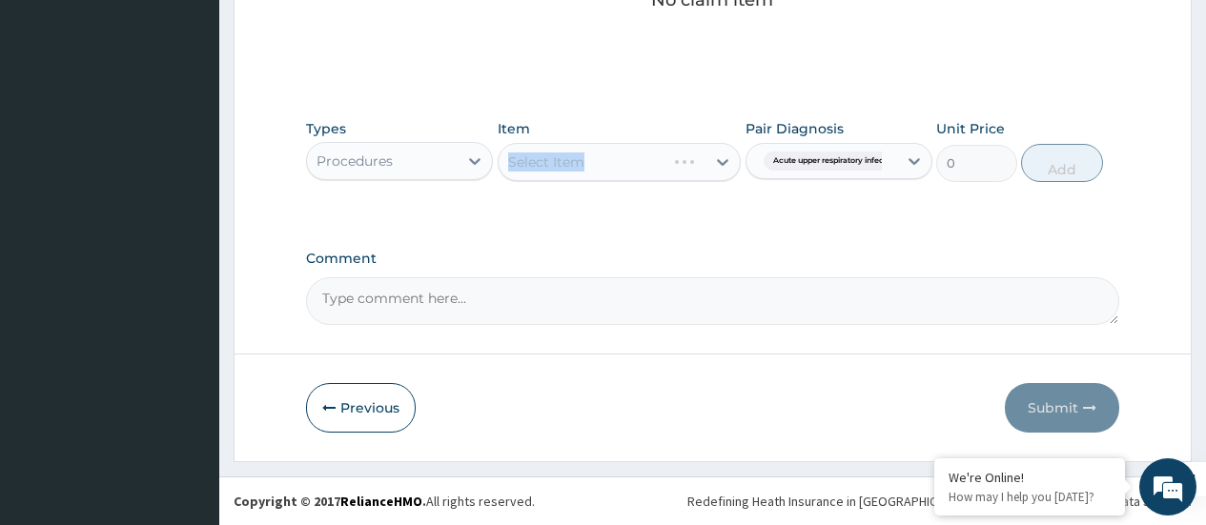
drag, startPoint x: 646, startPoint y: 141, endPoint x: 615, endPoint y: 164, distance: 38.9
click at [615, 164] on div "Item Select Item" at bounding box center [620, 150] width 244 height 63
click at [614, 165] on div "Select Item" at bounding box center [620, 162] width 244 height 38
click at [626, 162] on div "Select Item" at bounding box center [620, 162] width 244 height 38
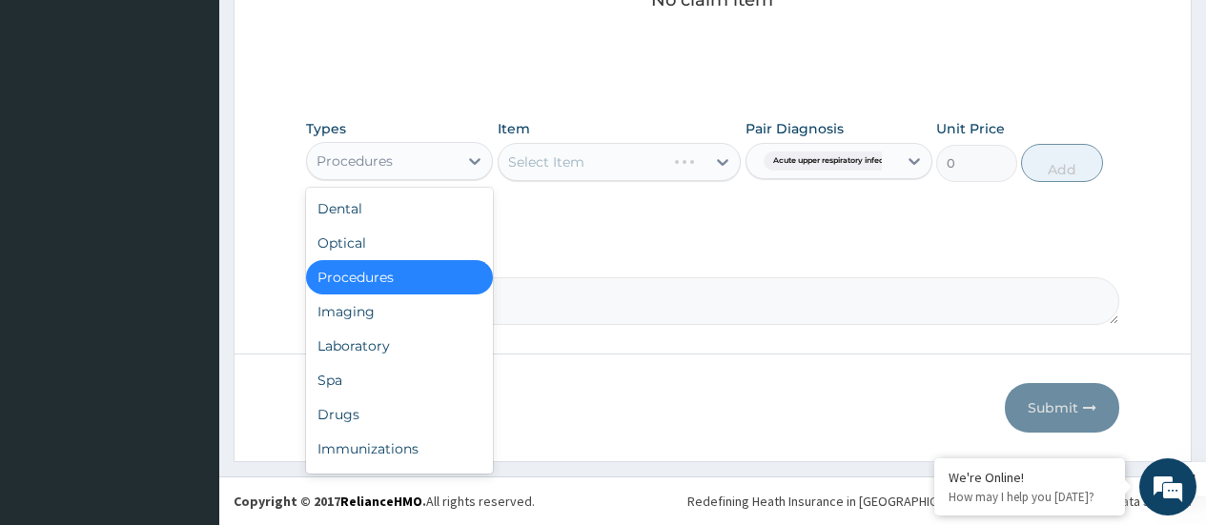
click at [407, 173] on div "Procedures" at bounding box center [382, 161] width 151 height 31
click at [379, 277] on div "Procedures" at bounding box center [399, 277] width 187 height 34
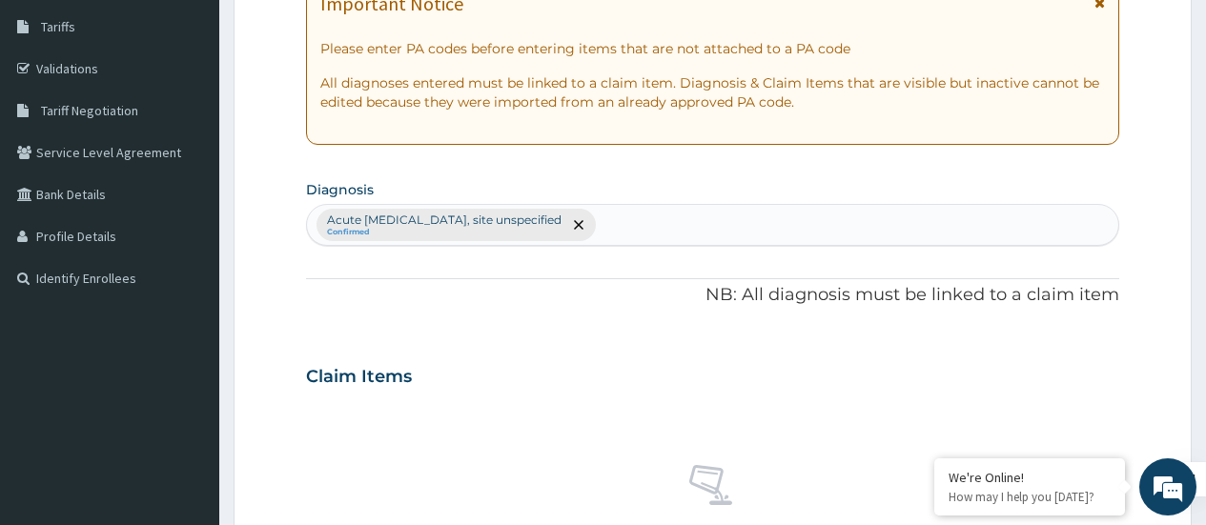
scroll to position [0, 0]
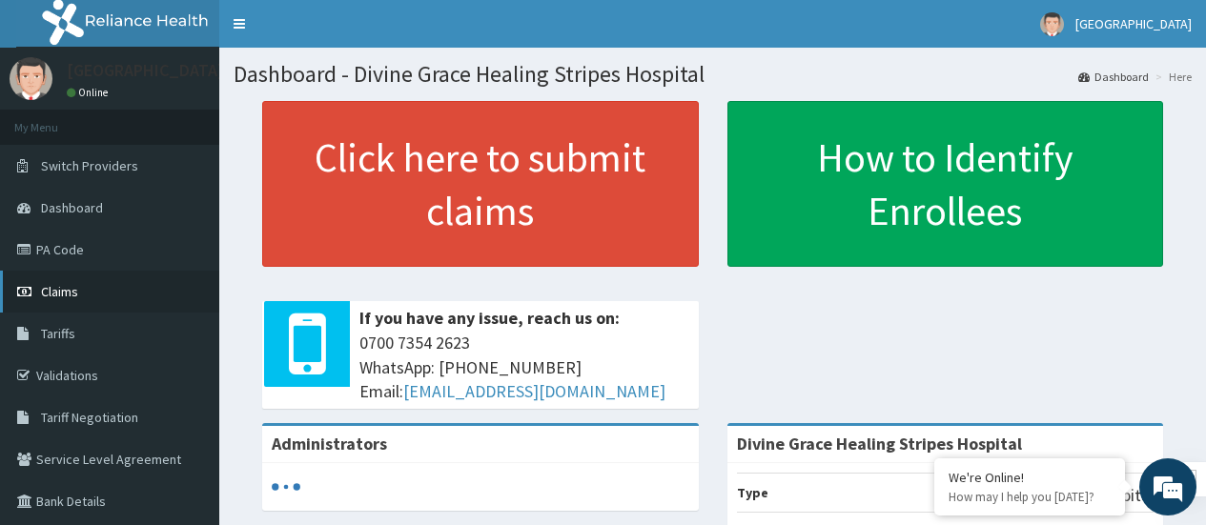
click at [85, 302] on link "Claims" at bounding box center [109, 292] width 219 height 42
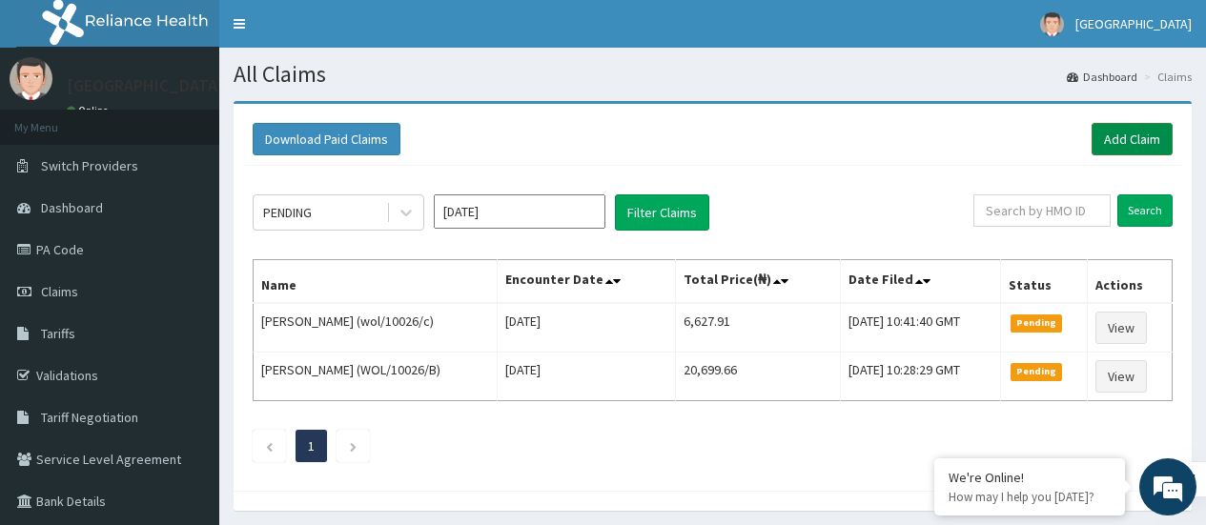
click at [1140, 135] on link "Add Claim" at bounding box center [1132, 139] width 81 height 32
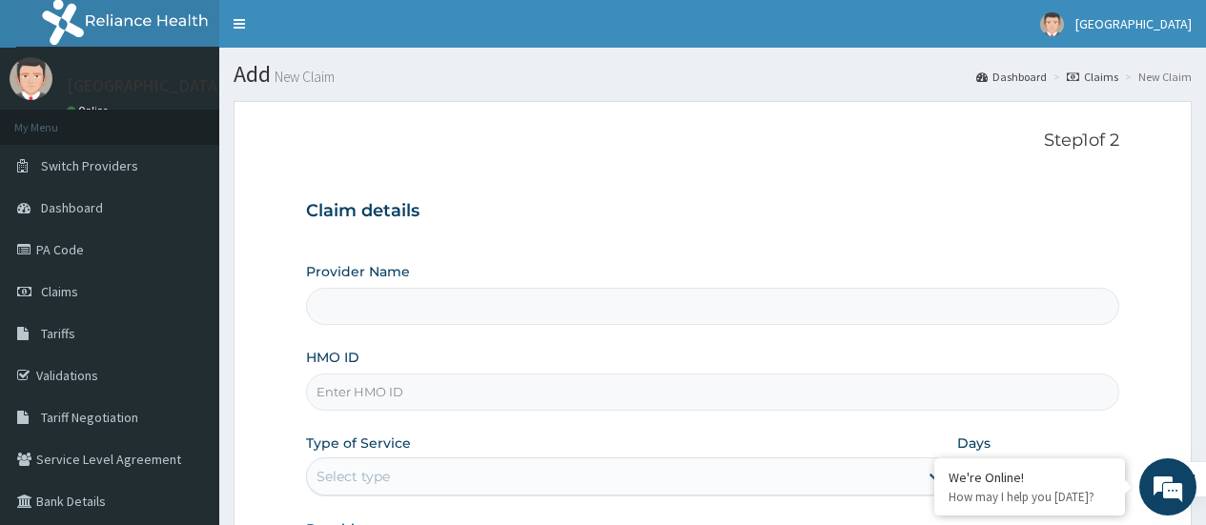
click at [514, 400] on input "HMO ID" at bounding box center [712, 392] width 813 height 37
type input "Divine Grace Healing Stripes Hospital"
type input "Ram/10029/A"
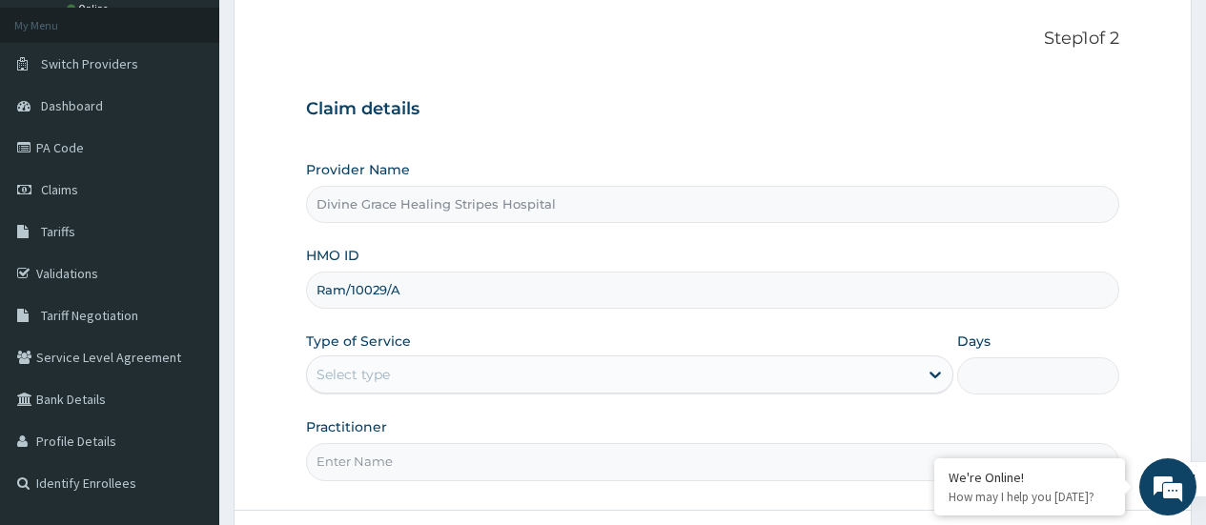
scroll to position [131, 0]
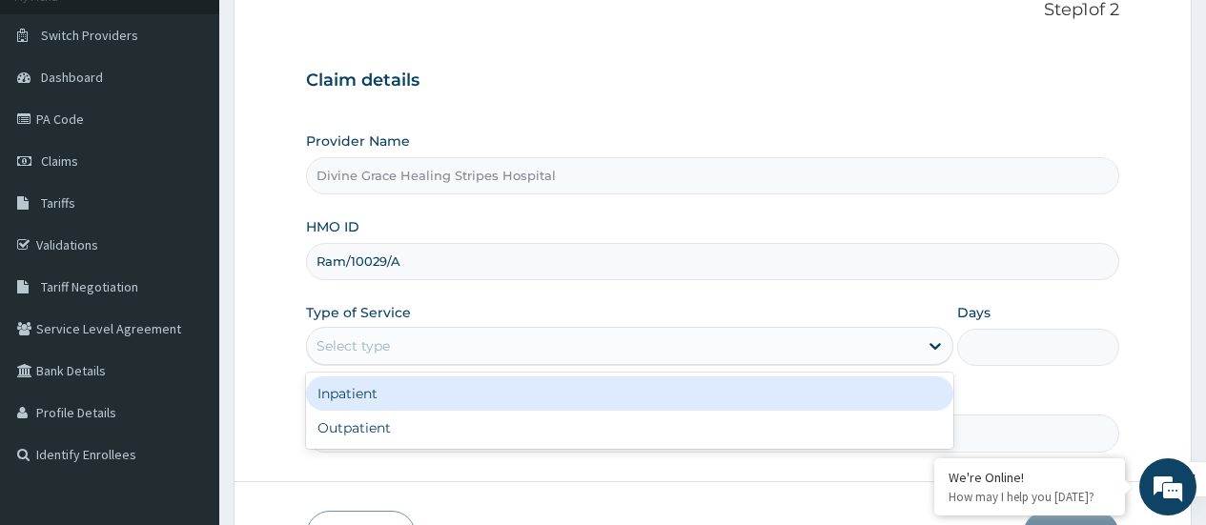
click at [615, 342] on div "Select type" at bounding box center [612, 346] width 611 height 31
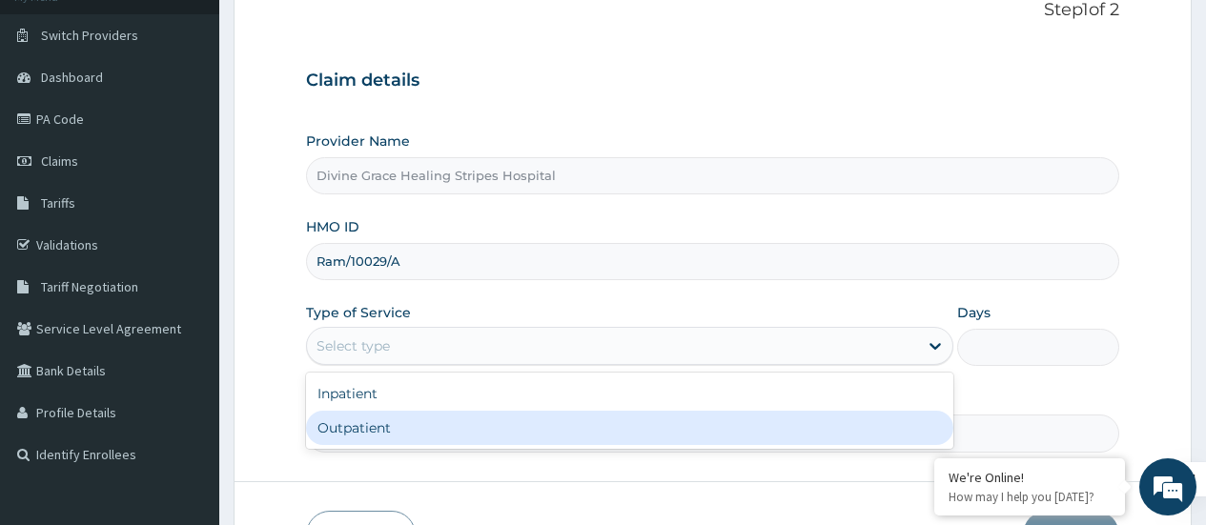
click at [538, 416] on div "Outpatient" at bounding box center [629, 428] width 647 height 34
type input "1"
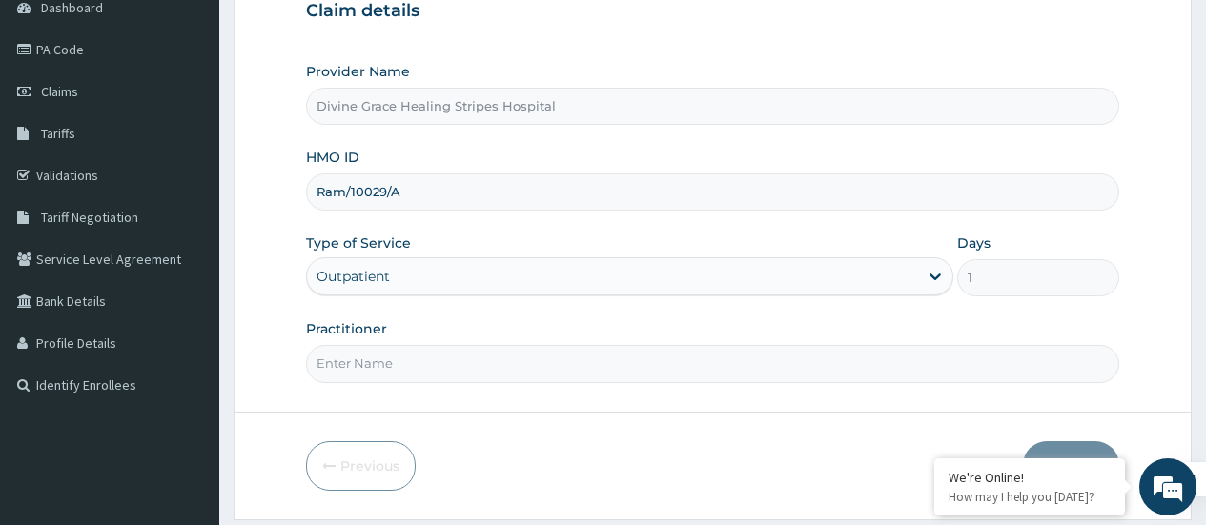
scroll to position [217, 0]
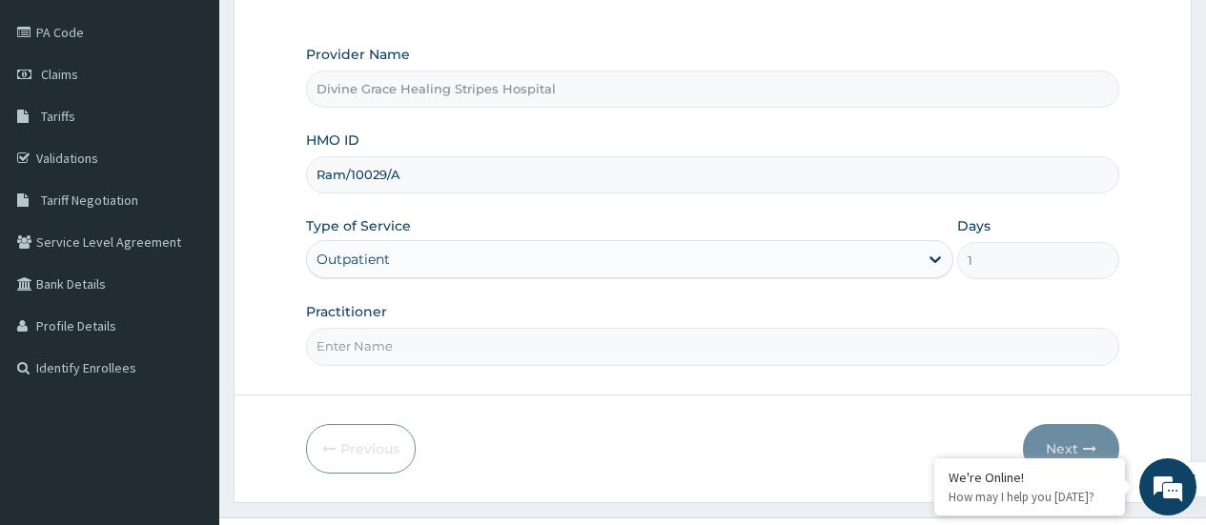
click at [608, 351] on input "Practitioner" at bounding box center [712, 346] width 813 height 37
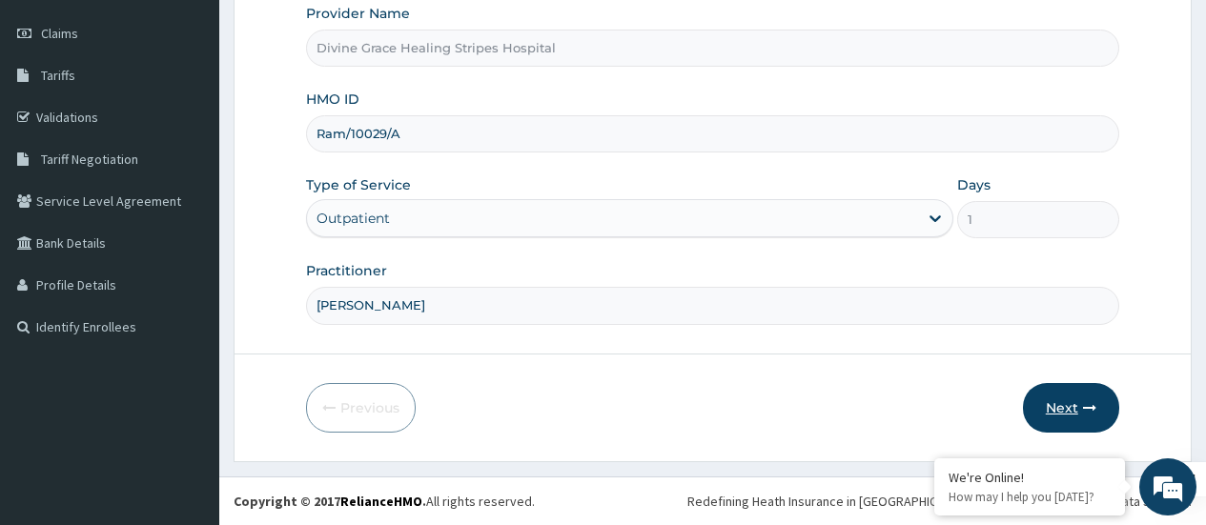
type input "dr idowu"
click at [1087, 404] on icon "button" at bounding box center [1089, 407] width 13 height 13
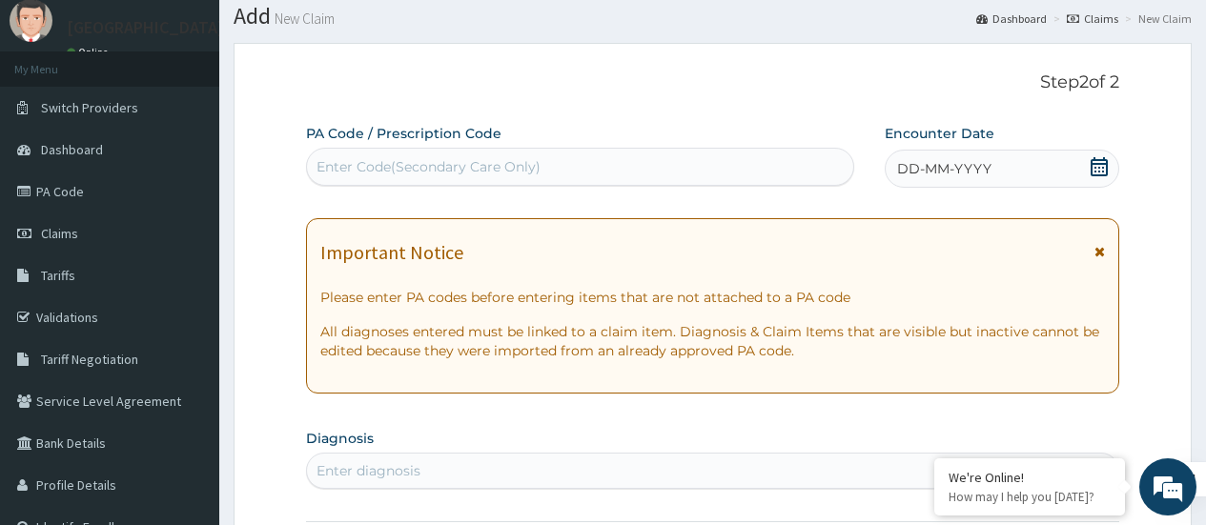
scroll to position [0, 0]
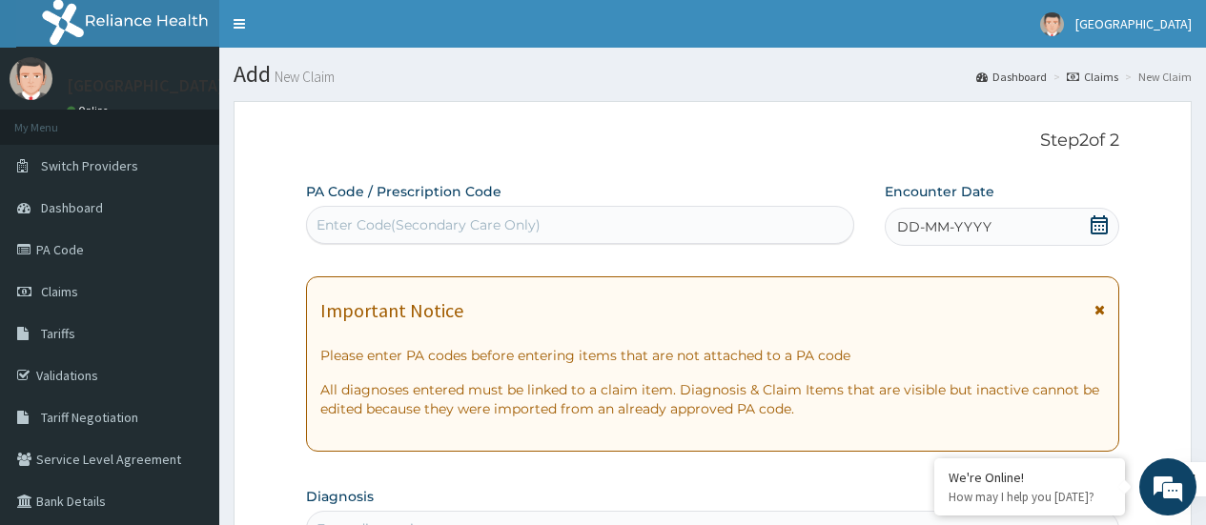
click at [1103, 227] on icon at bounding box center [1099, 224] width 19 height 19
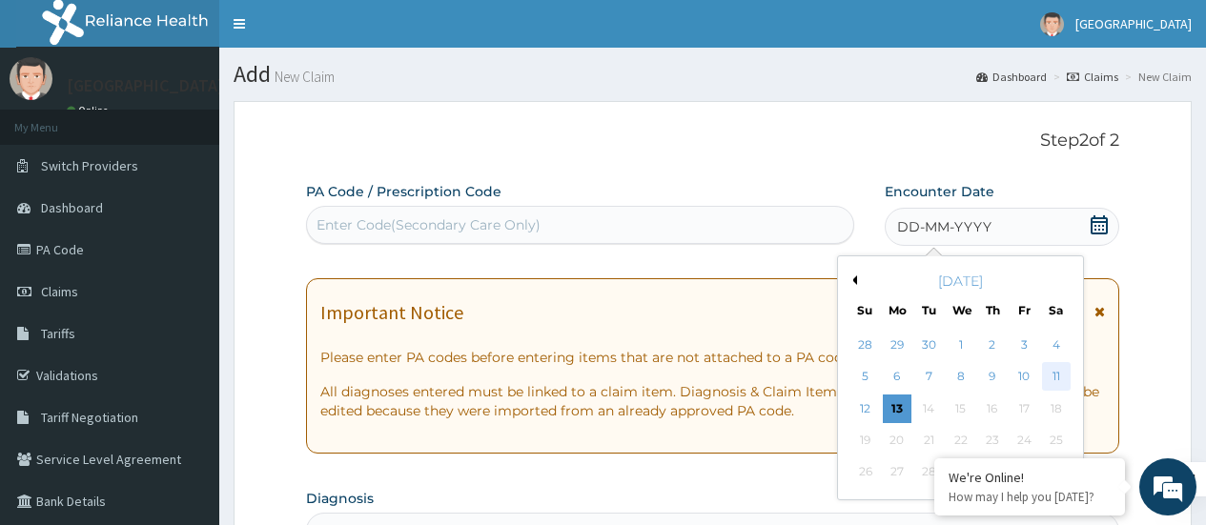
click at [1061, 373] on div "11" at bounding box center [1055, 377] width 29 height 29
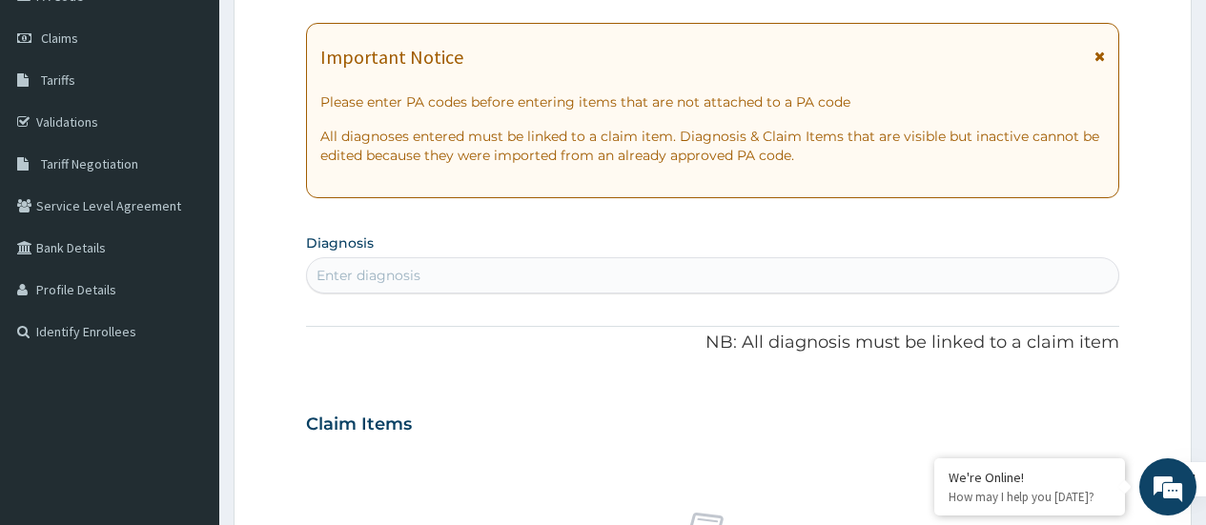
scroll to position [258, 0]
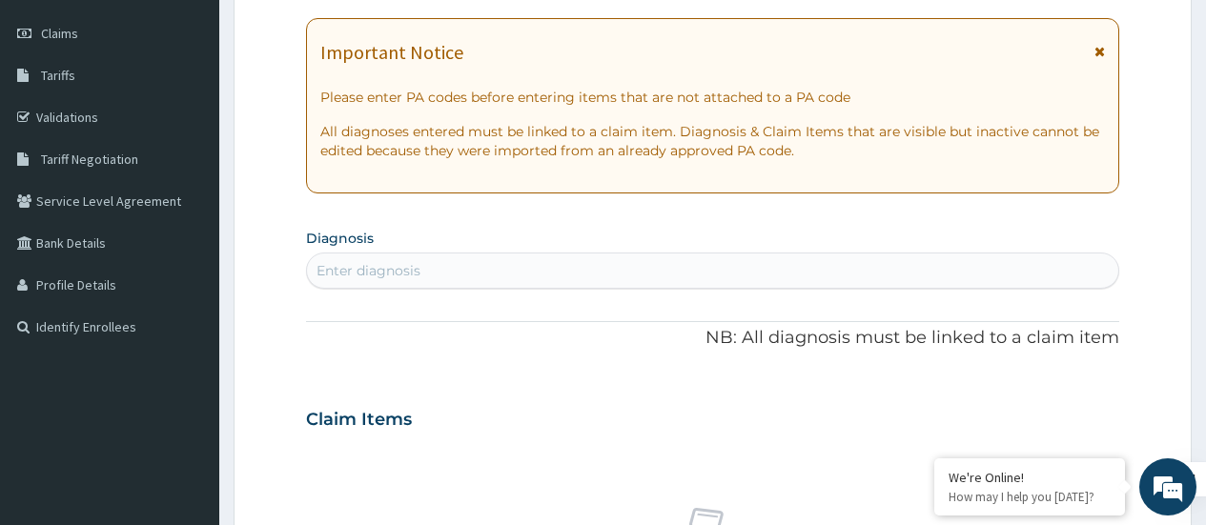
click at [906, 264] on div "Enter diagnosis" at bounding box center [712, 271] width 811 height 31
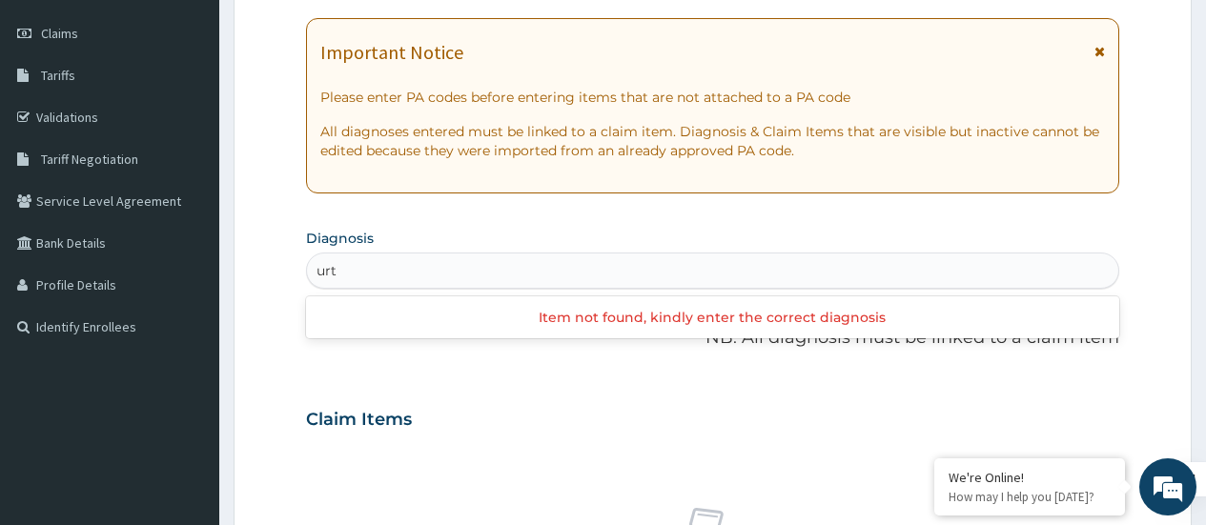
type input "urti"
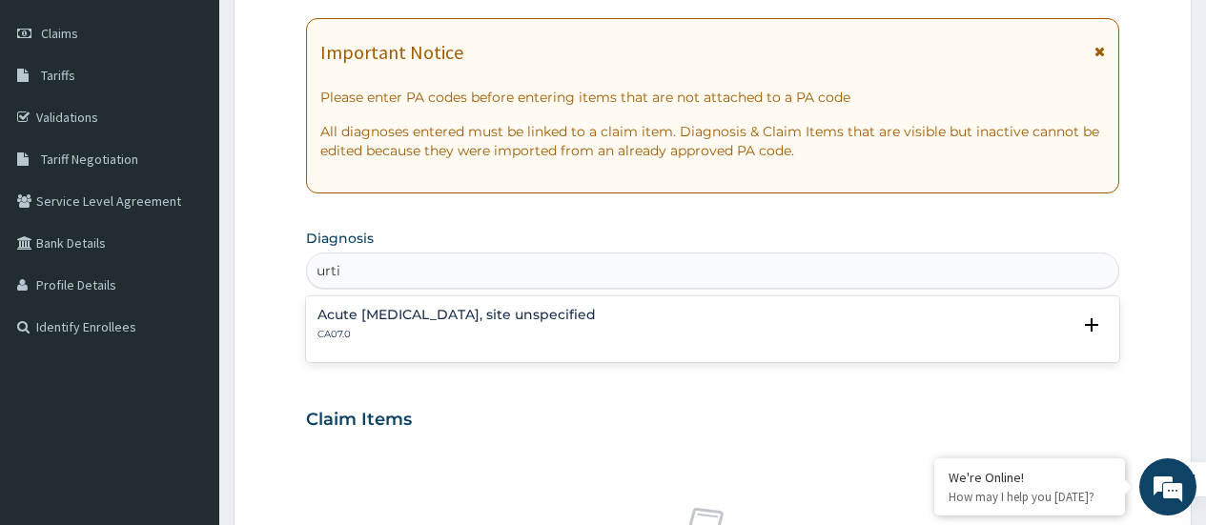
click at [790, 314] on div "Acute upper respiratory infection, site unspecified CA07.0" at bounding box center [713, 324] width 790 height 33
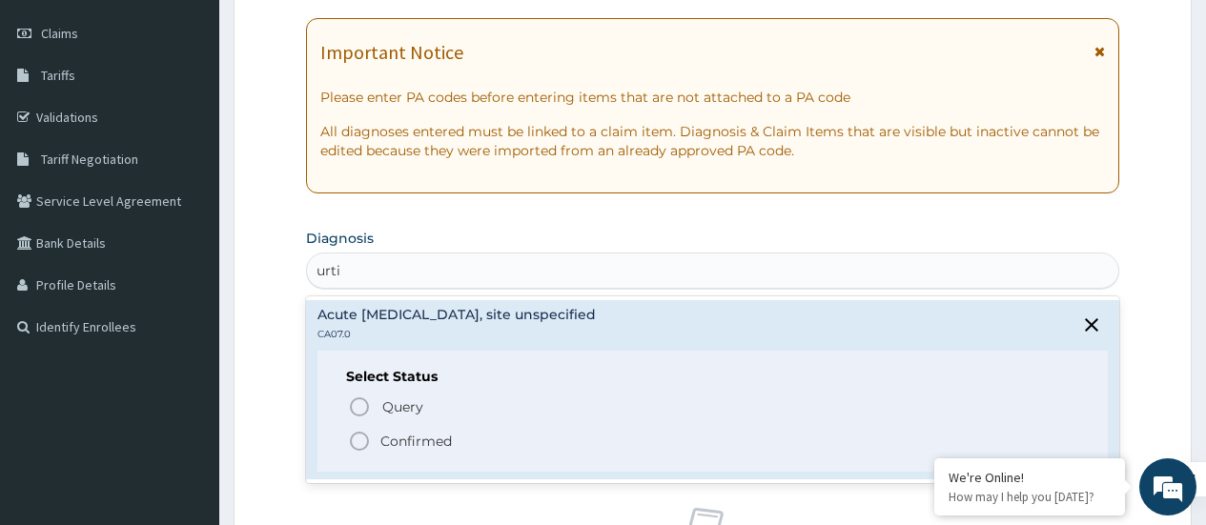
click at [392, 441] on p "Confirmed" at bounding box center [416, 441] width 72 height 19
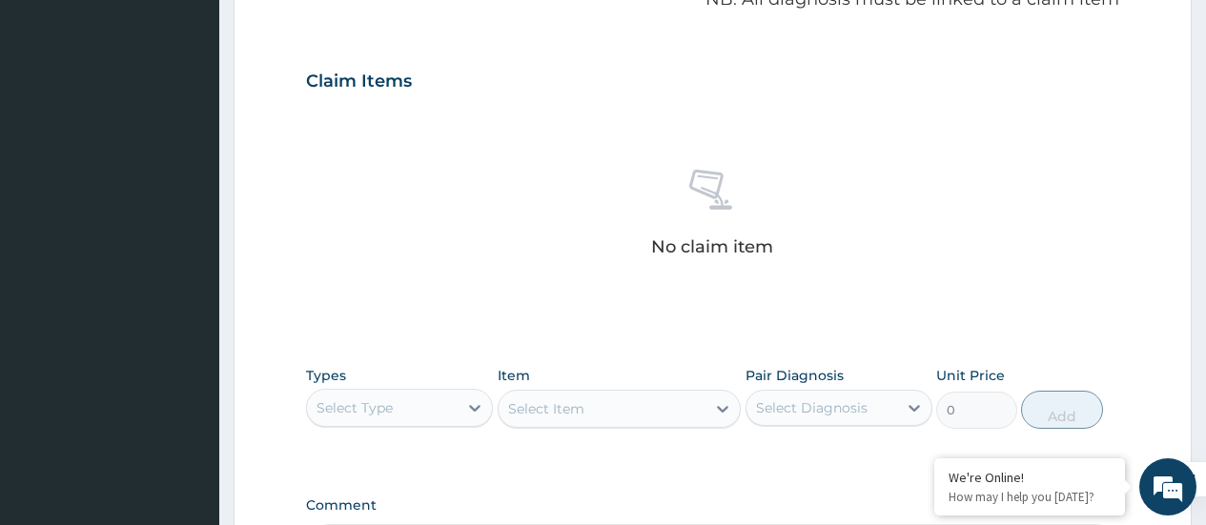
scroll to position [645, 0]
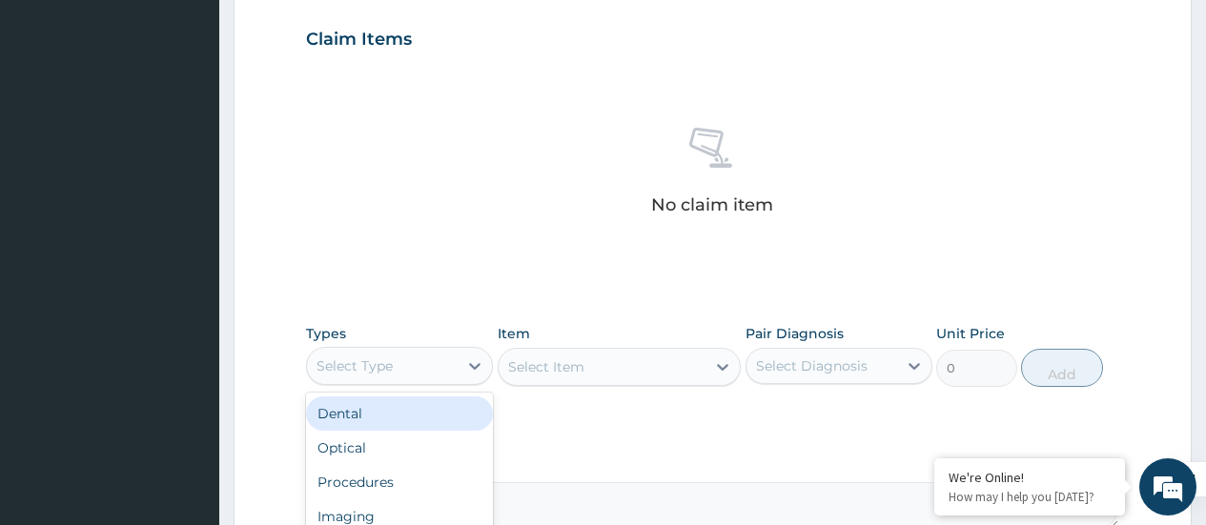
click at [456, 357] on div "Select Type" at bounding box center [382, 366] width 151 height 31
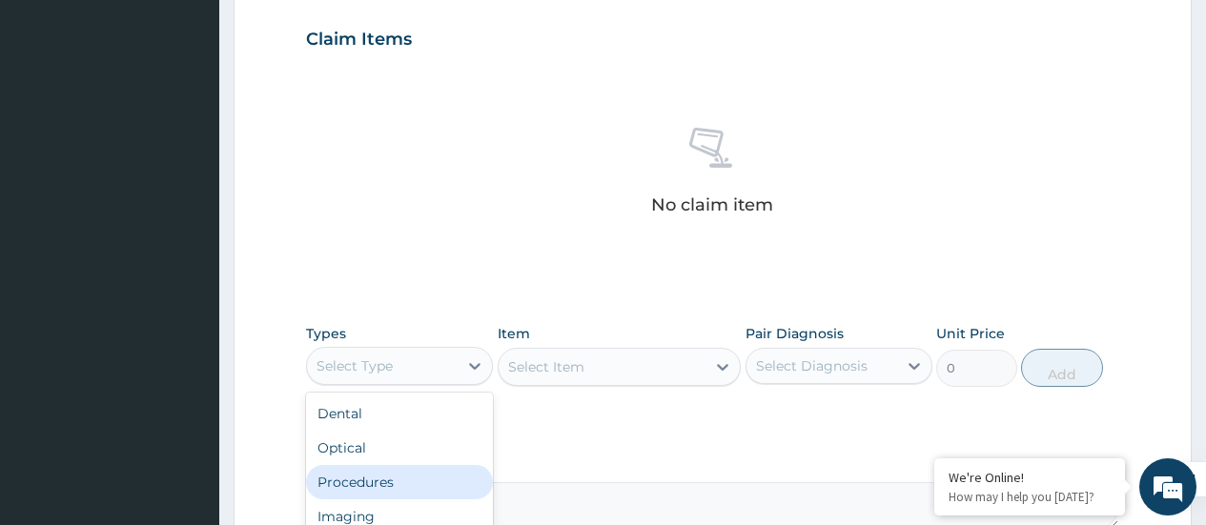
click at [371, 485] on div "Procedures" at bounding box center [399, 482] width 187 height 34
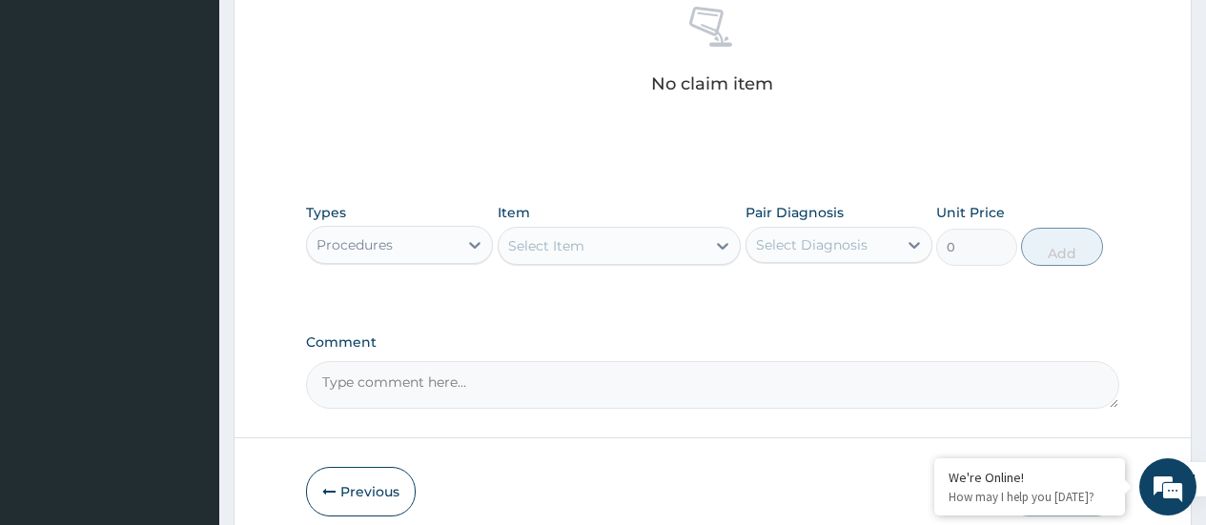
scroll to position [781, 0]
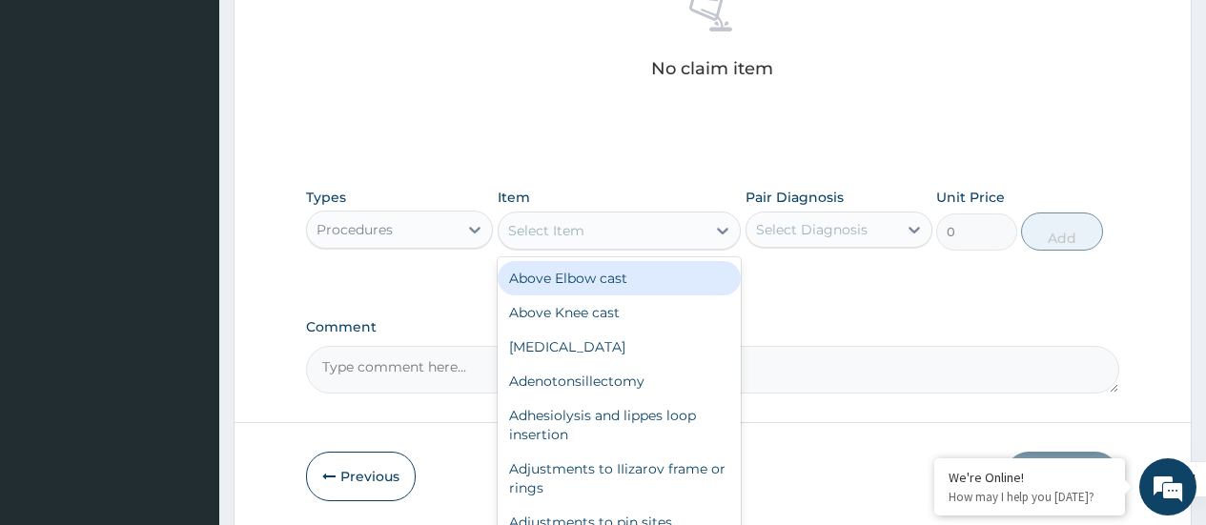
click at [652, 233] on div "Select Item" at bounding box center [603, 230] width 208 height 31
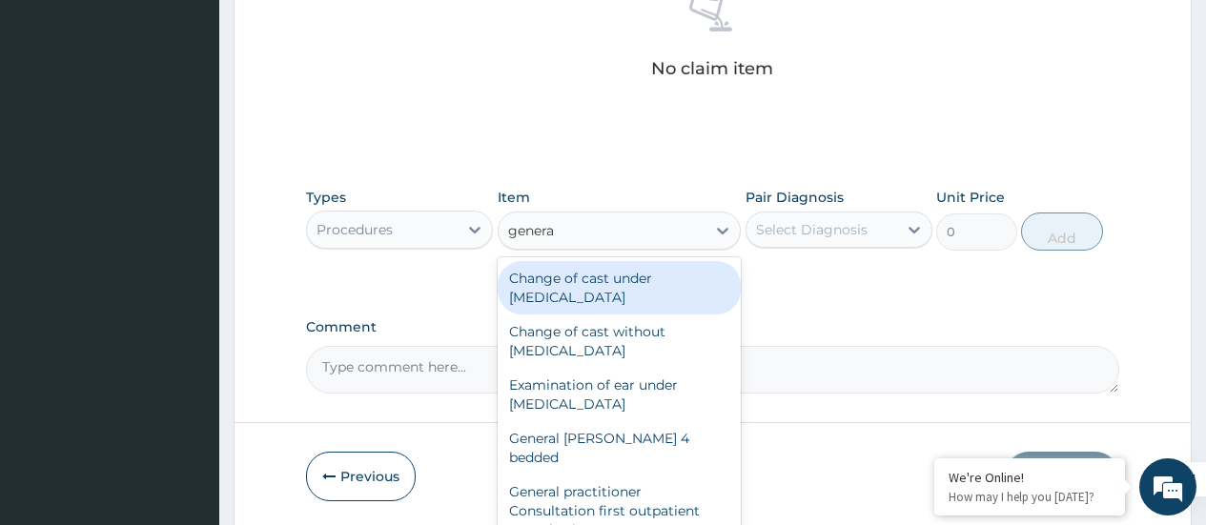
type input "general"
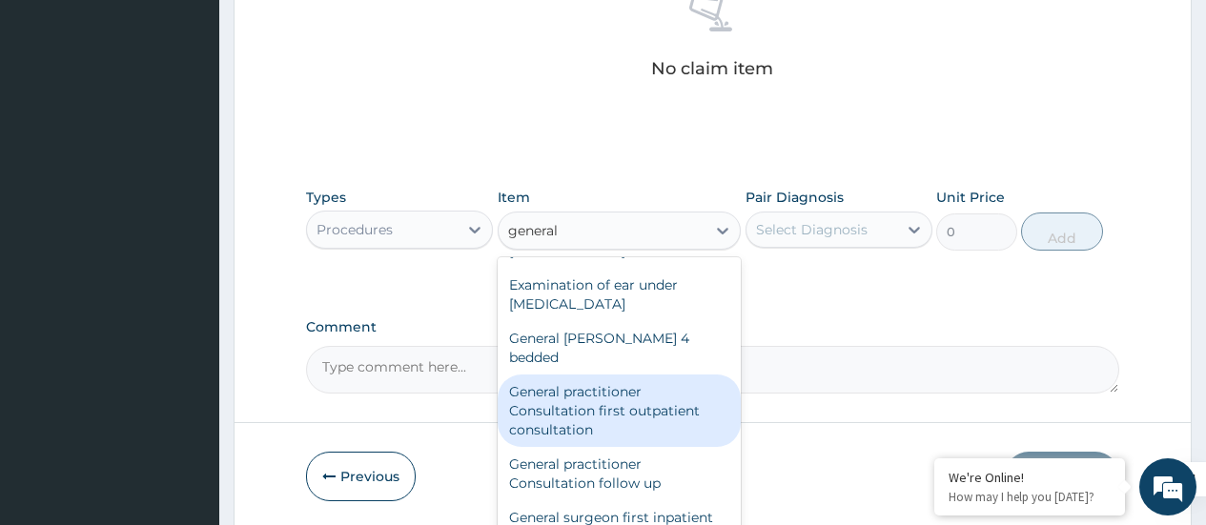
scroll to position [101, 0]
click at [619, 400] on div "General practitioner Consultation first outpatient consultation" at bounding box center [620, 410] width 244 height 72
type input "3547.5"
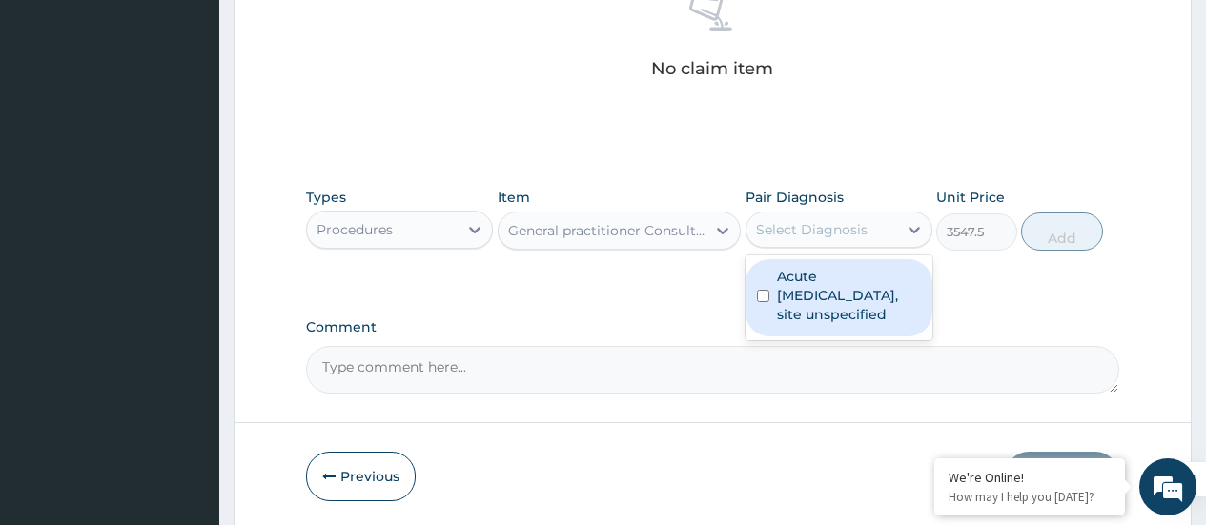
click at [812, 237] on div "Select Diagnosis" at bounding box center [812, 229] width 112 height 19
click at [784, 299] on label "Acute upper respiratory infection, site unspecified" at bounding box center [849, 295] width 144 height 57
checkbox input "true"
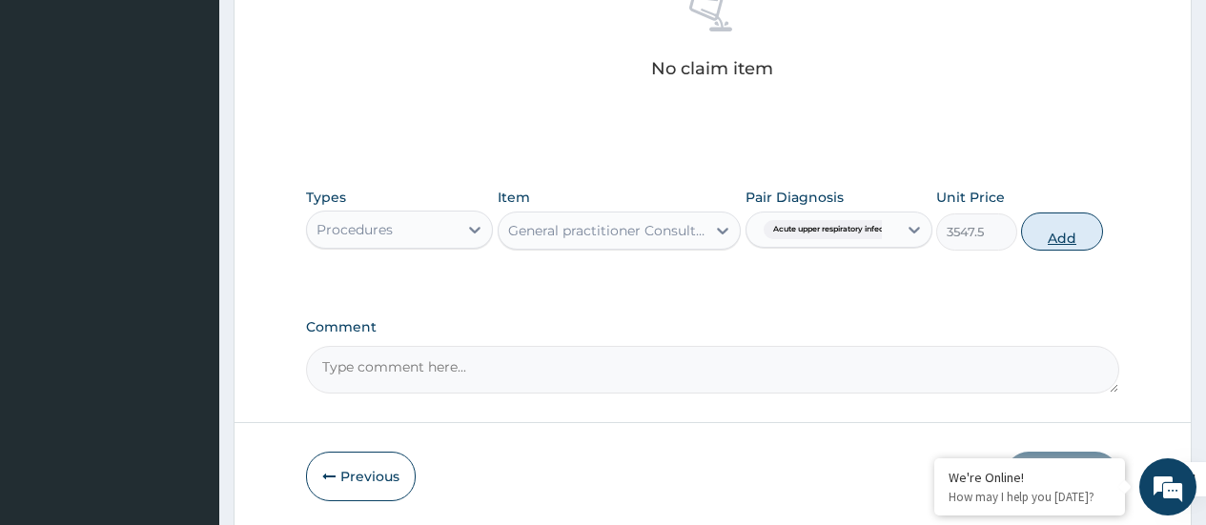
click at [1058, 241] on button "Add" at bounding box center [1061, 232] width 81 height 38
type input "0"
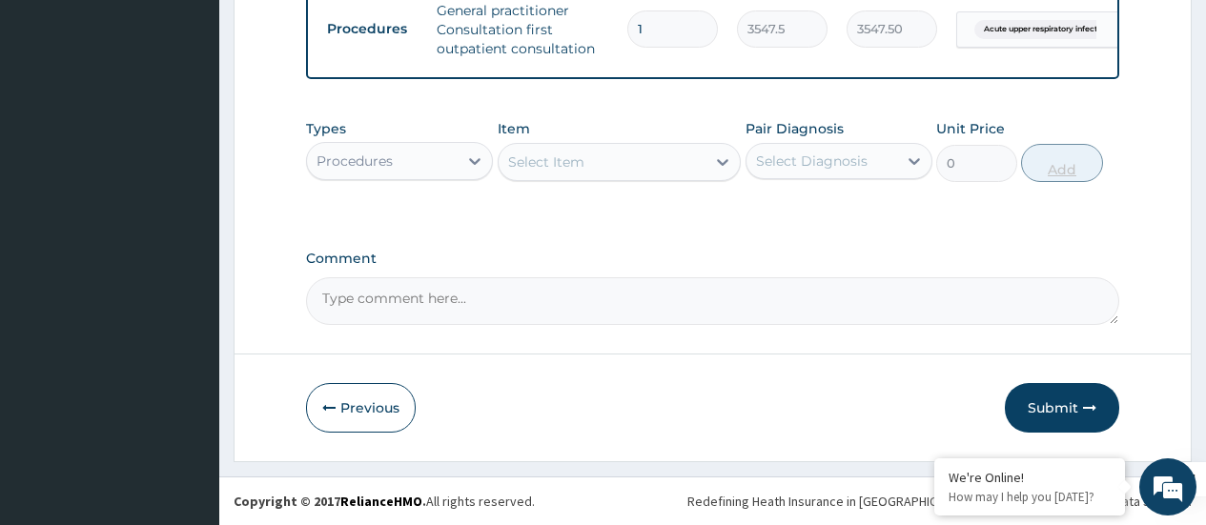
scroll to position [780, 0]
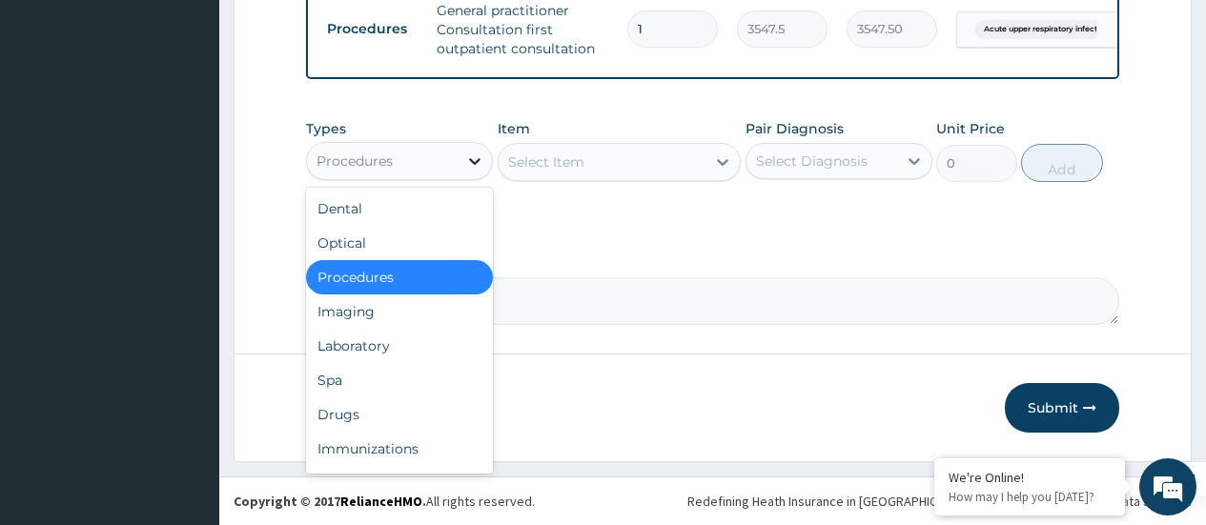
click at [462, 171] on div at bounding box center [475, 161] width 34 height 34
click at [331, 405] on div "Drugs" at bounding box center [399, 415] width 187 height 34
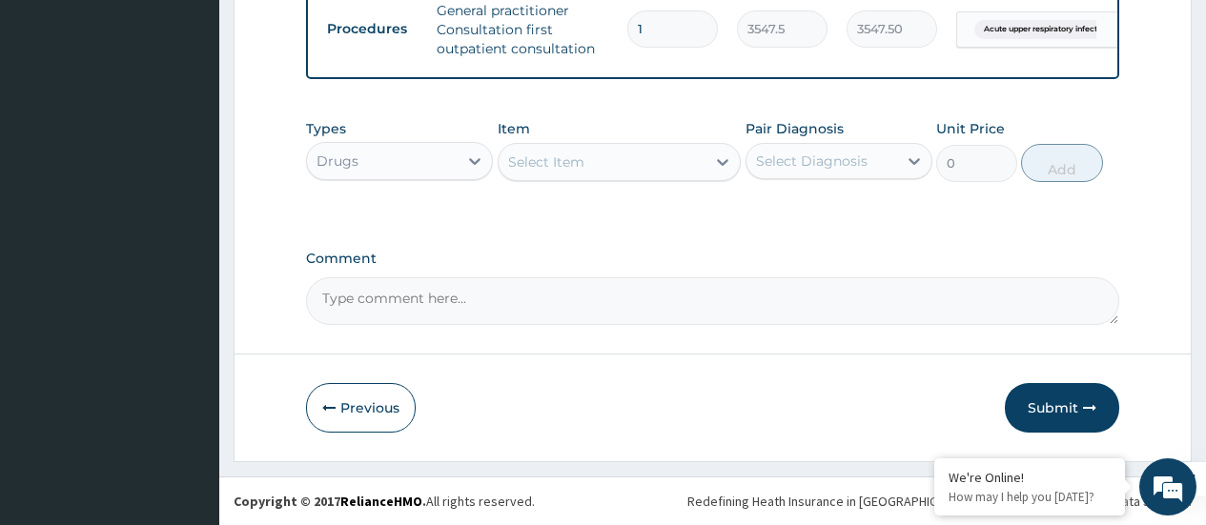
click at [564, 169] on div "Select Item" at bounding box center [546, 162] width 76 height 19
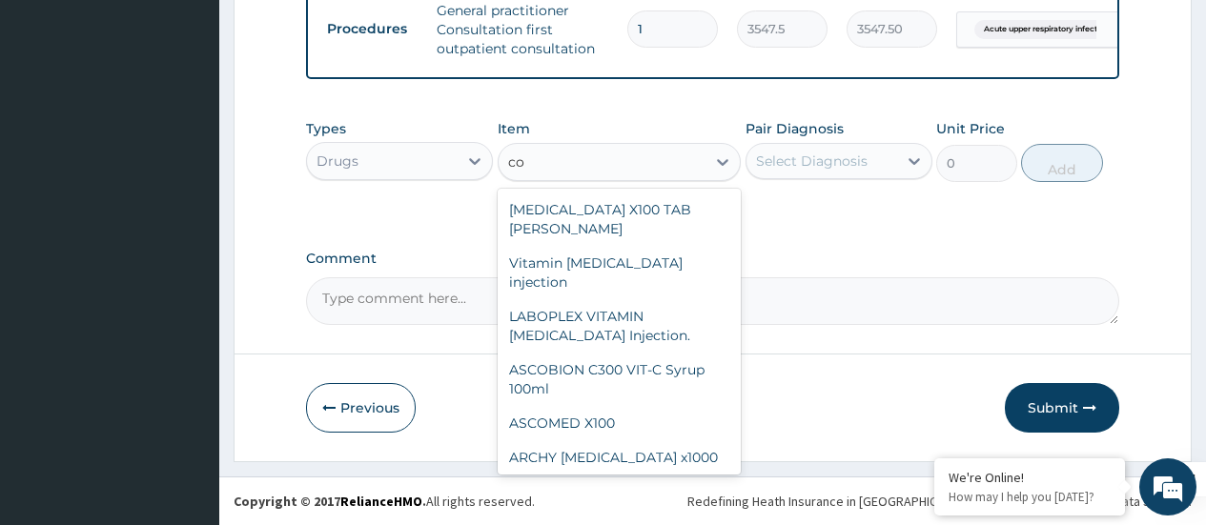
type input "c"
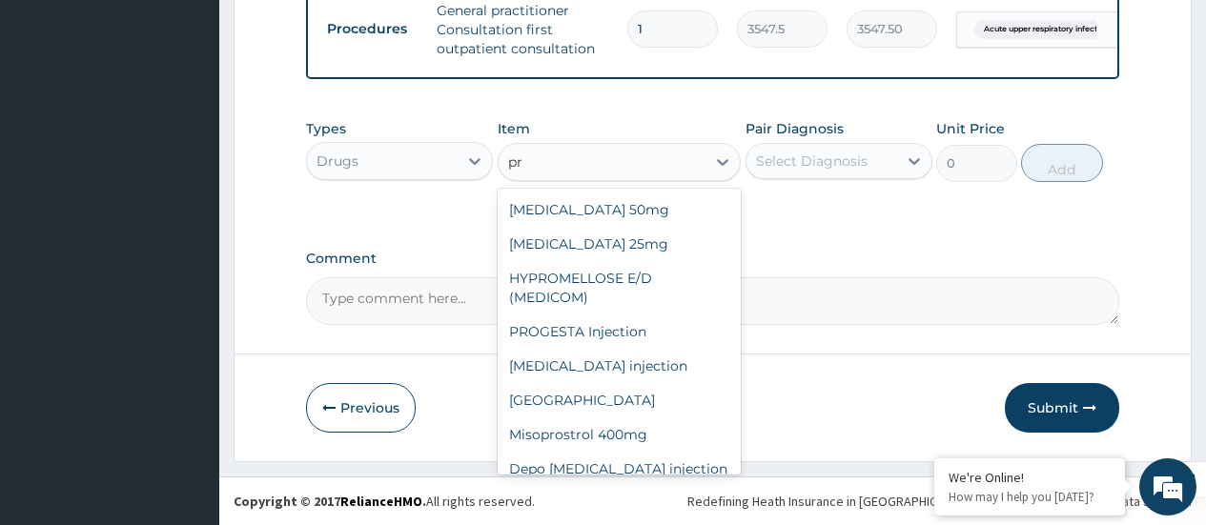
type input "p"
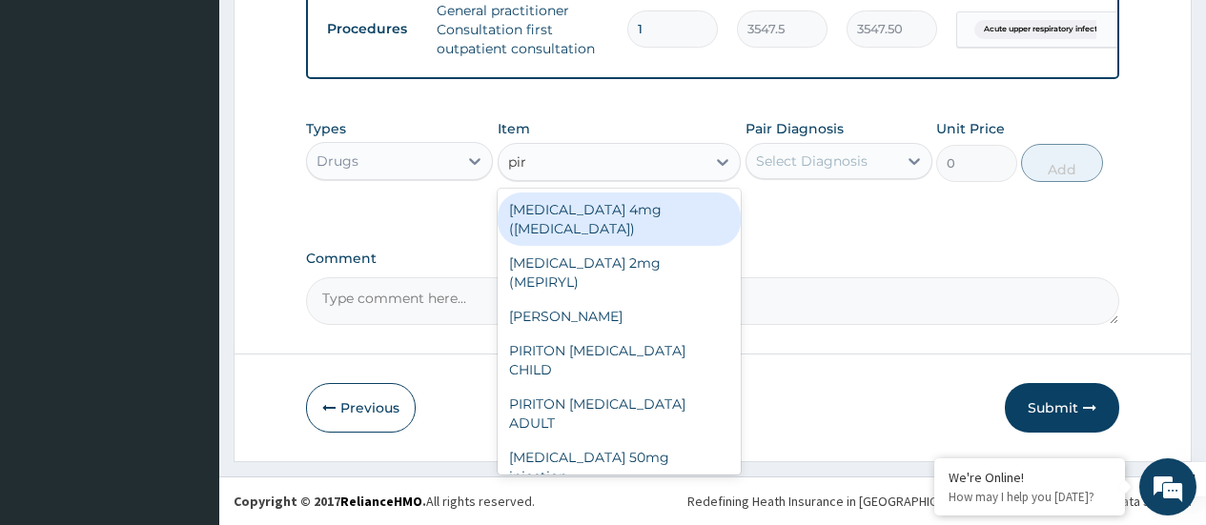
type input "piri"
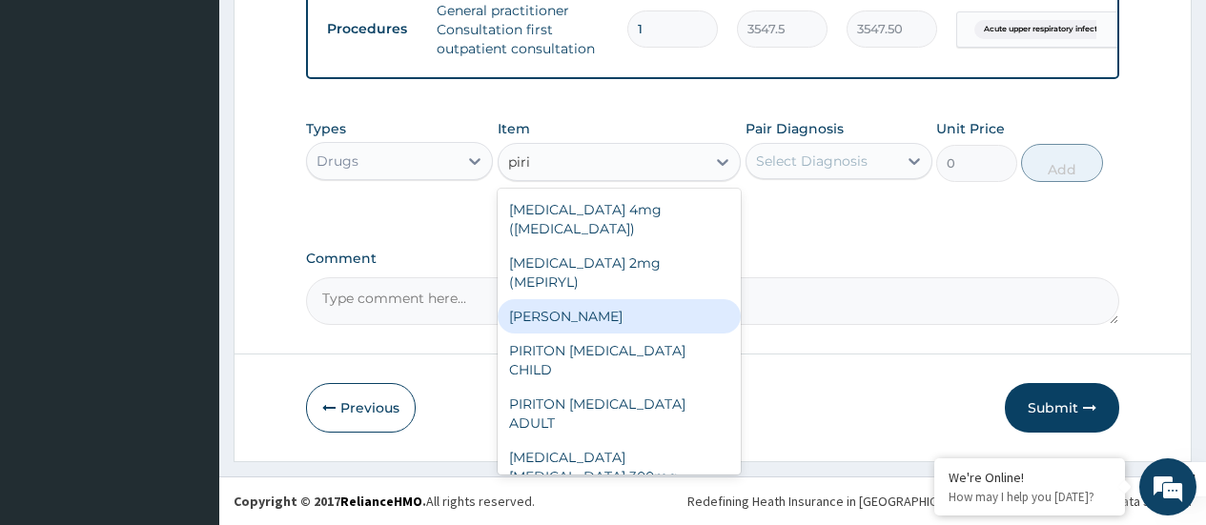
click at [562, 299] on div "PIRITON TAB EVANS" at bounding box center [620, 316] width 244 height 34
type input "23.65"
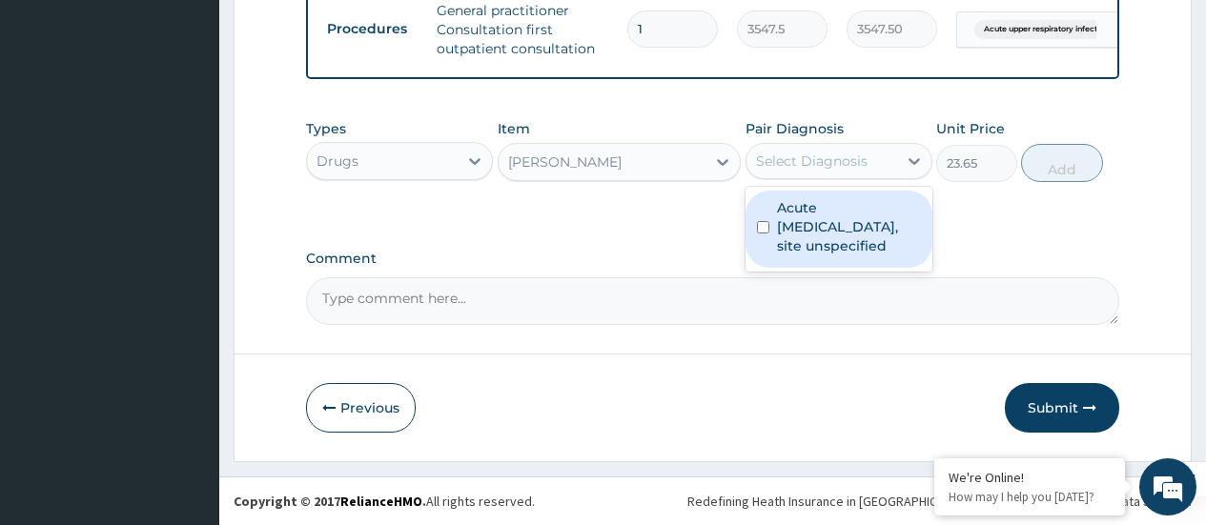
click at [862, 168] on div "Select Diagnosis" at bounding box center [812, 161] width 112 height 19
click at [804, 237] on label "Acute upper respiratory infection, site unspecified" at bounding box center [849, 226] width 144 height 57
checkbox input "true"
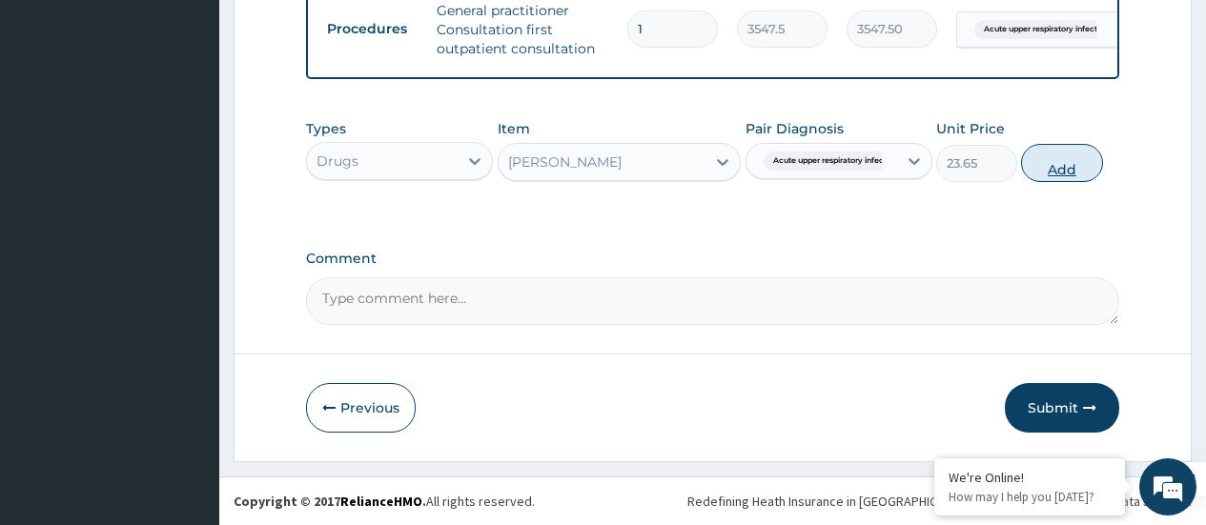
click at [1039, 161] on button "Add" at bounding box center [1061, 163] width 81 height 38
type input "0"
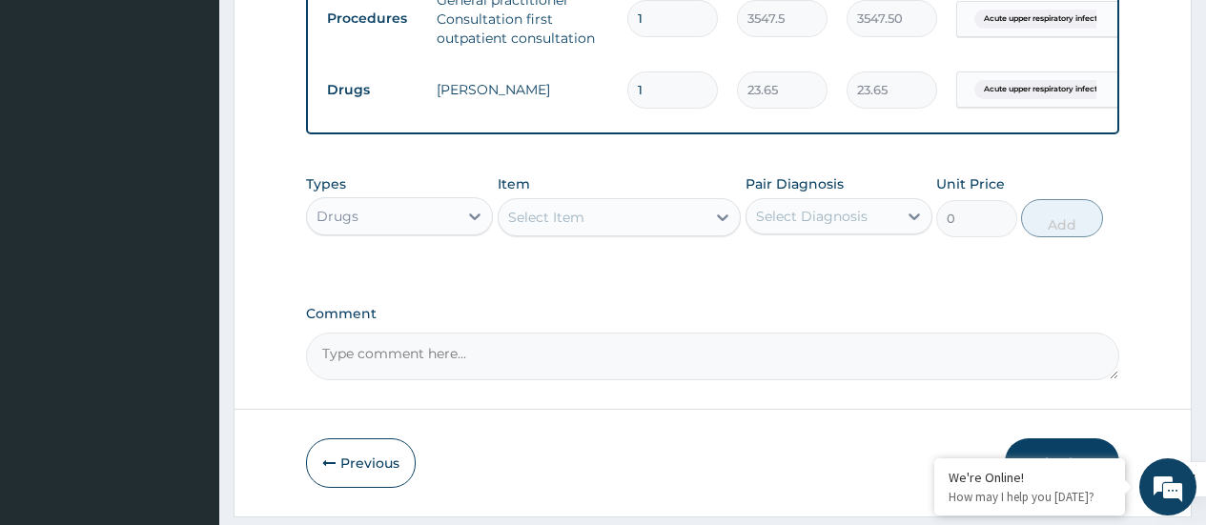
click at [662, 94] on input "1" at bounding box center [672, 90] width 91 height 37
type input "0.00"
type input "2"
type input "47.30"
type input "20"
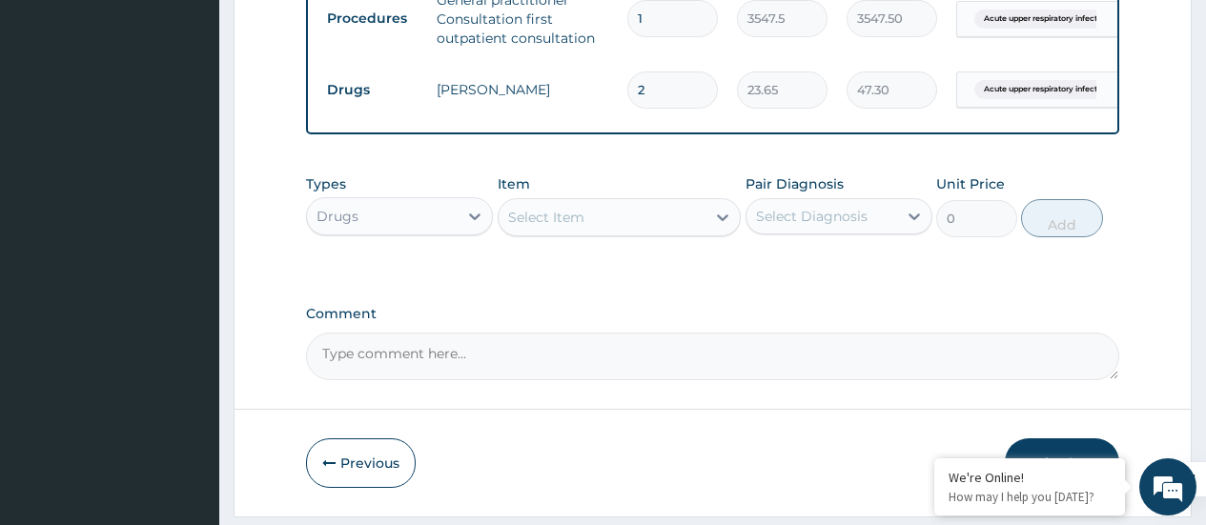
type input "473.00"
type input "20"
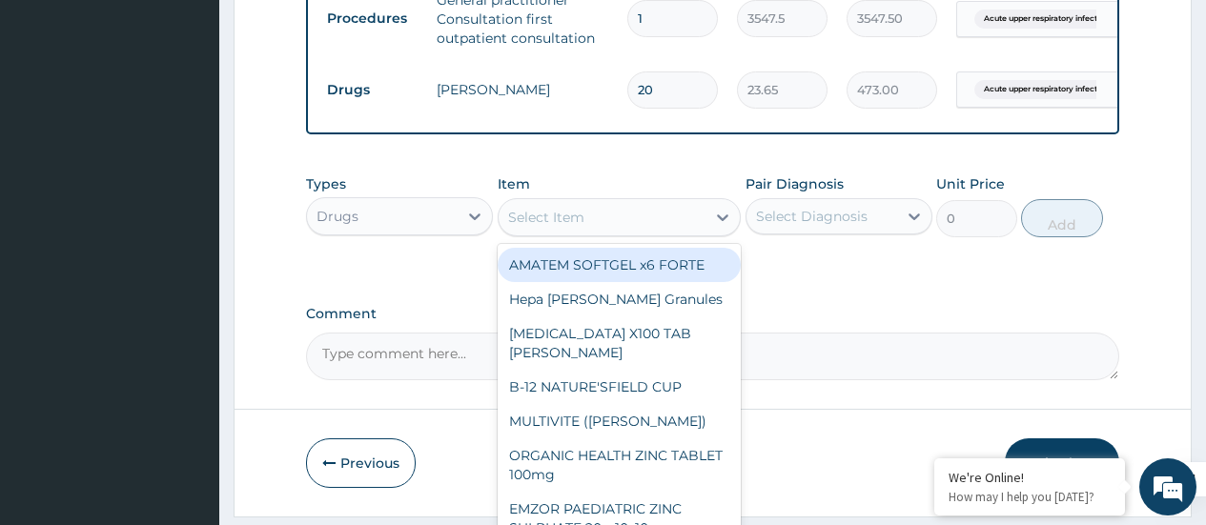
click at [564, 227] on div "Select Item" at bounding box center [546, 217] width 76 height 19
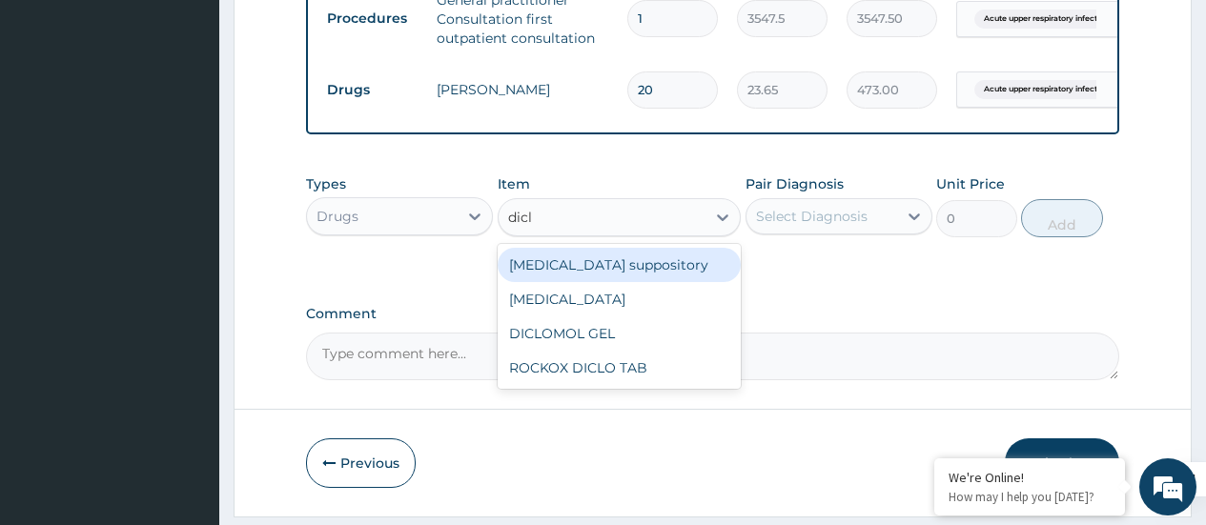
type input "diclo"
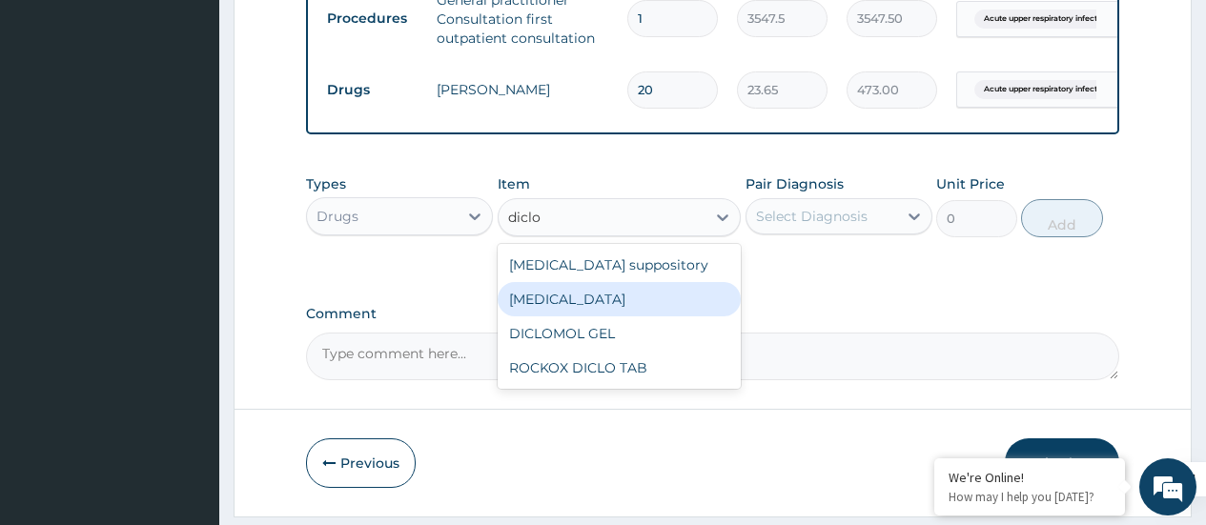
click at [530, 317] on div "Diclofenac" at bounding box center [620, 299] width 244 height 34
type input "591.25"
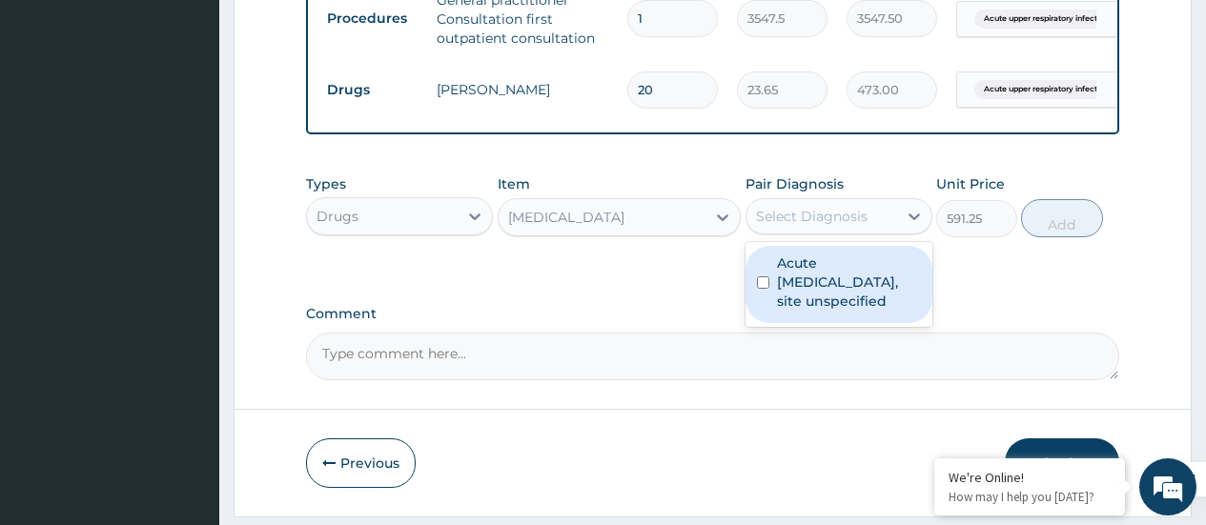
click at [817, 226] on div "Select Diagnosis" at bounding box center [812, 216] width 112 height 19
click at [786, 298] on label "Acute upper respiratory infection, site unspecified" at bounding box center [849, 282] width 144 height 57
checkbox input "true"
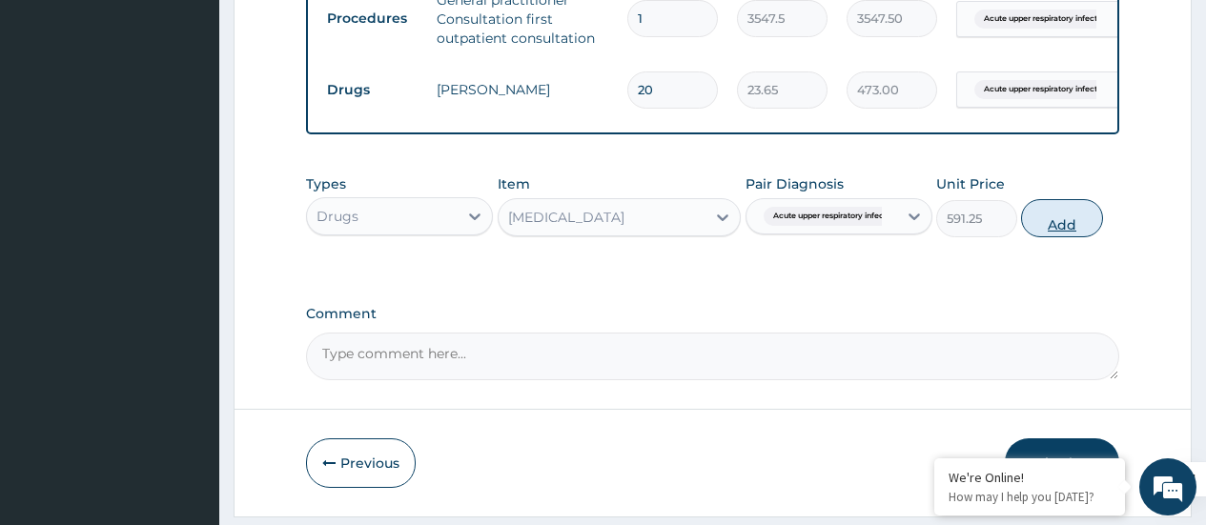
click at [1064, 231] on button "Add" at bounding box center [1061, 218] width 81 height 38
type input "0"
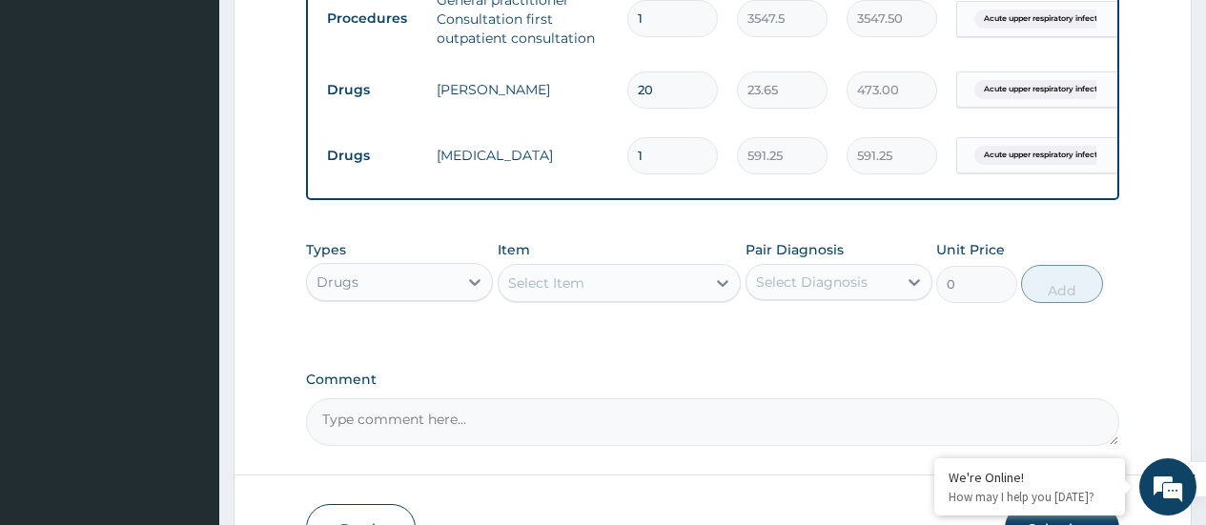
click at [674, 153] on input "1" at bounding box center [672, 155] width 91 height 37
type input "0.00"
type input "2"
type input "1182.50"
type input "28"
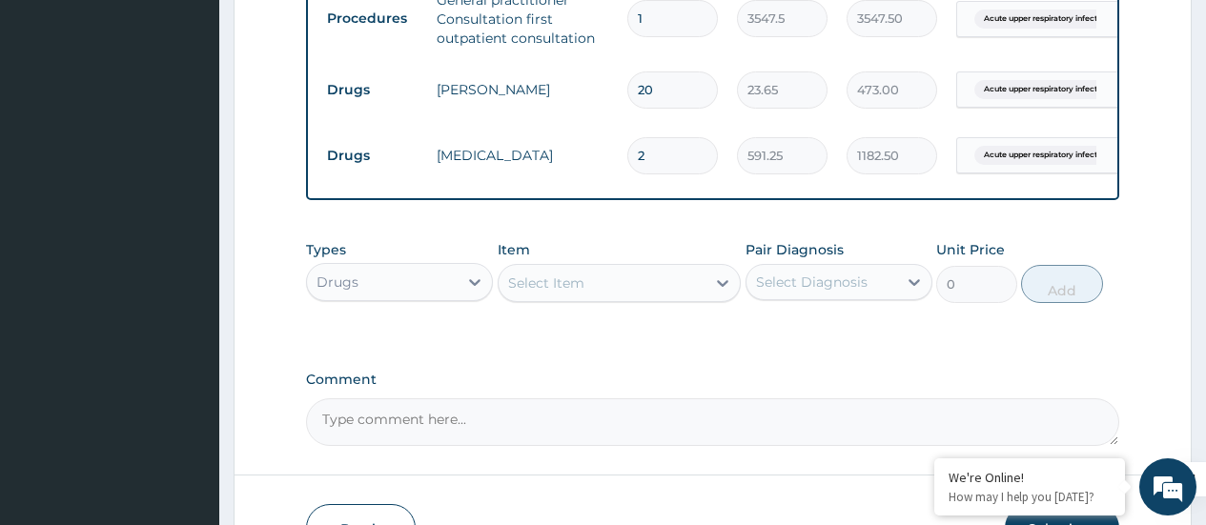
type input "16555.00"
type input "28"
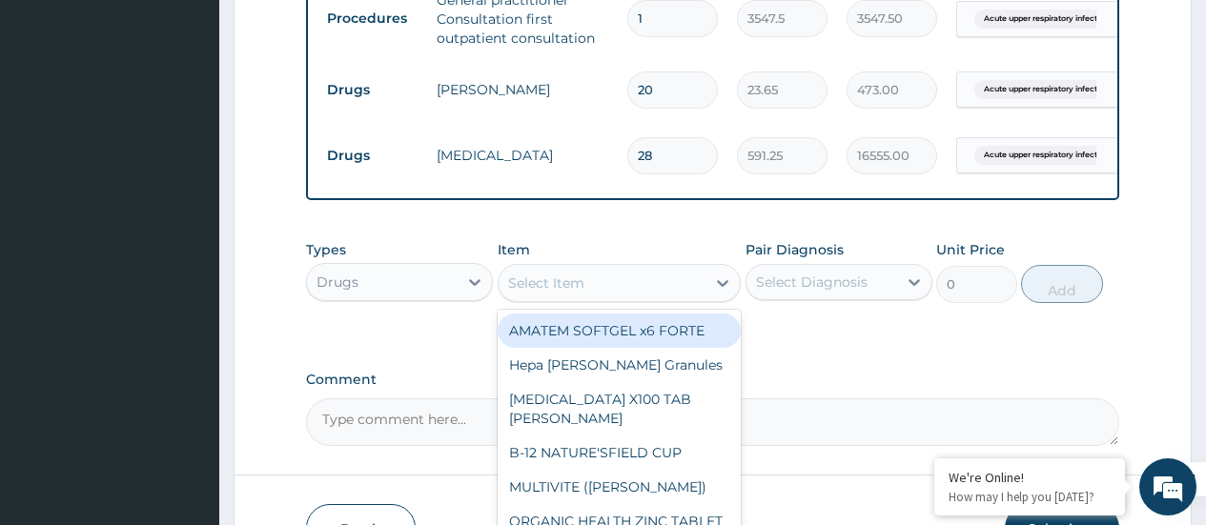
click at [572, 293] on div "Select Item" at bounding box center [546, 283] width 76 height 19
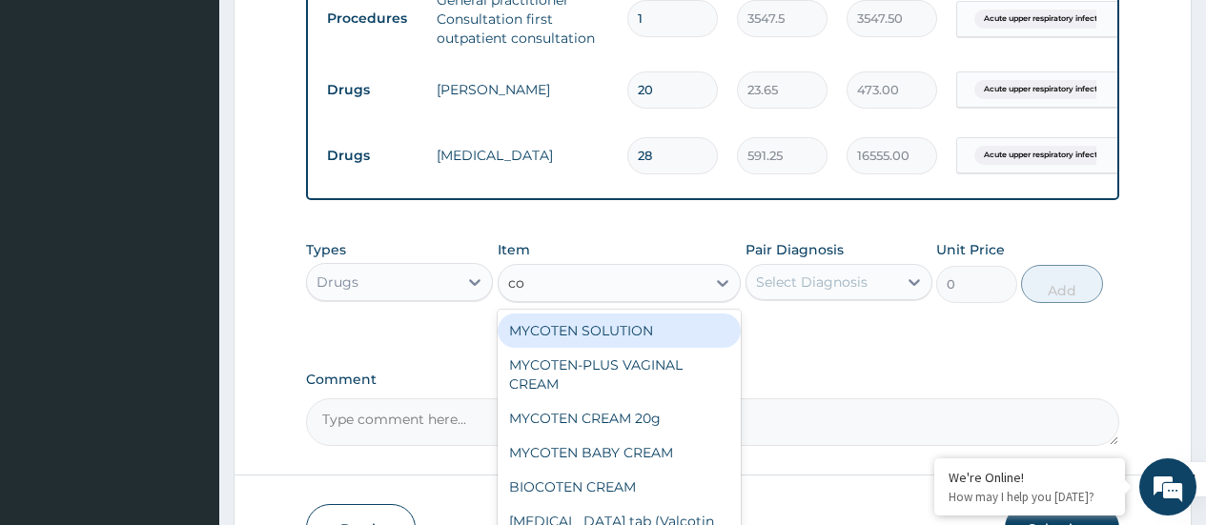
type input "c"
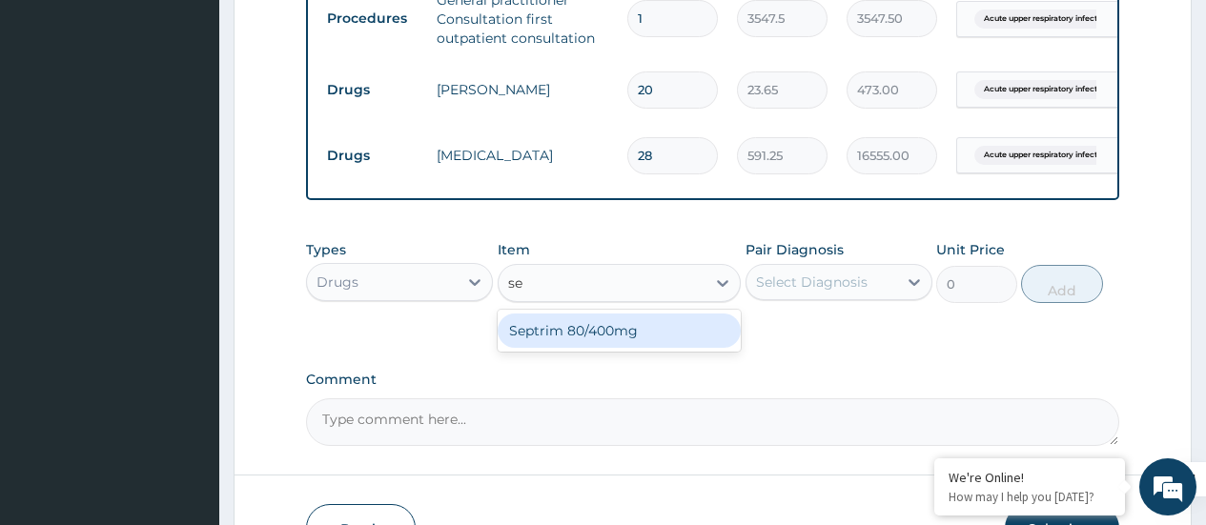
type input "sep"
click at [557, 341] on div "Septrim 80/400mg" at bounding box center [620, 331] width 244 height 34
type input "94.6"
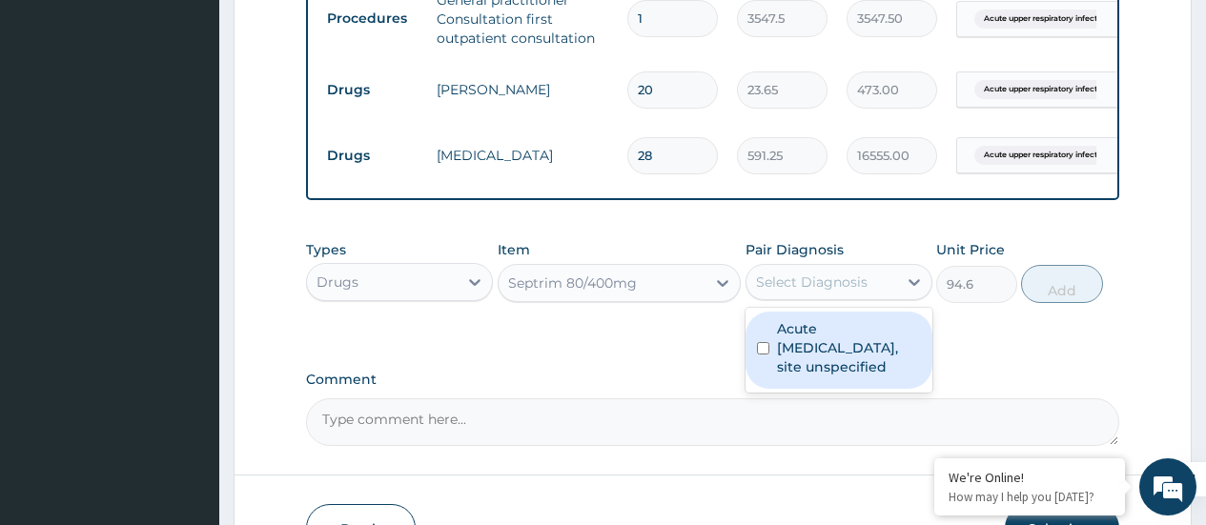
click at [821, 292] on div "Select Diagnosis" at bounding box center [812, 282] width 112 height 19
click at [763, 355] on input "checkbox" at bounding box center [763, 348] width 12 height 12
checkbox input "true"
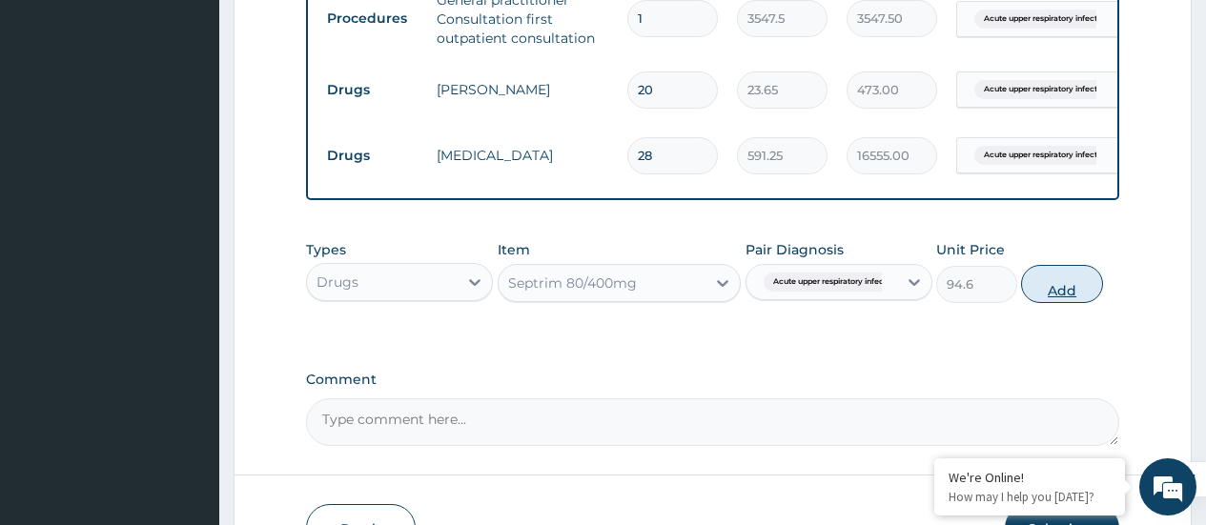
click at [1058, 298] on button "Add" at bounding box center [1061, 284] width 81 height 38
type input "0"
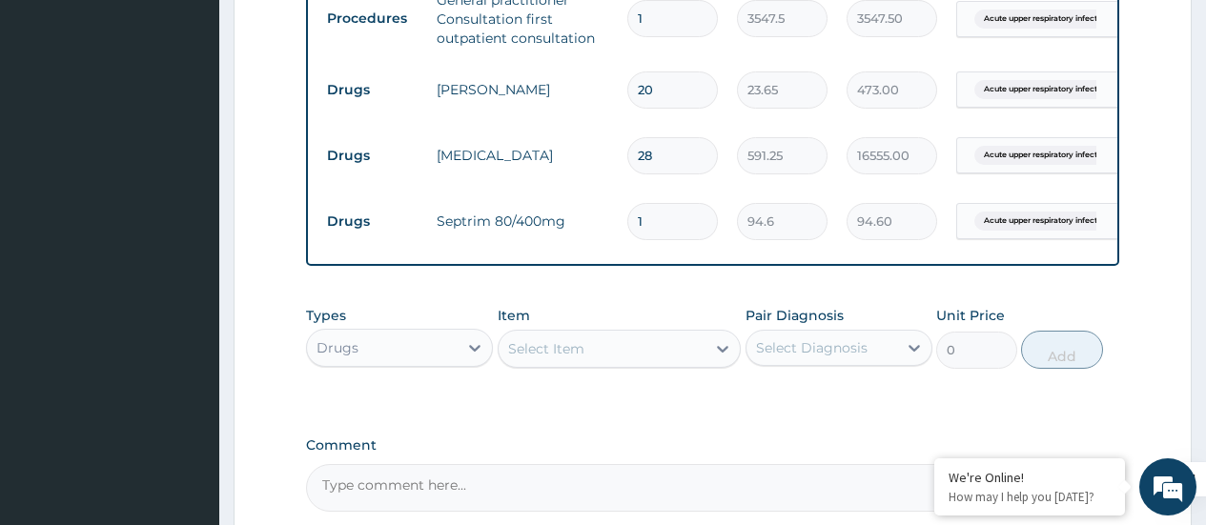
click at [688, 215] on input "1" at bounding box center [672, 221] width 91 height 37
type input "0.00"
type input "2"
type input "189.20"
type input "28"
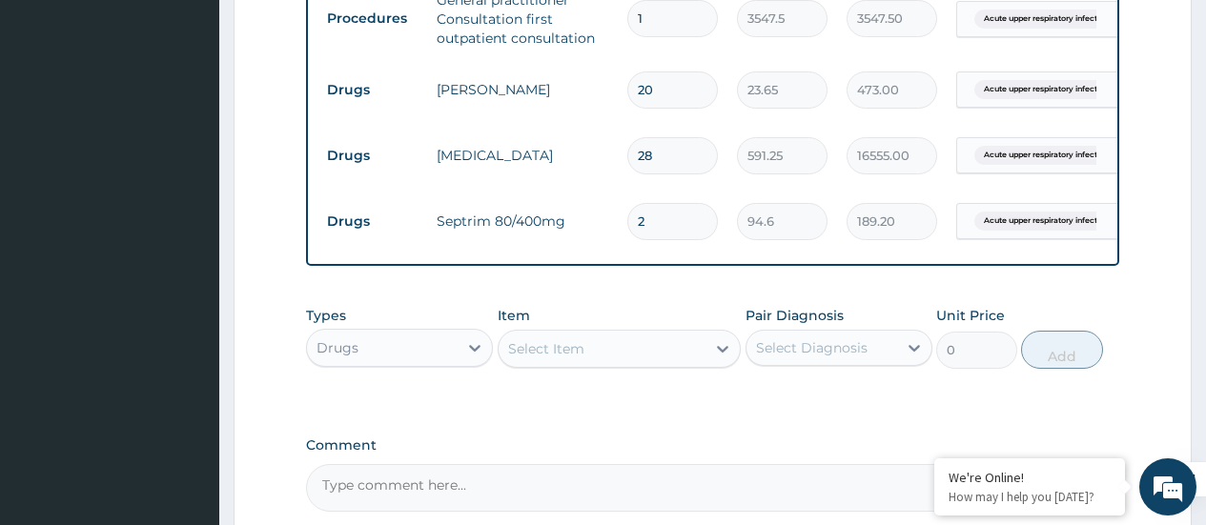
type input "2648.80"
type input "28"
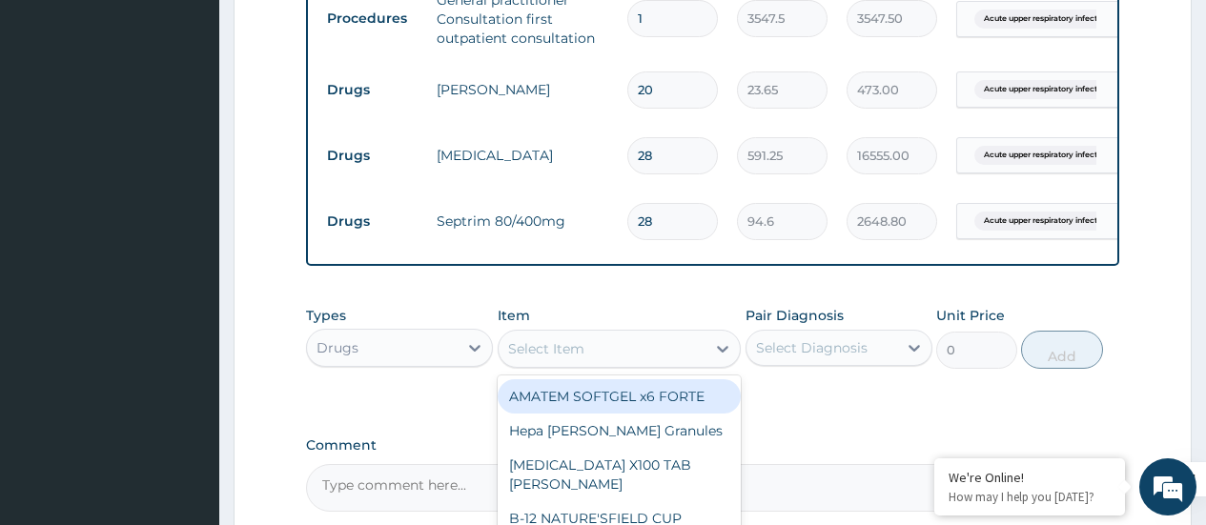
click at [550, 359] on div "Select Item" at bounding box center [546, 348] width 76 height 19
type input "p"
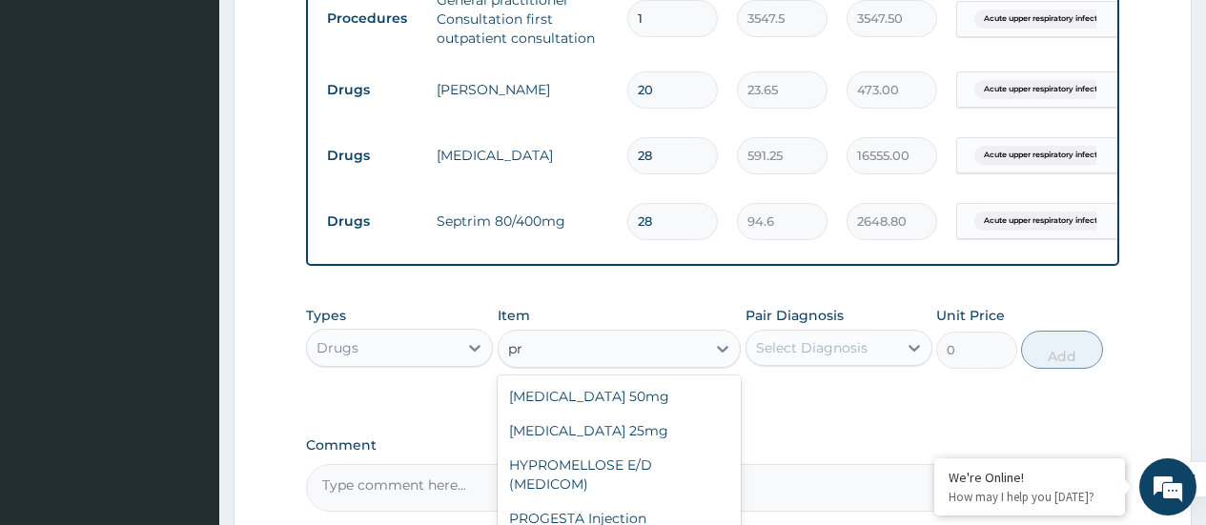
type input "p"
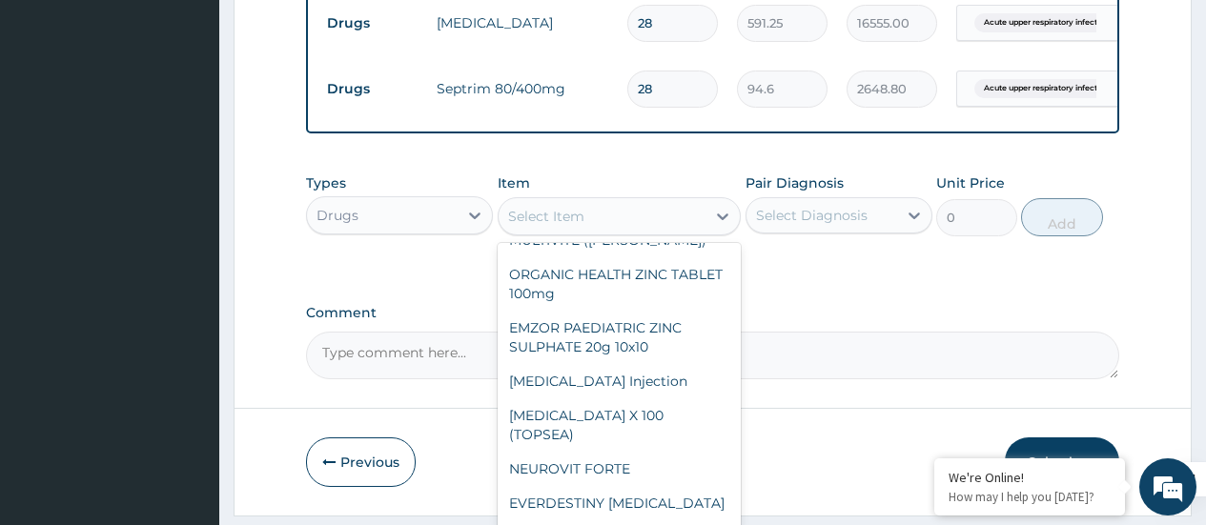
scroll to position [190, 0]
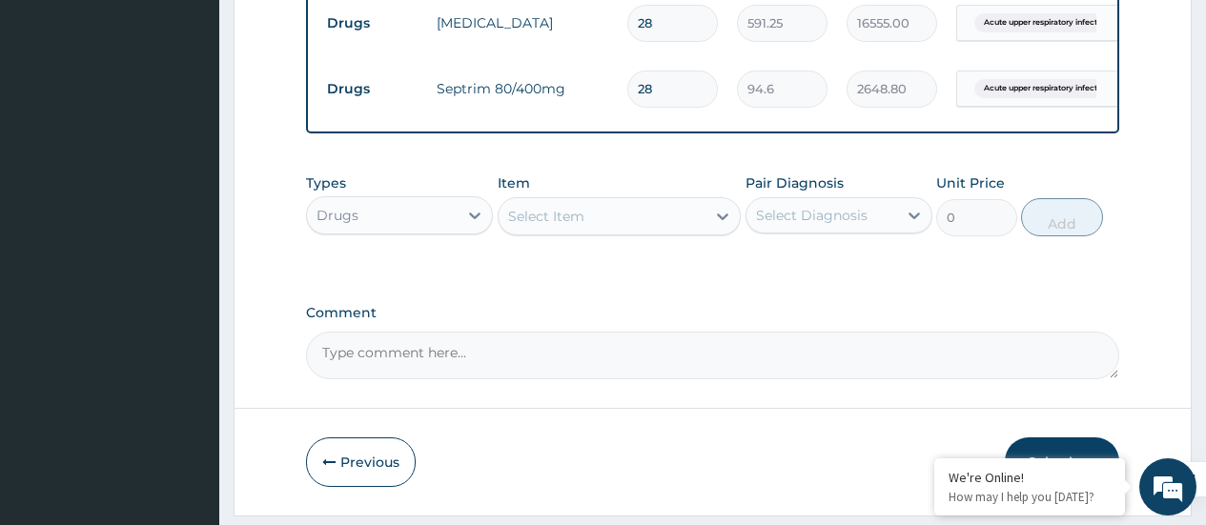
click at [542, 226] on div "Select Item" at bounding box center [546, 216] width 76 height 19
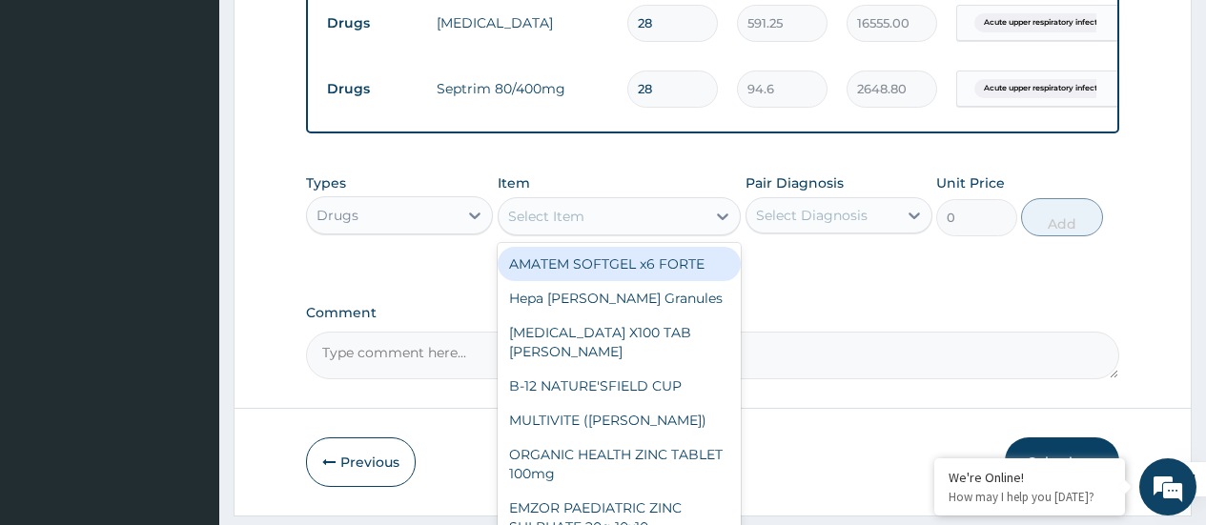
click at [542, 226] on div "Select Item" at bounding box center [546, 216] width 76 height 19
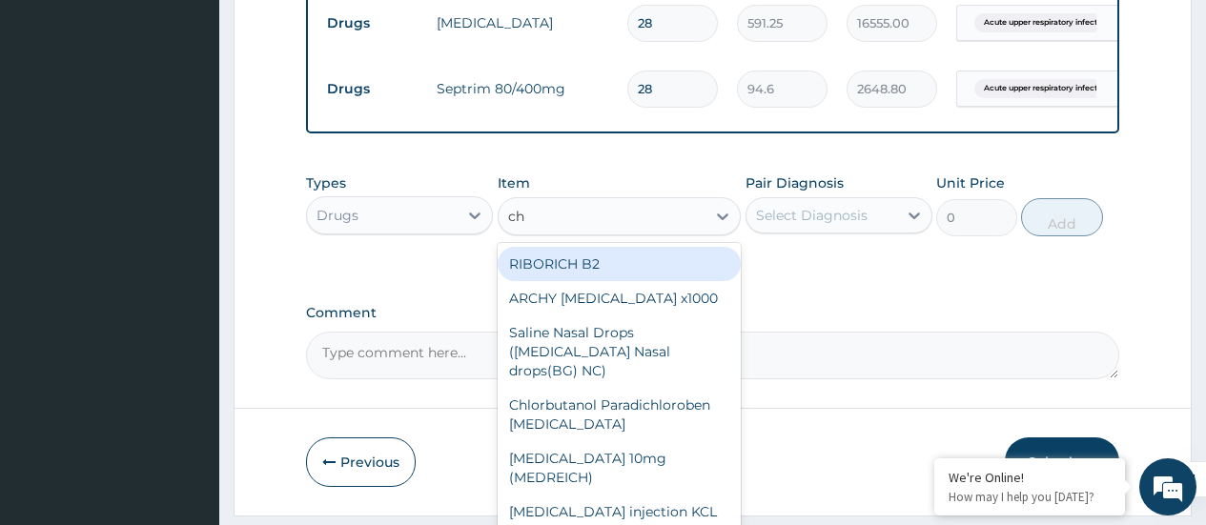
type input "c"
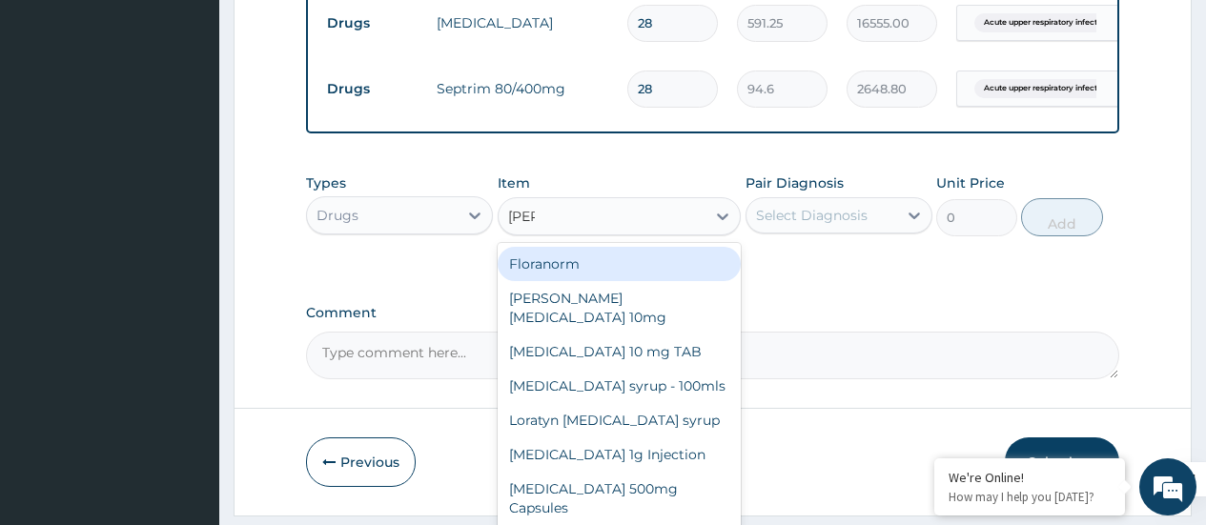
type input "lorat"
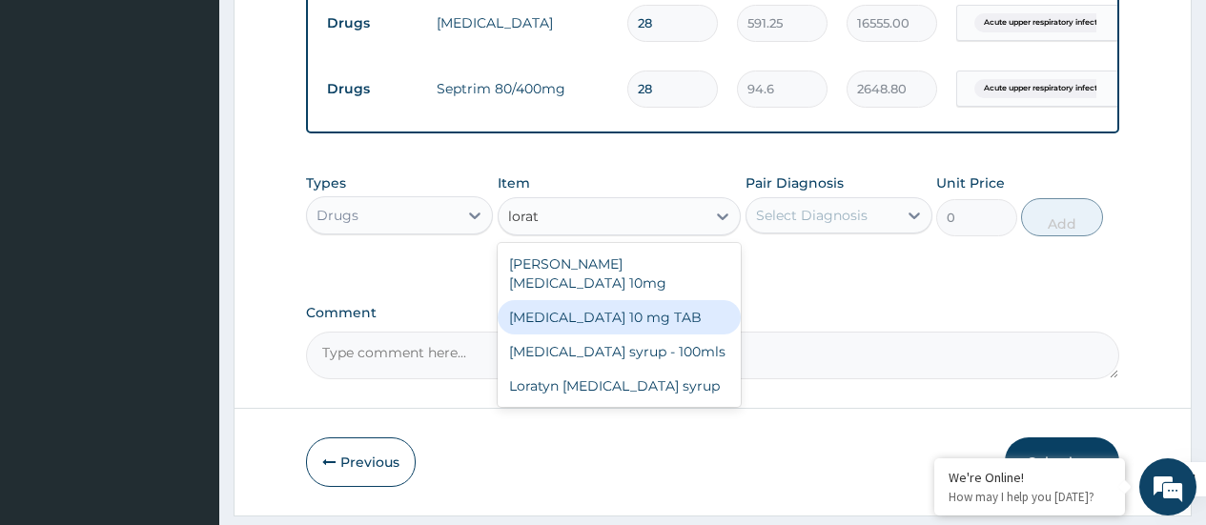
click at [576, 316] on div "LORATADINE 10 mg TAB" at bounding box center [620, 317] width 244 height 34
type input "59.125"
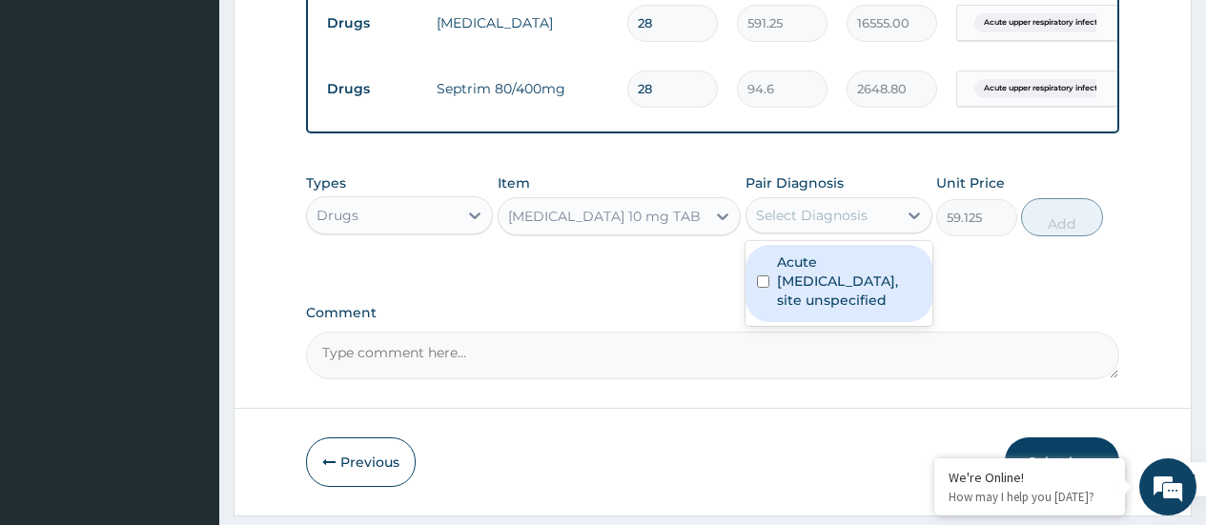
click at [858, 222] on div "Select Diagnosis" at bounding box center [812, 215] width 112 height 19
click at [764, 286] on div "Acute upper respiratory infection, site unspecified" at bounding box center [839, 283] width 187 height 77
checkbox input "true"
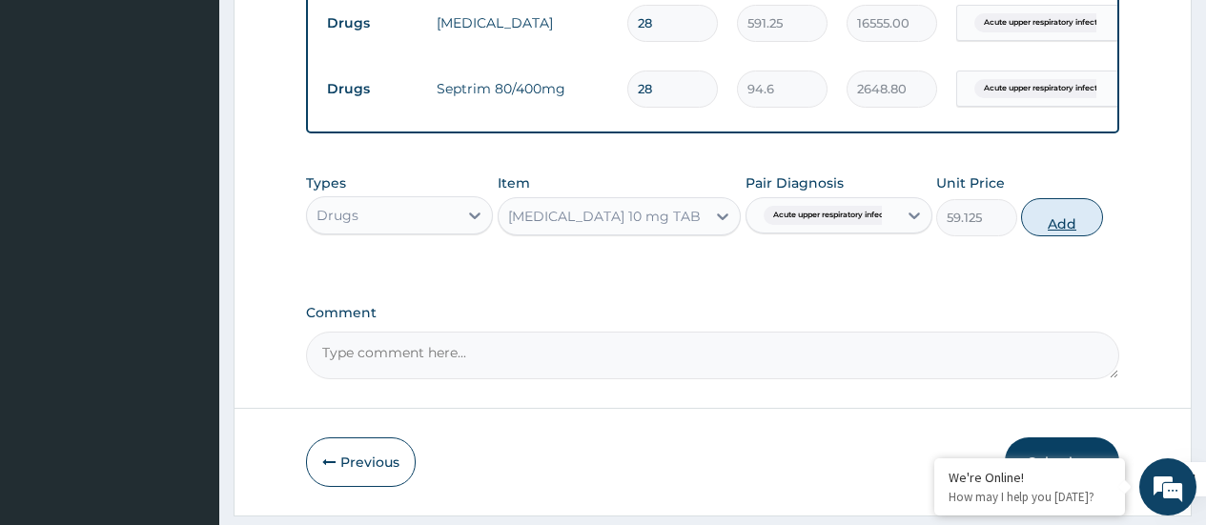
click at [1056, 229] on button "Add" at bounding box center [1061, 217] width 81 height 38
type input "0"
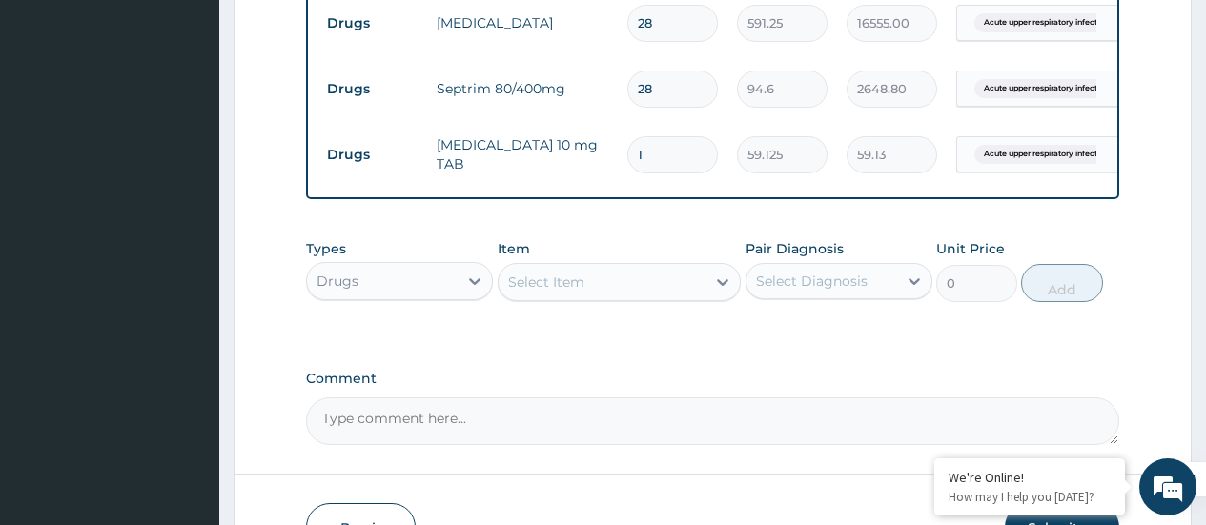
click at [678, 157] on input "1" at bounding box center [672, 154] width 91 height 37
type input "0.00"
type input "5"
type input "295.63"
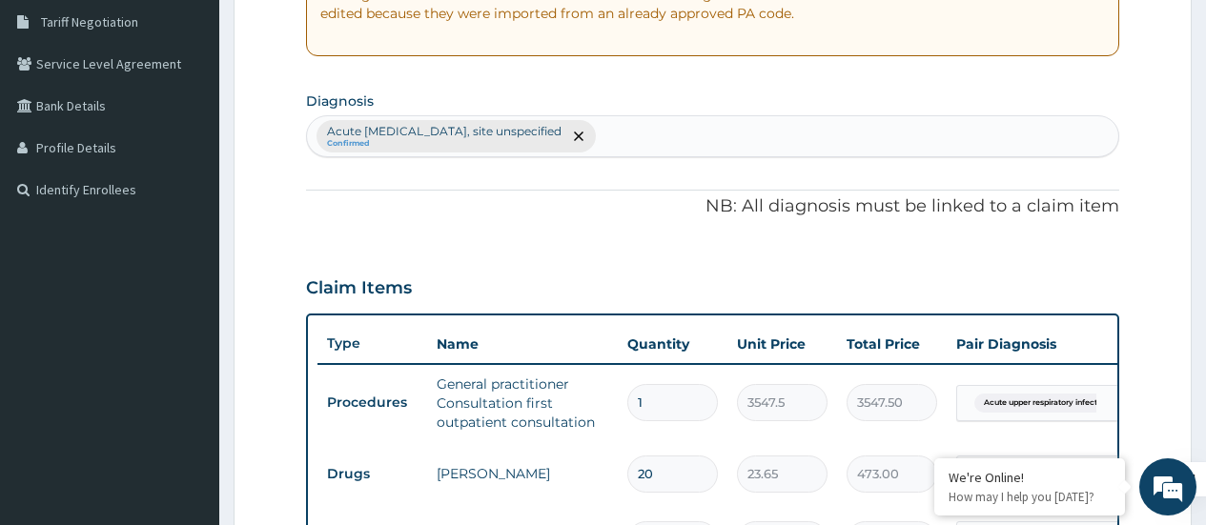
scroll to position [395, 0]
type input "5"
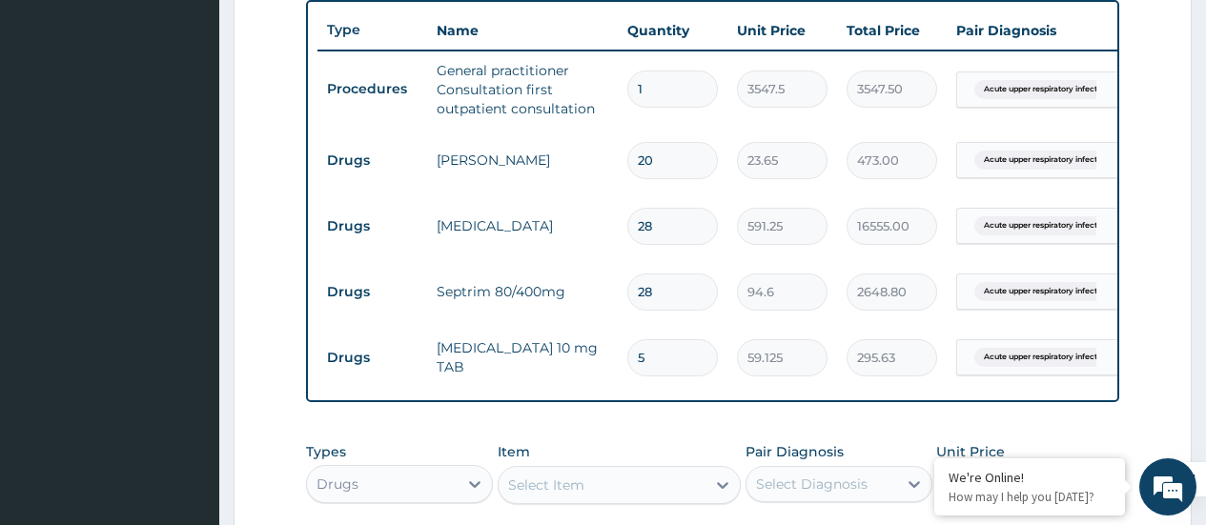
scroll to position [711, 0]
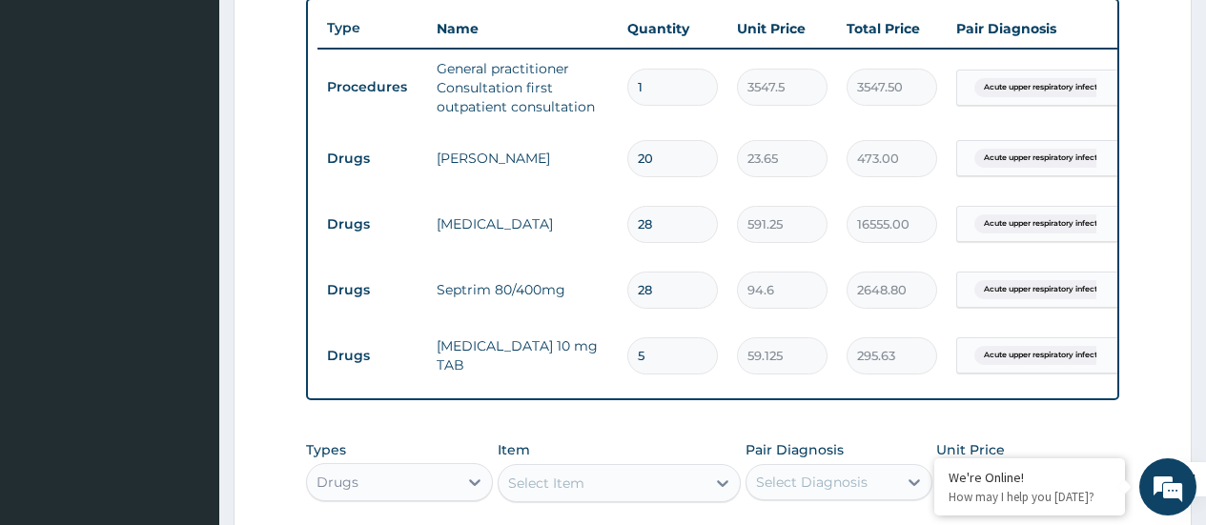
click at [670, 230] on input "28" at bounding box center [672, 224] width 91 height 37
type input "2"
type input "1182.50"
type input "0.00"
type input "1"
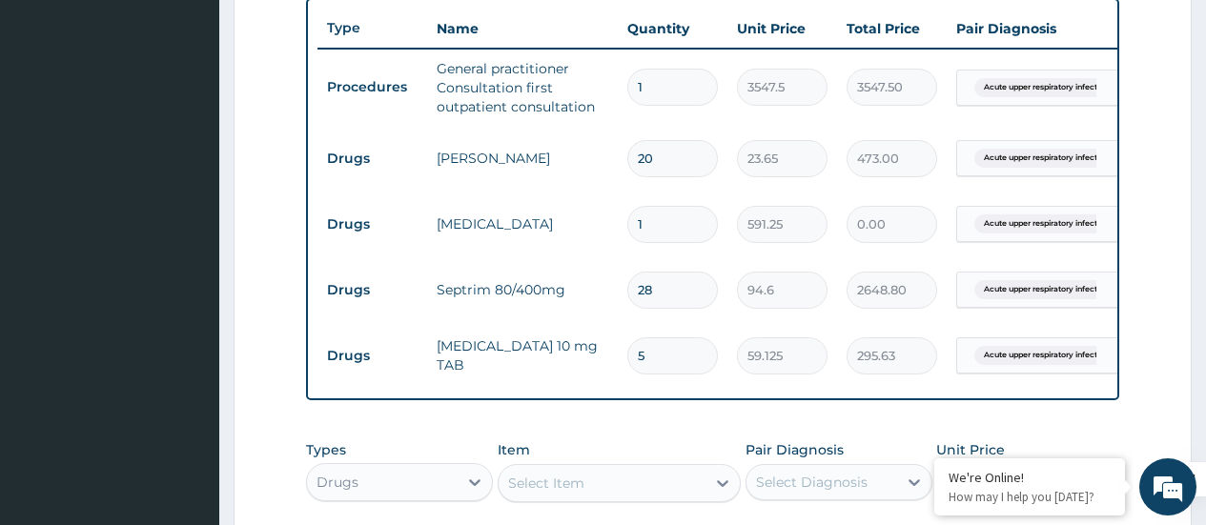
type input "591.25"
type input "14"
type input "8277.50"
type input "14"
click at [667, 285] on input "28" at bounding box center [672, 290] width 91 height 37
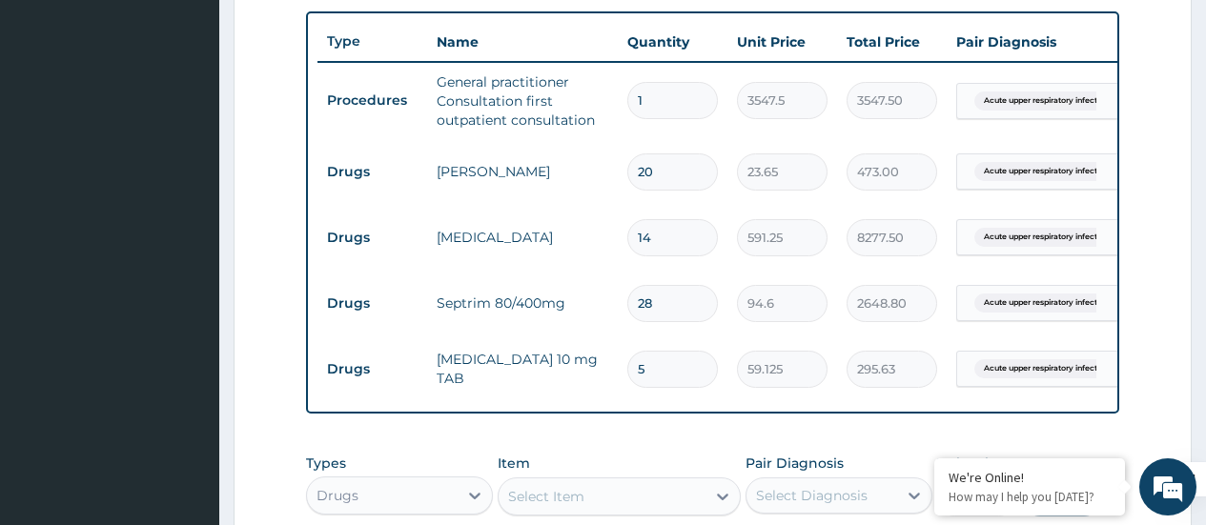
scroll to position [706, 0]
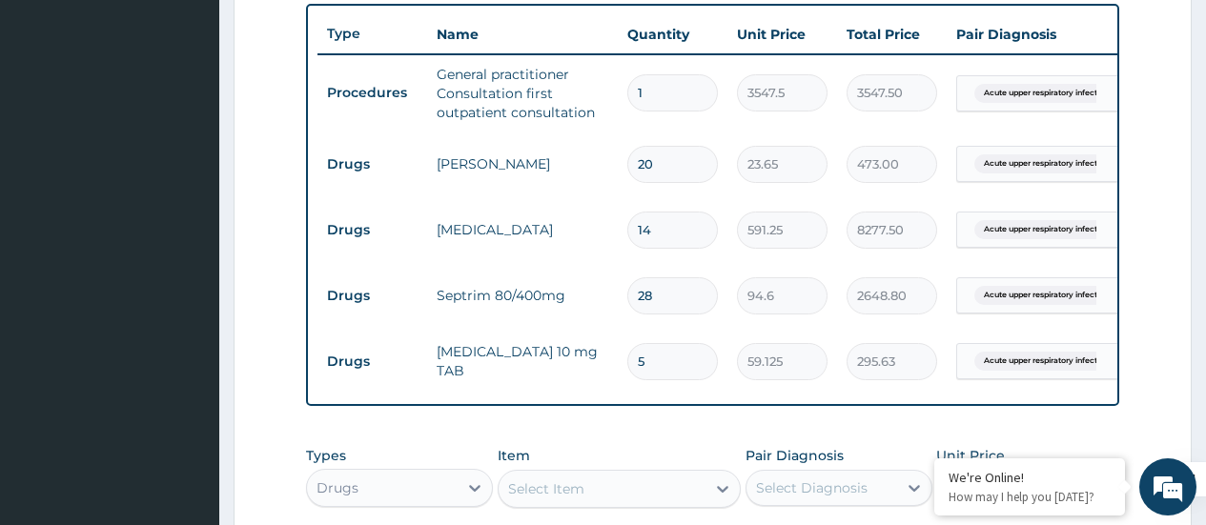
click at [661, 168] on input "20" at bounding box center [672, 164] width 91 height 37
type input "2"
type input "47.30"
type input "0.00"
type input "5"
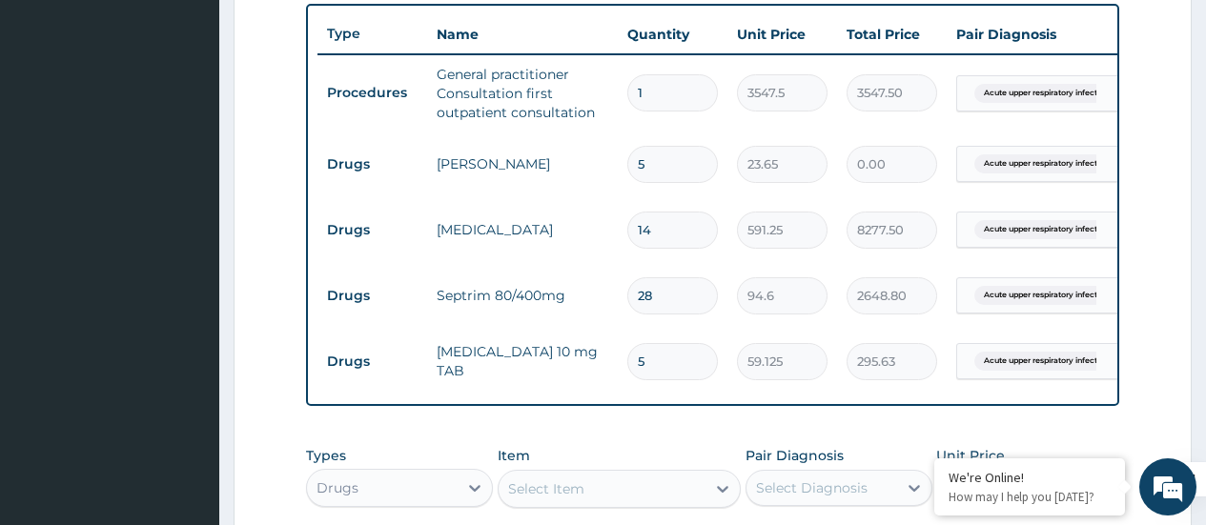
type input "118.25"
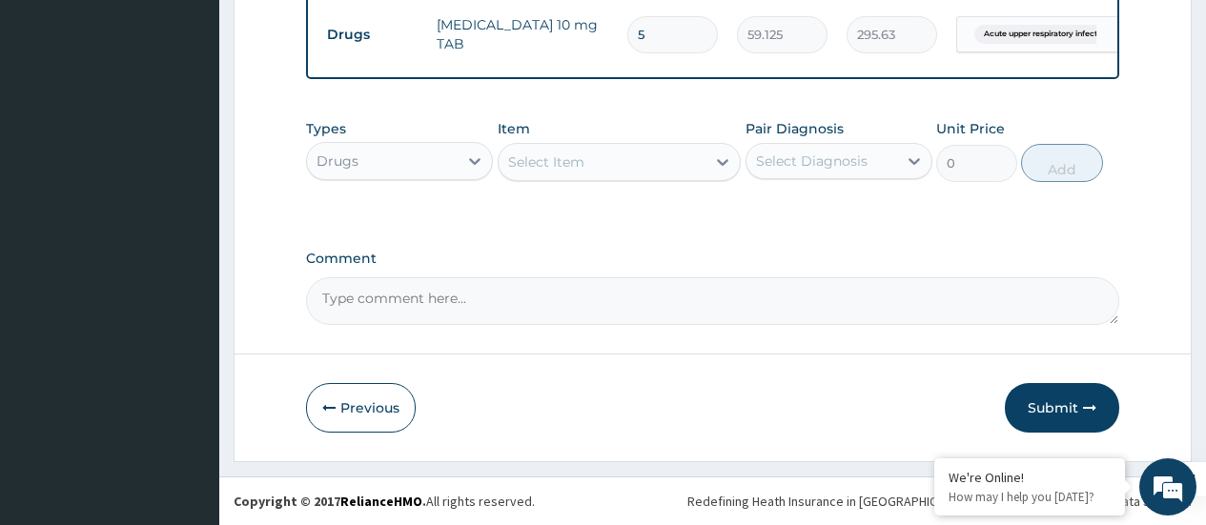
scroll to position [1047, 0]
type input "5"
click at [1069, 405] on button "Submit" at bounding box center [1062, 408] width 114 height 50
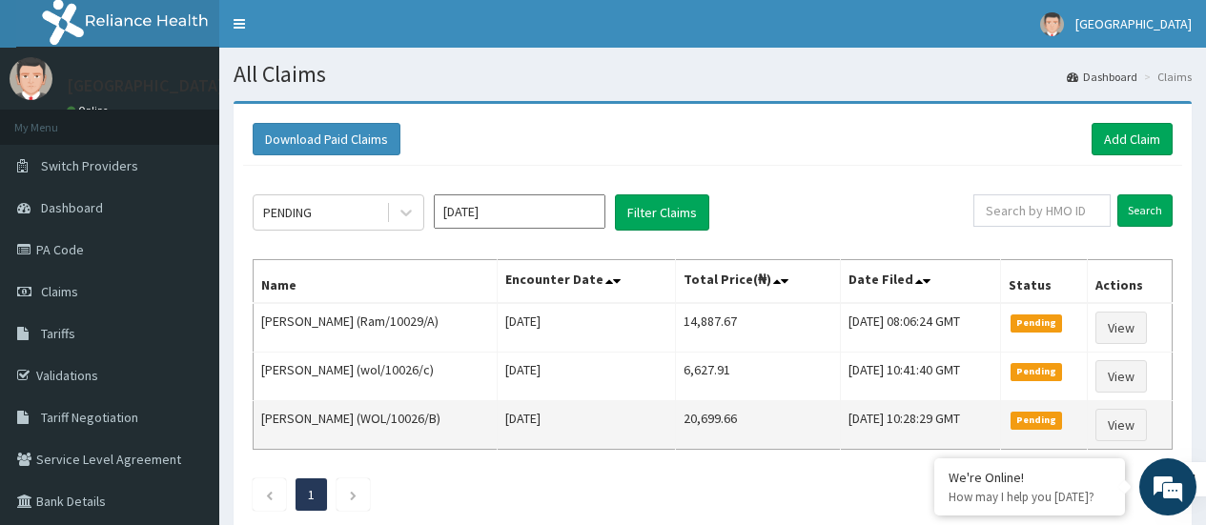
drag, startPoint x: 0, startPoint y: 0, endPoint x: 1069, endPoint y: 405, distance: 1143.1
click at [1069, 405] on td "Pending" at bounding box center [1044, 425] width 88 height 49
